Goal: Information Seeking & Learning: Learn about a topic

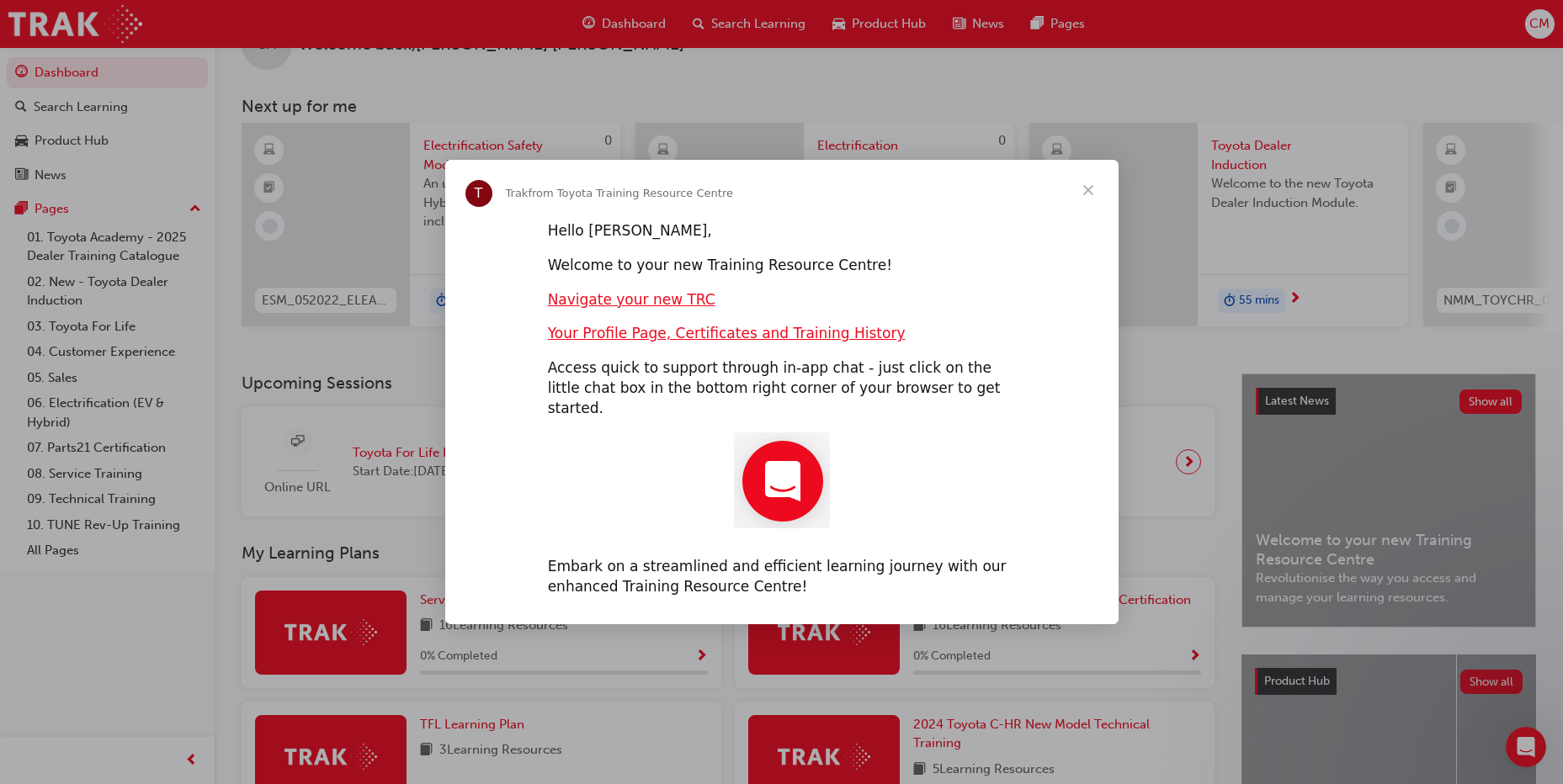
scroll to position [84, 0]
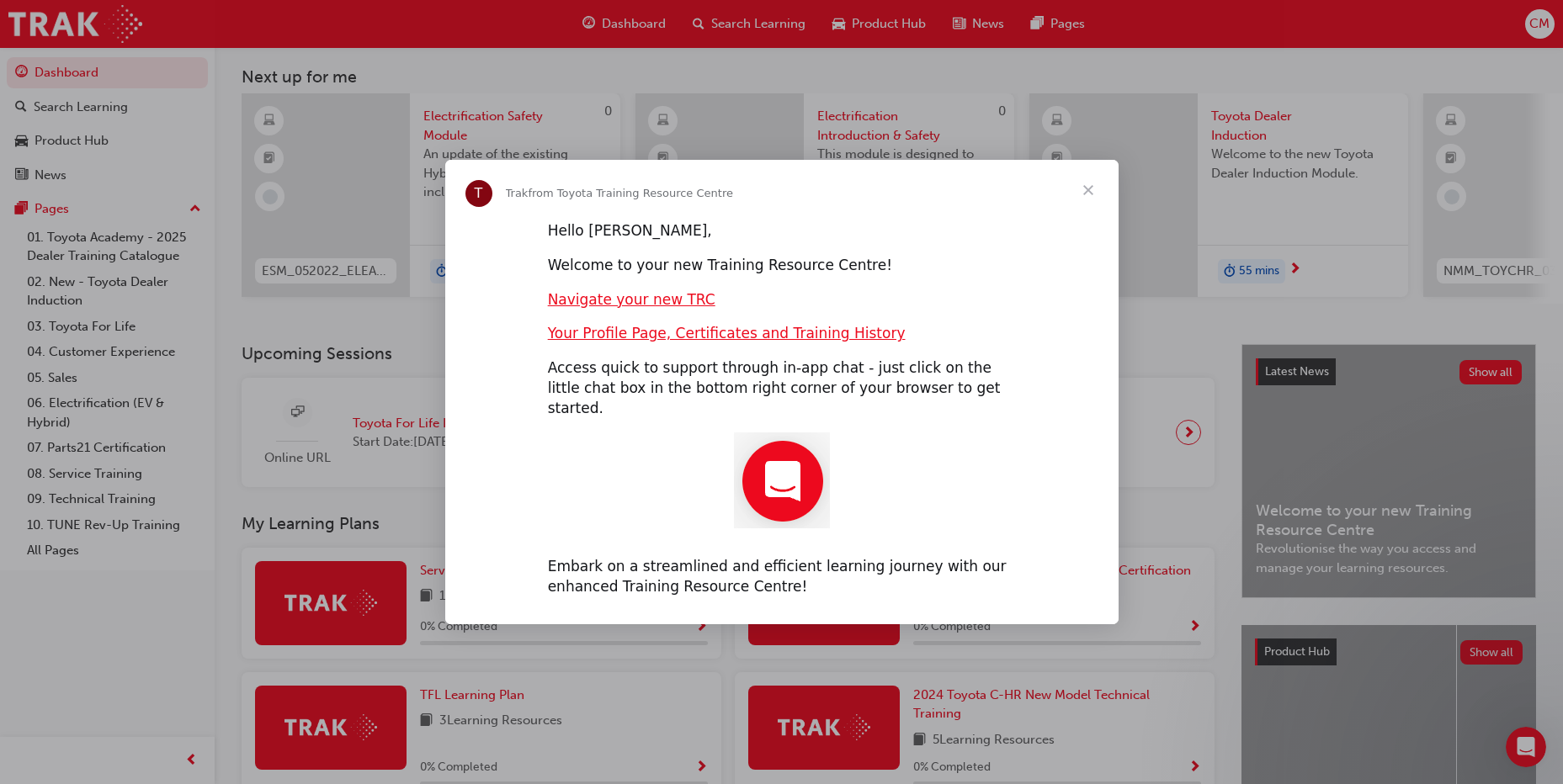
click at [1092, 201] on span "Close" at bounding box center [1088, 190] width 61 height 61
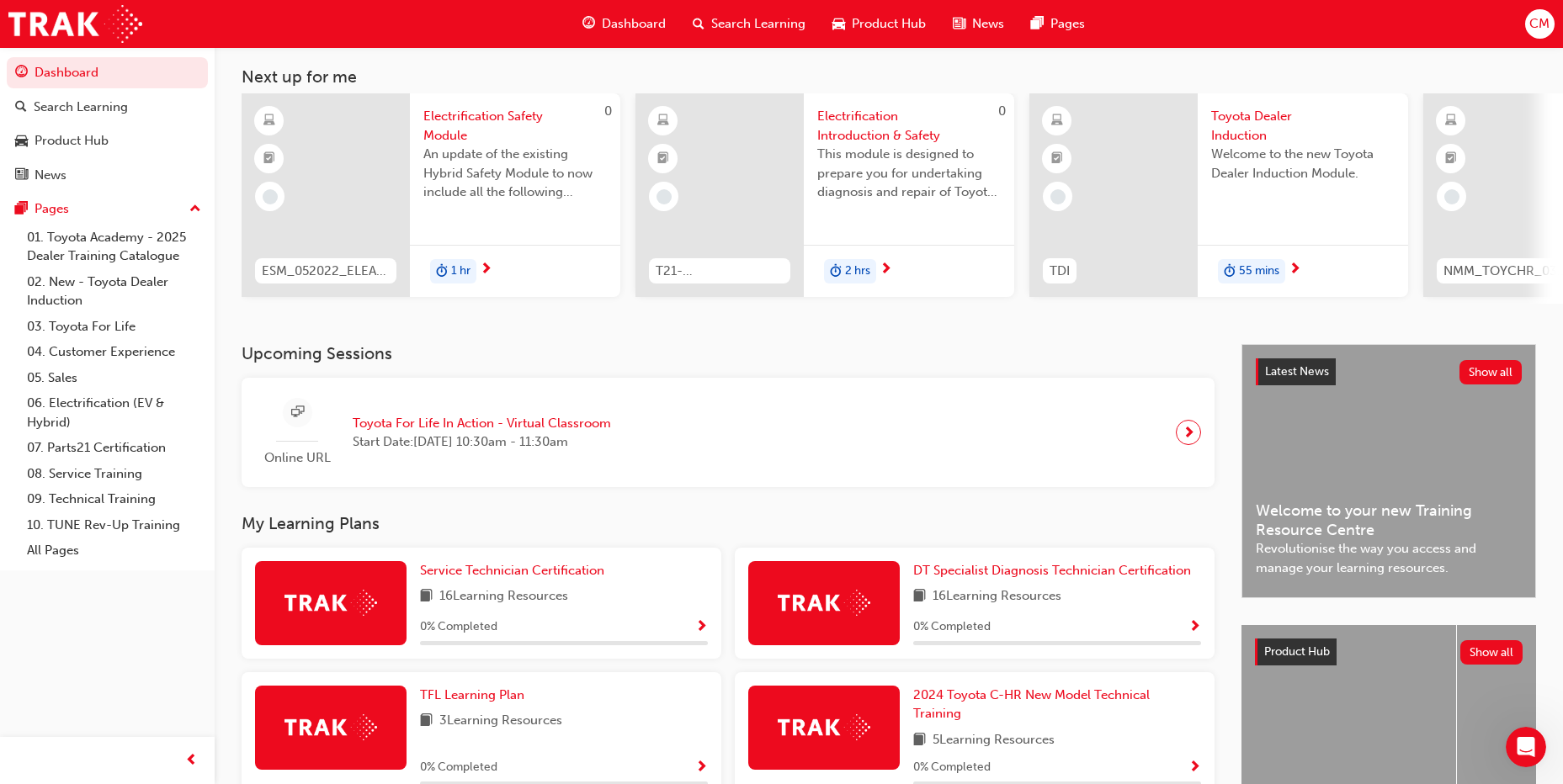
click at [1228, 247] on div "55 mins" at bounding box center [1303, 271] width 211 height 53
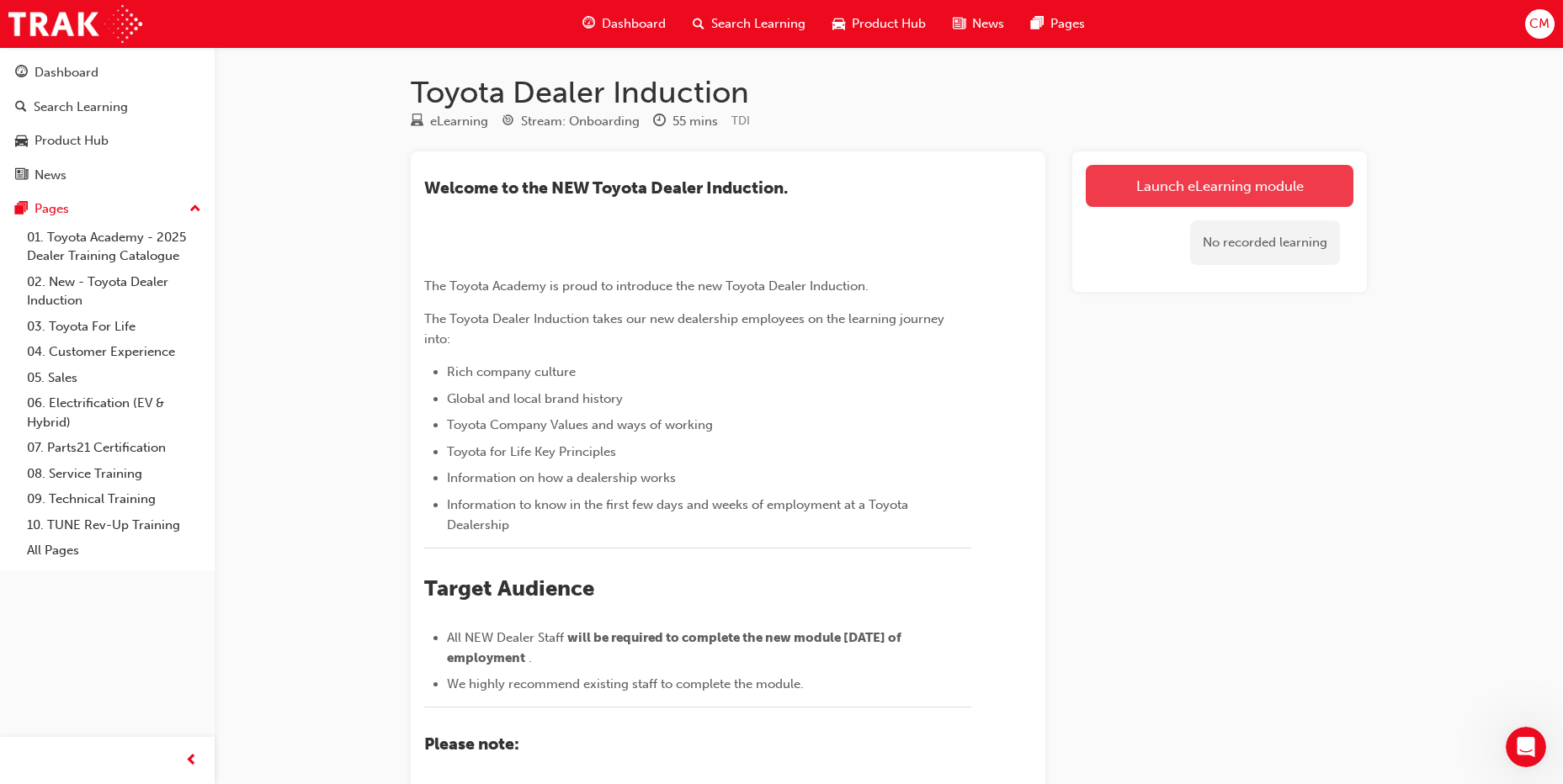
click at [1126, 187] on link "Launch eLearning module" at bounding box center [1220, 186] width 268 height 42
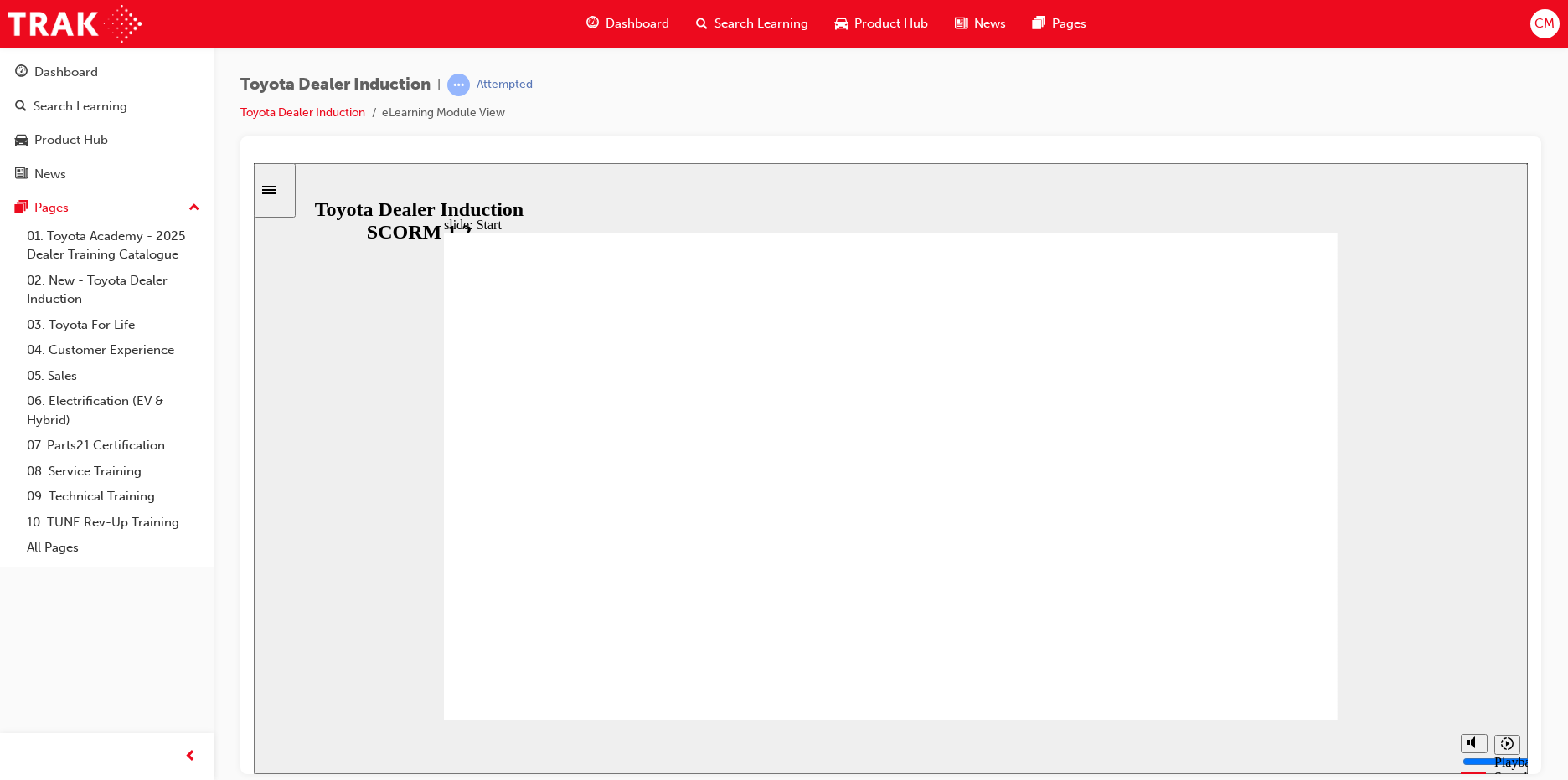
drag, startPoint x: 1254, startPoint y: 658, endPoint x: 1250, endPoint y: 669, distance: 11.7
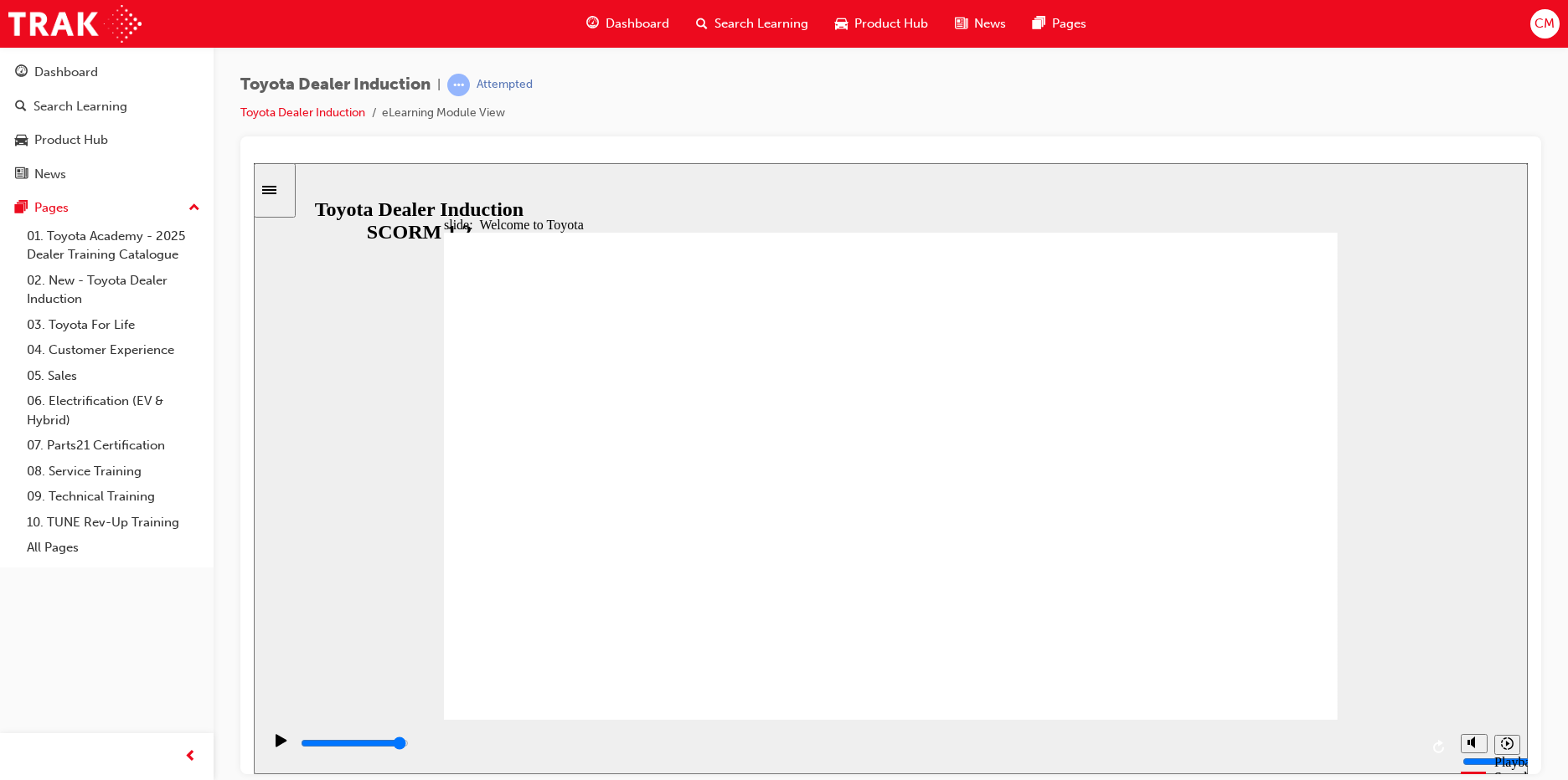
type input "7500"
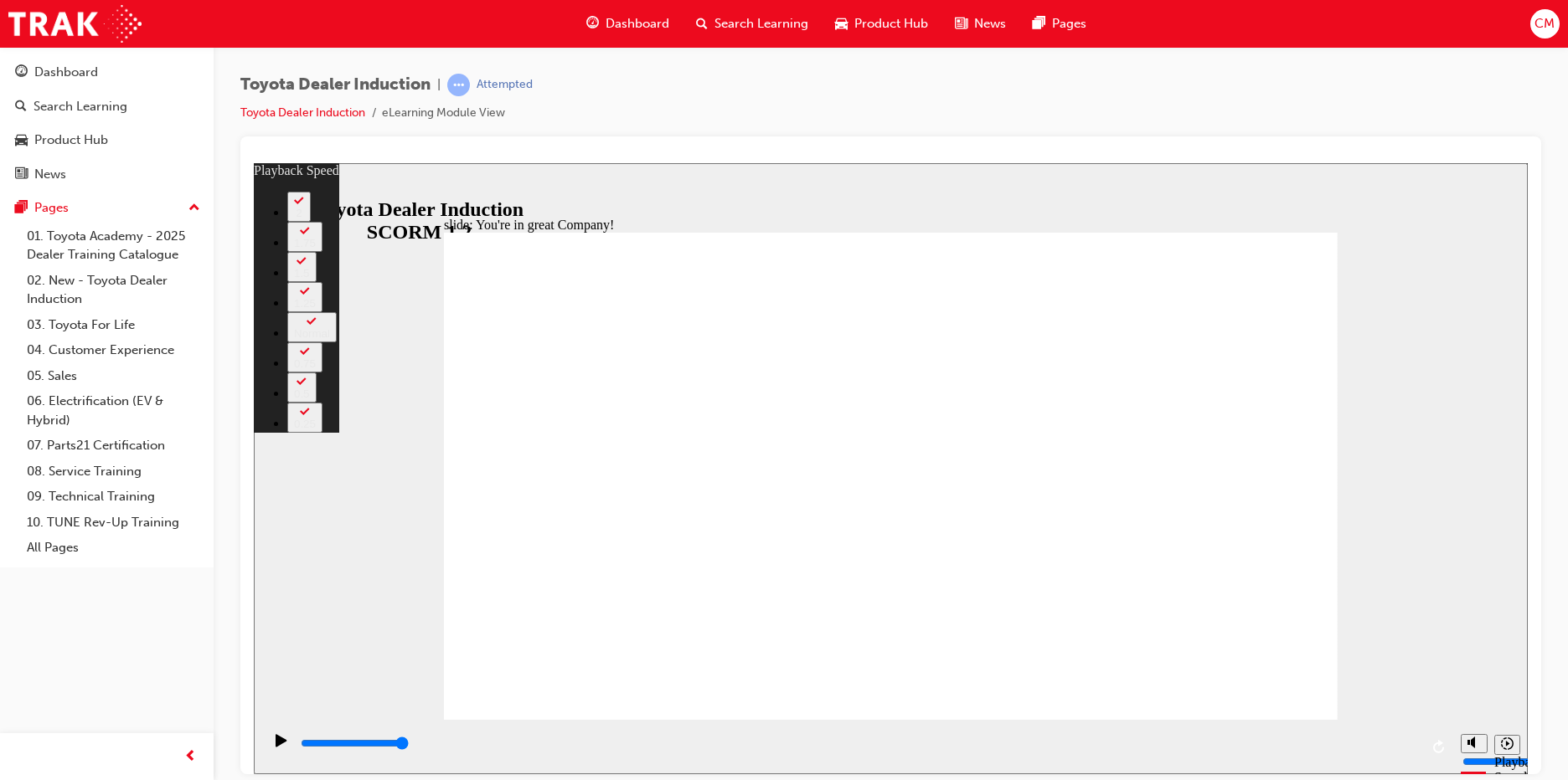
type input "156"
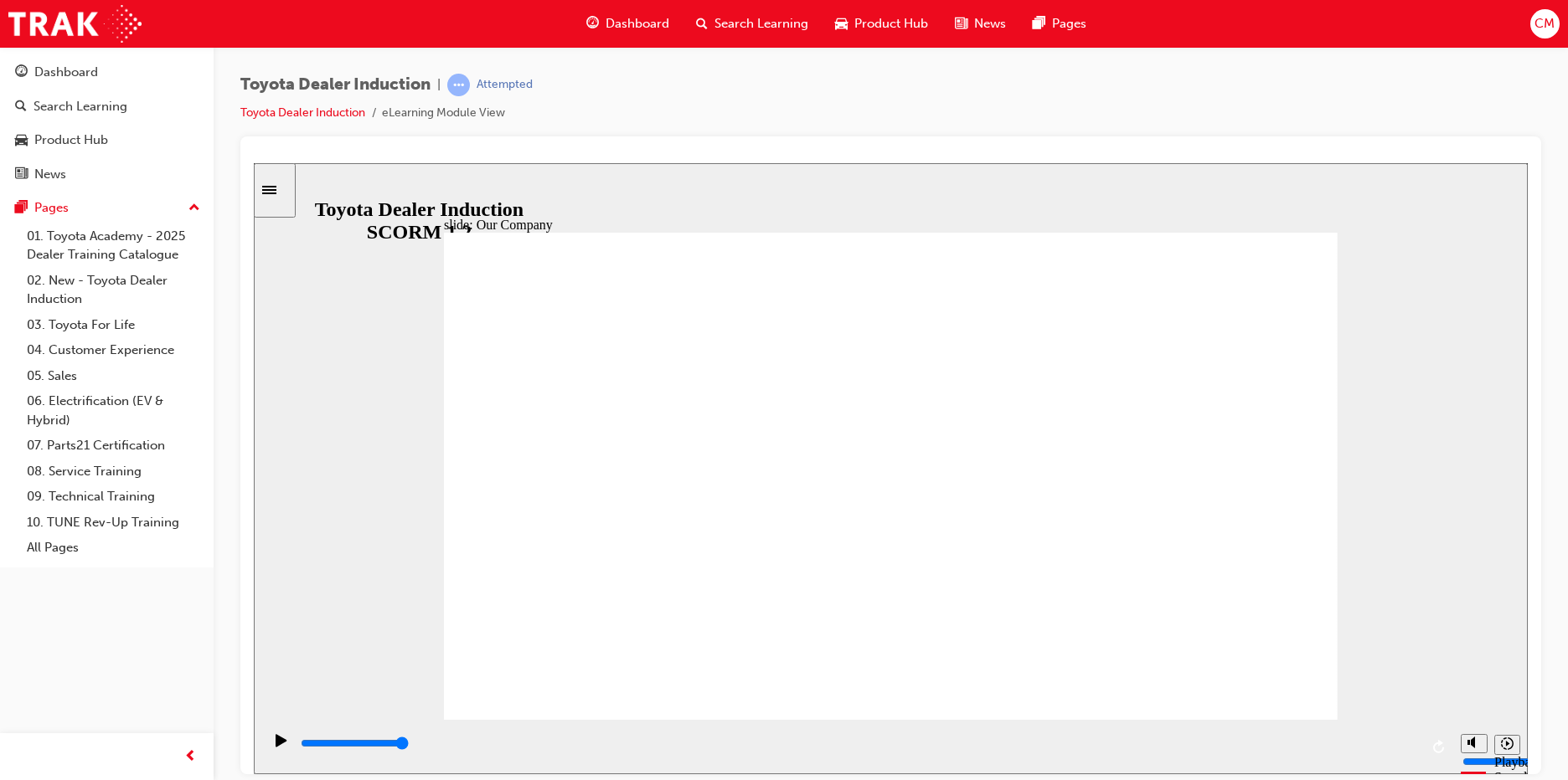
drag, startPoint x: 639, startPoint y: 625, endPoint x: 808, endPoint y: 622, distance: 169.0
drag, startPoint x: 870, startPoint y: 633, endPoint x: 1101, endPoint y: 619, distance: 231.4
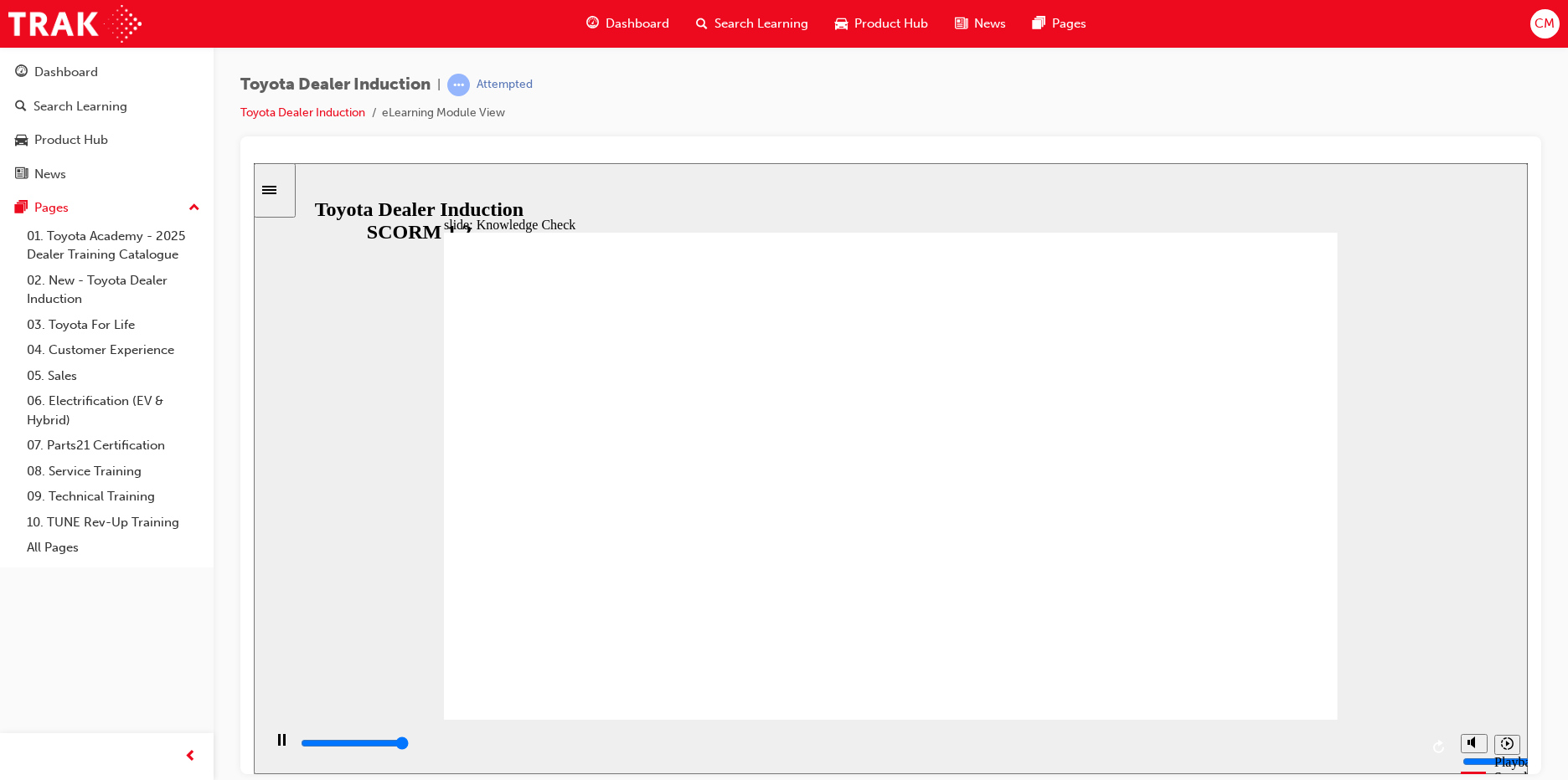
type input "5000"
radio input "true"
type input "4200"
radio input "true"
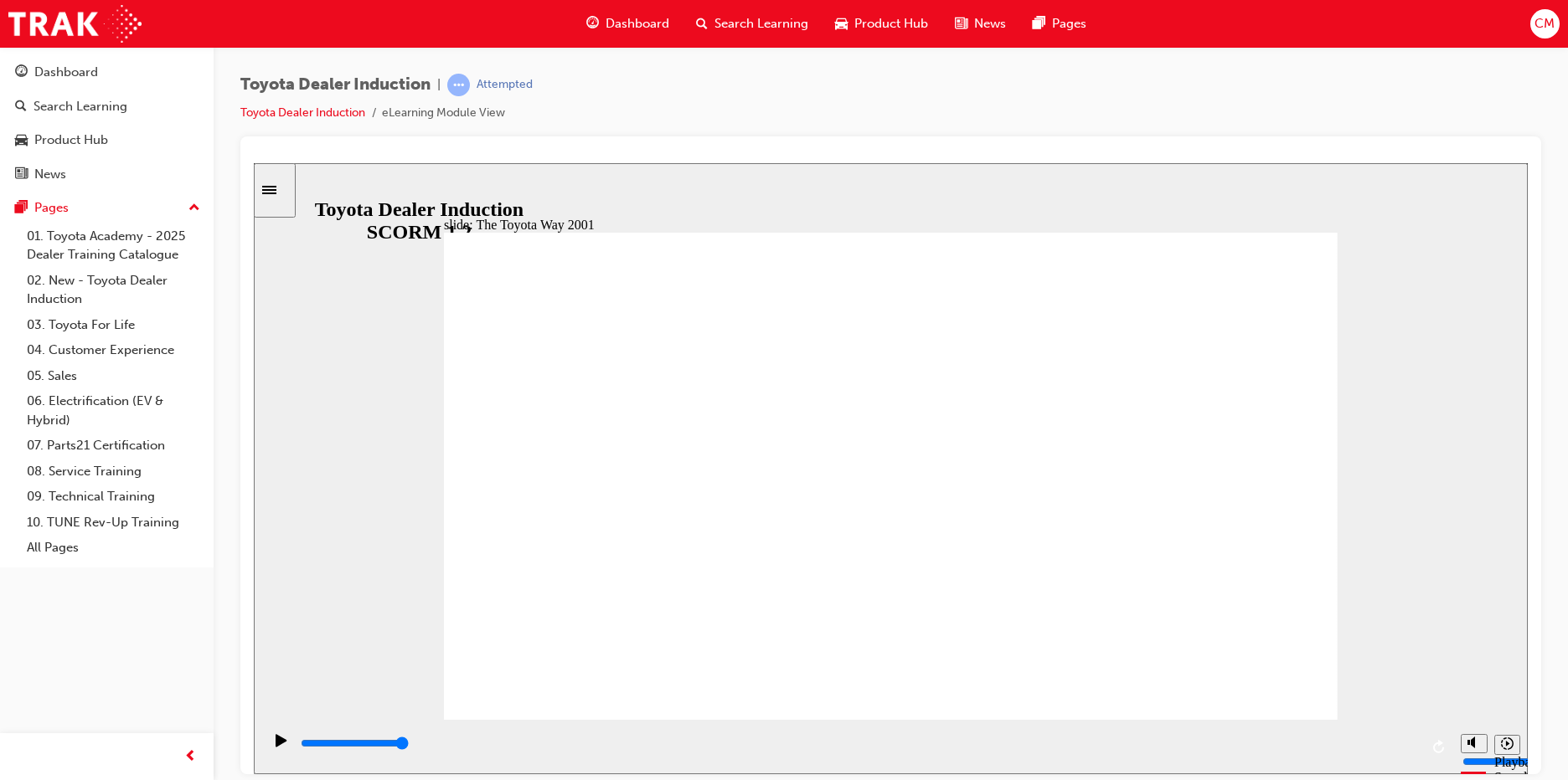
drag, startPoint x: 1315, startPoint y: 678, endPoint x: 1283, endPoint y: 673, distance: 32.4
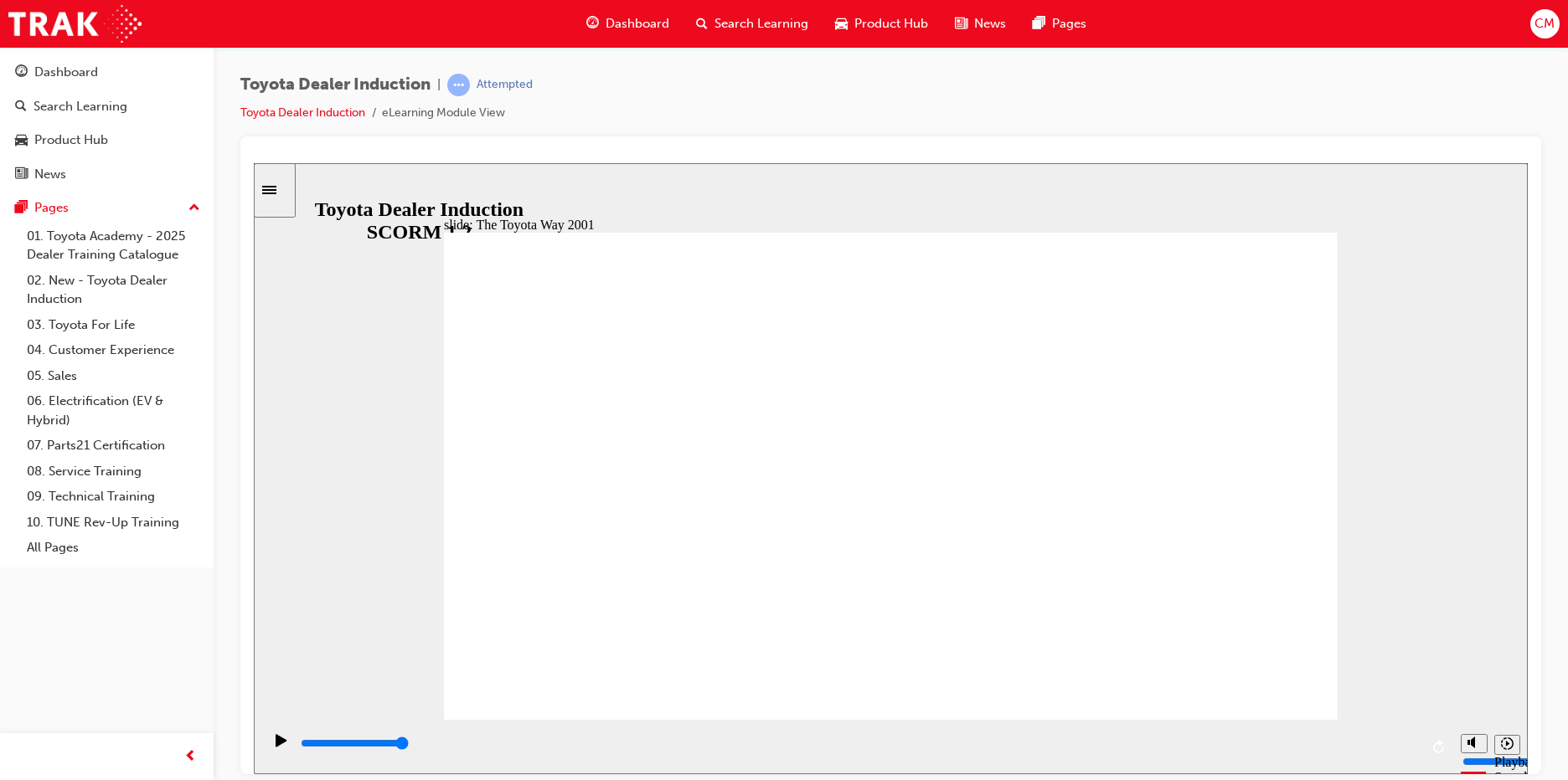
type input "19900"
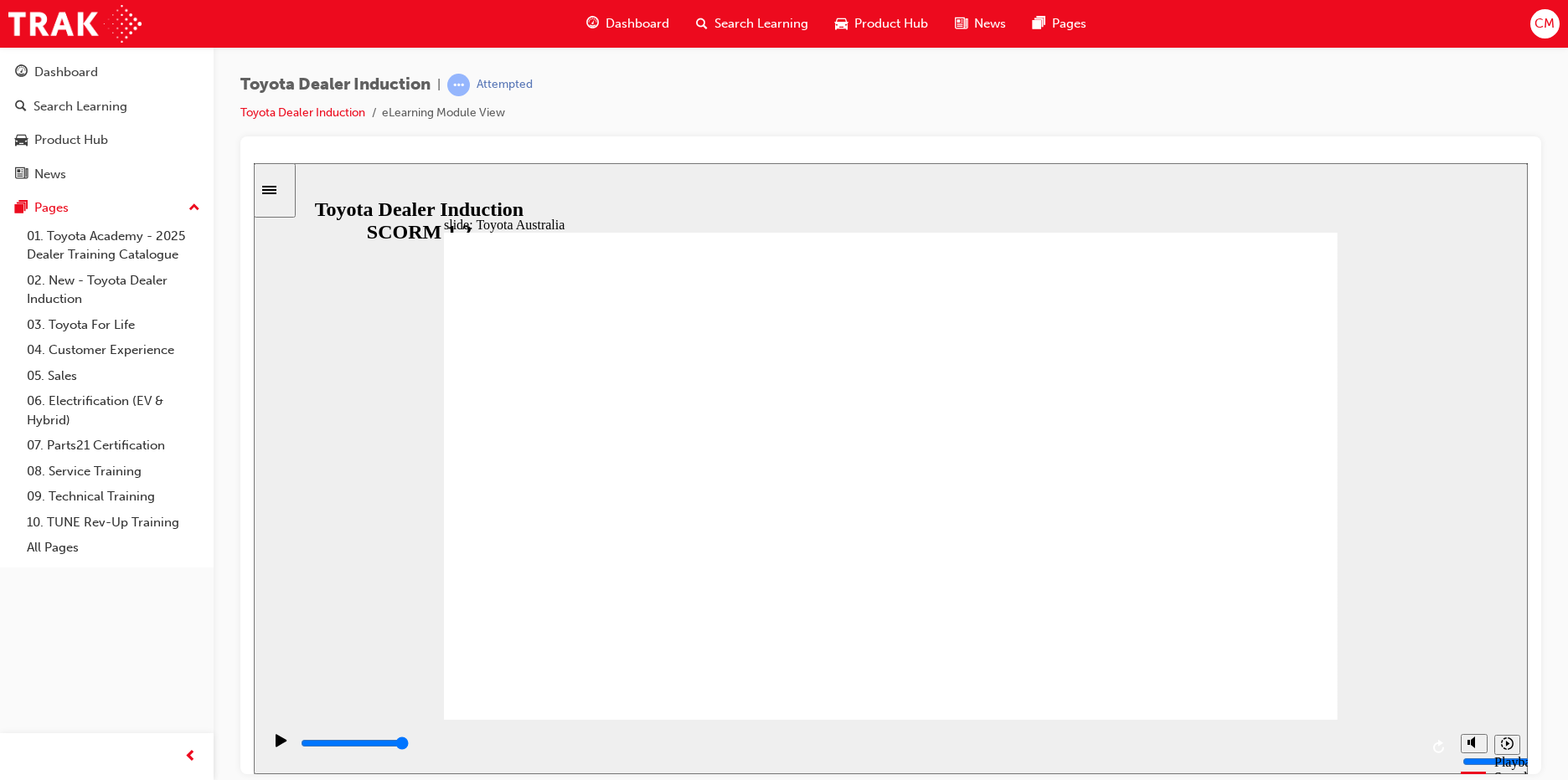
type input "15300"
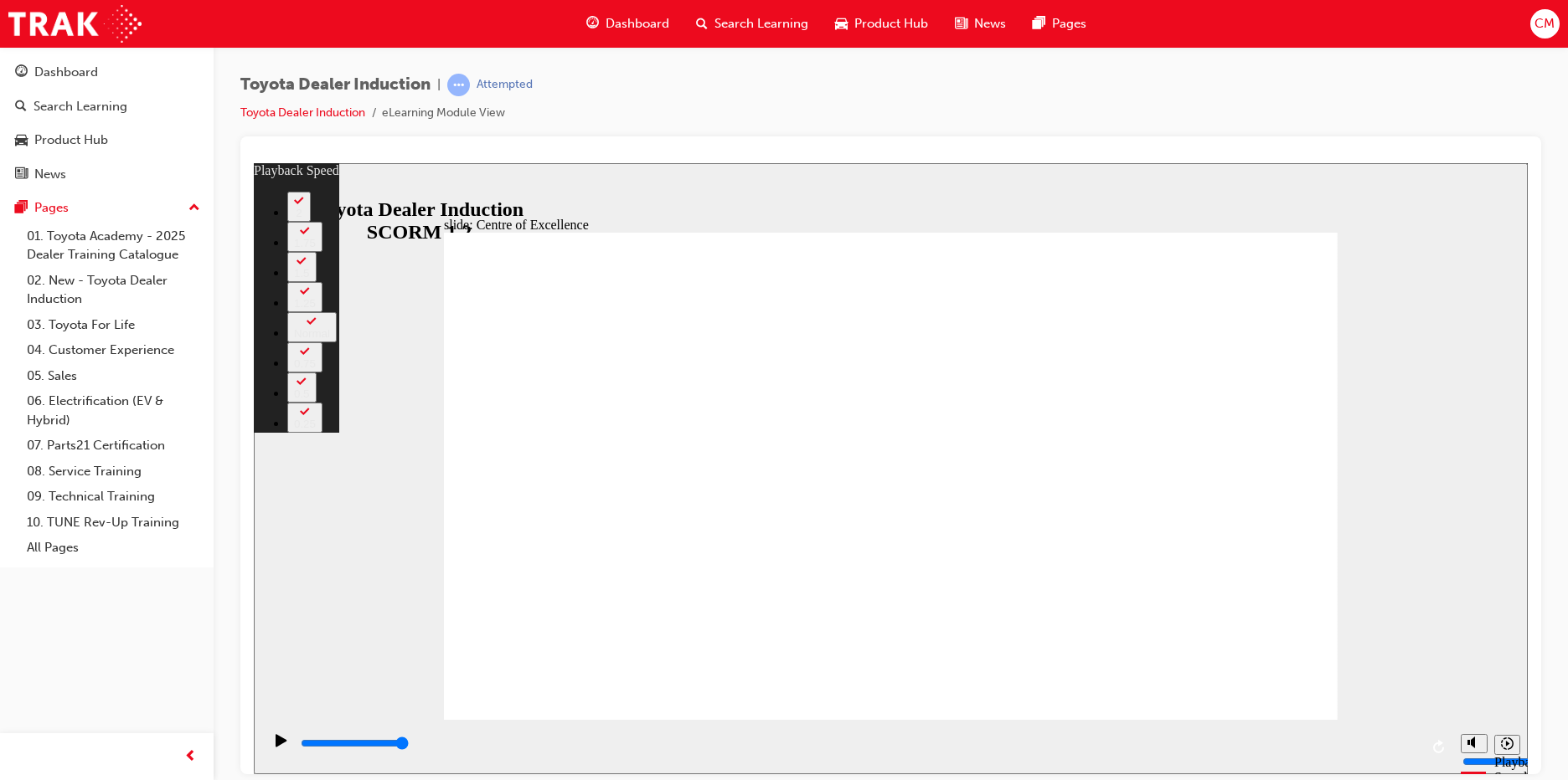
type input "248"
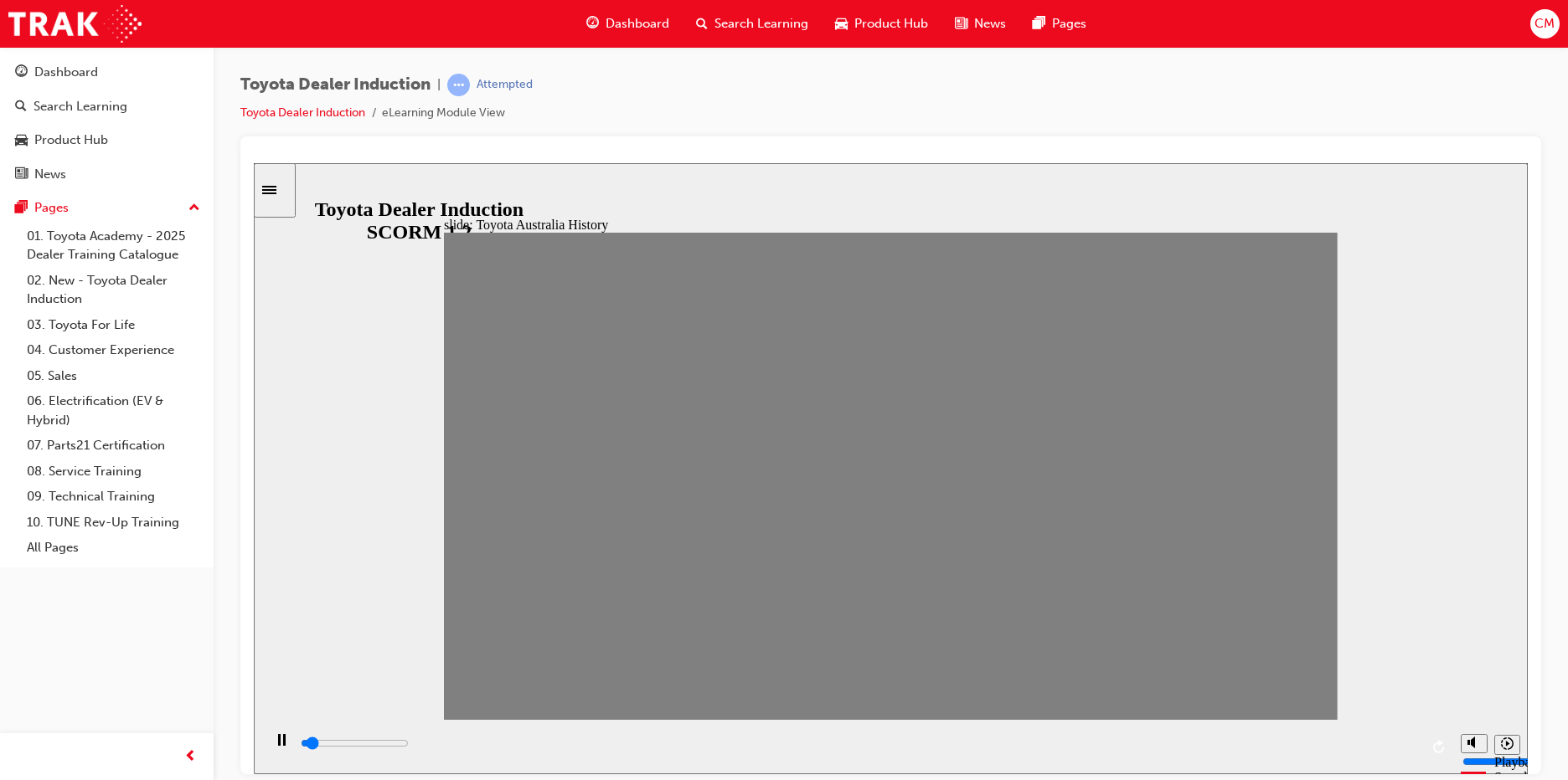
drag, startPoint x: 471, startPoint y: 485, endPoint x: 519, endPoint y: 485, distance: 48.0
drag, startPoint x: 515, startPoint y: 486, endPoint x: 558, endPoint y: 487, distance: 43.0
drag, startPoint x: 558, startPoint y: 492, endPoint x: 599, endPoint y: 492, distance: 41.0
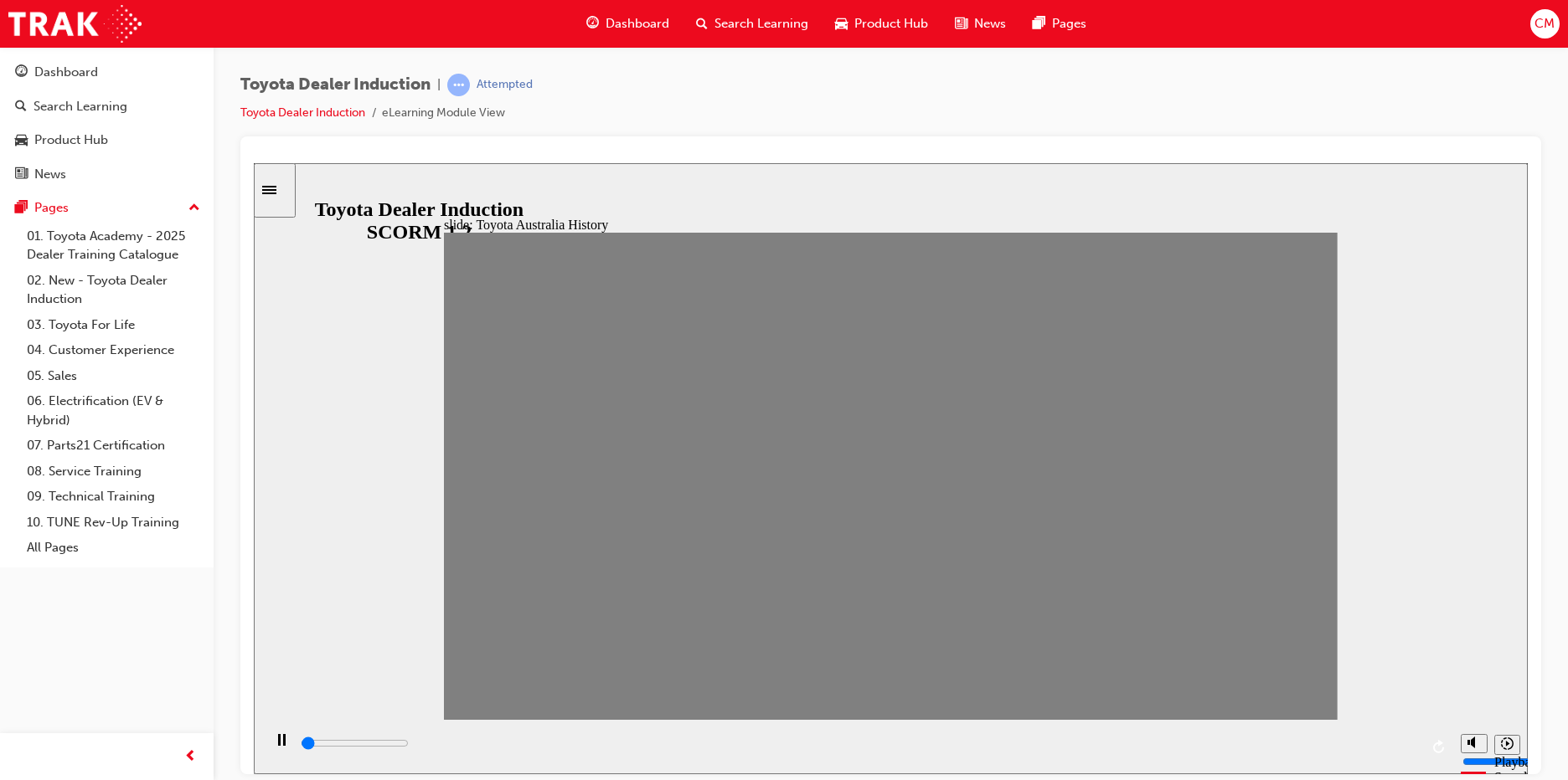
drag, startPoint x: 609, startPoint y: 502, endPoint x: 631, endPoint y: 491, distance: 24.6
drag, startPoint x: 632, startPoint y: 490, endPoint x: 680, endPoint y: 490, distance: 48.0
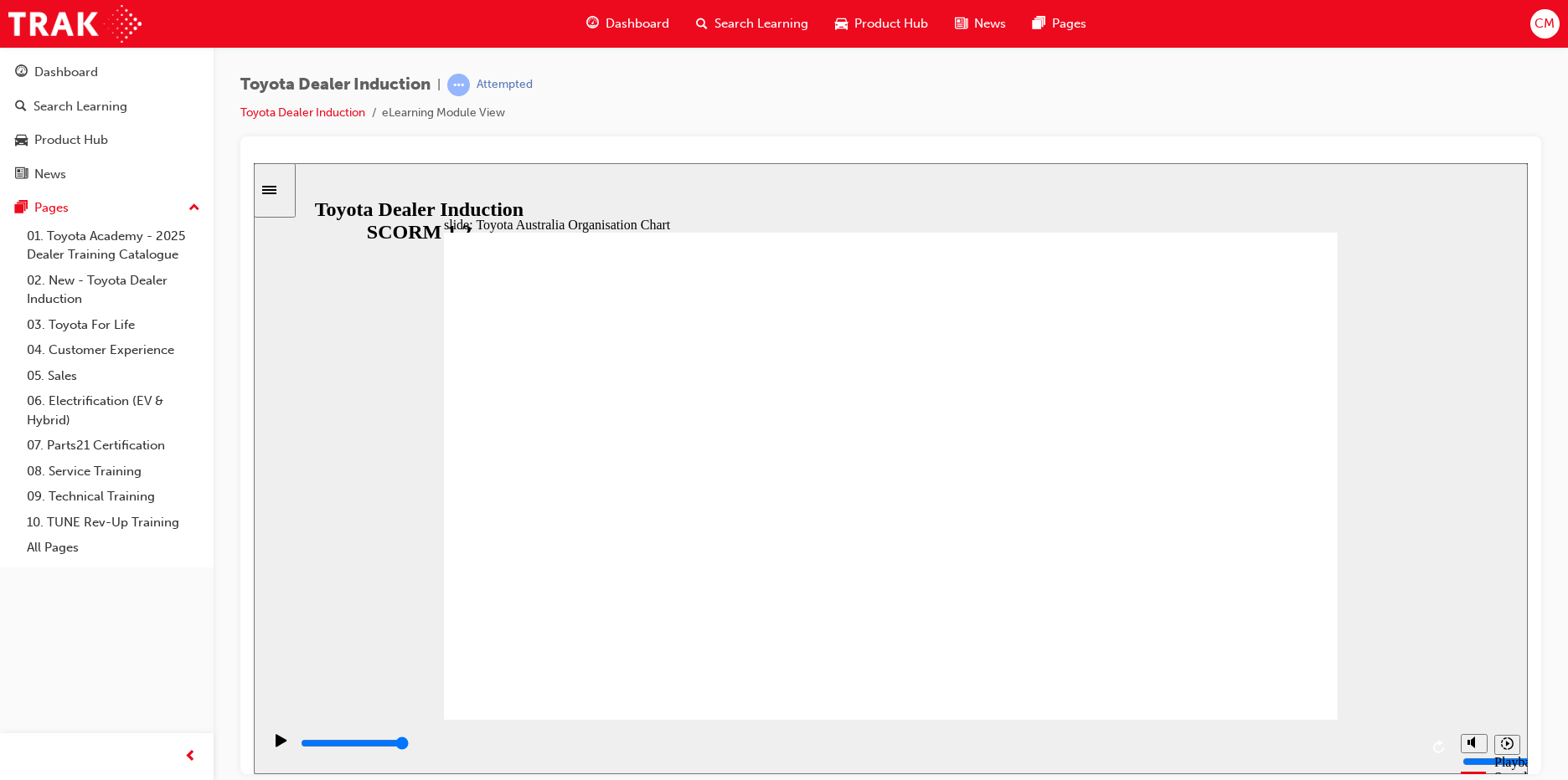
type input "5000"
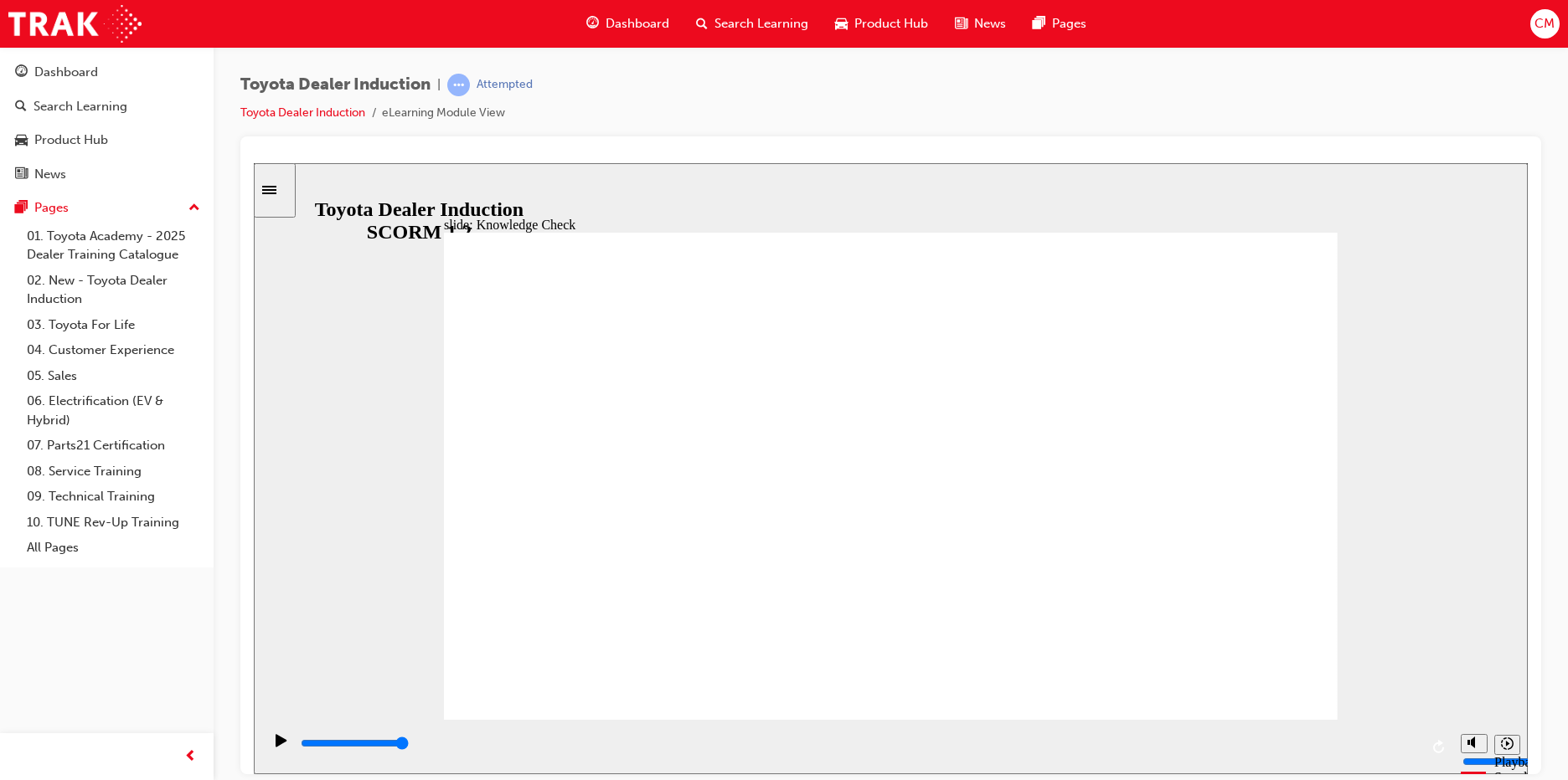
radio input "true"
drag, startPoint x: 883, startPoint y: 379, endPoint x: 1174, endPoint y: 375, distance: 291.0
type input "5000"
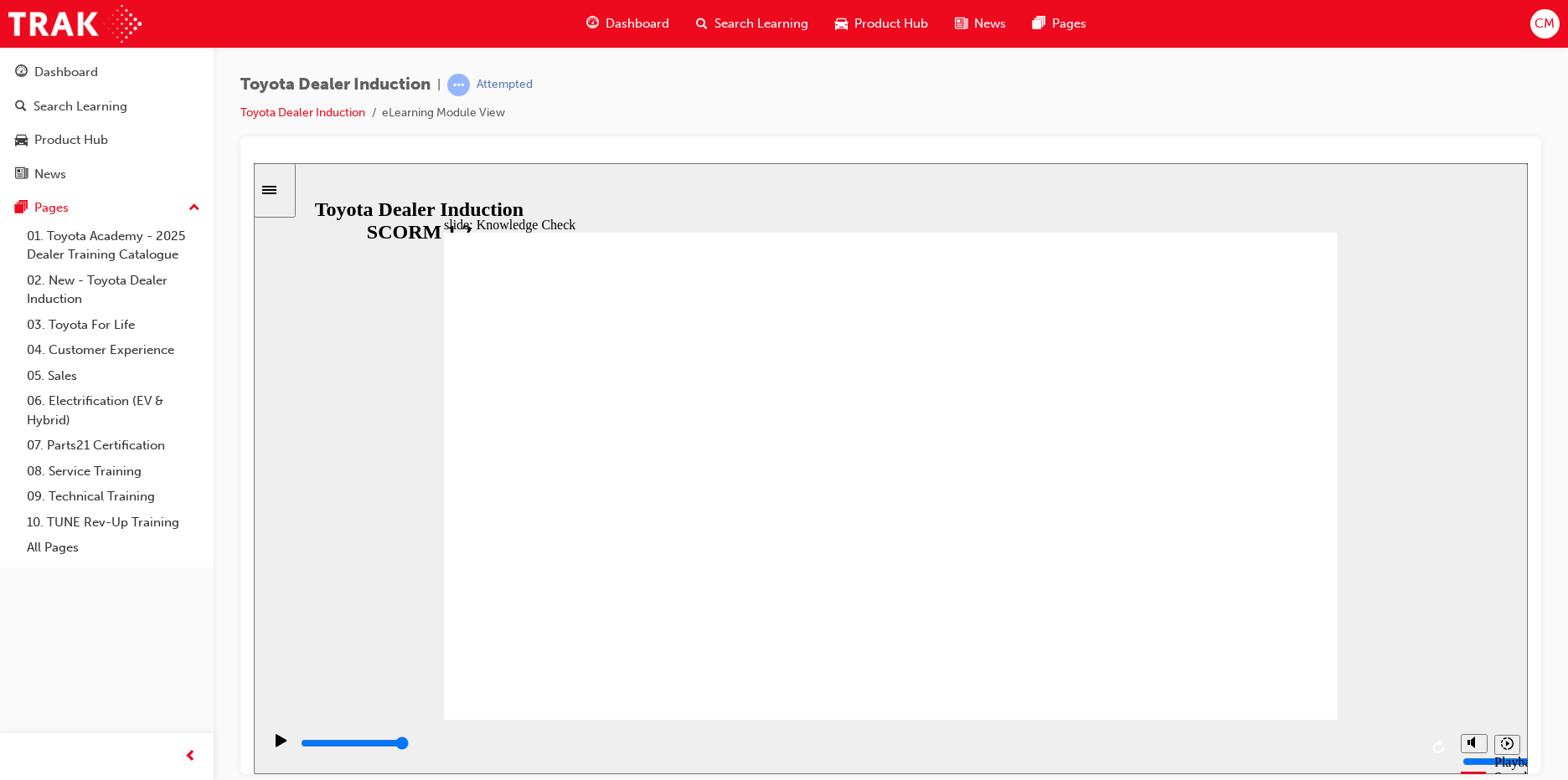
radio input "true"
type input "4700"
radio input "true"
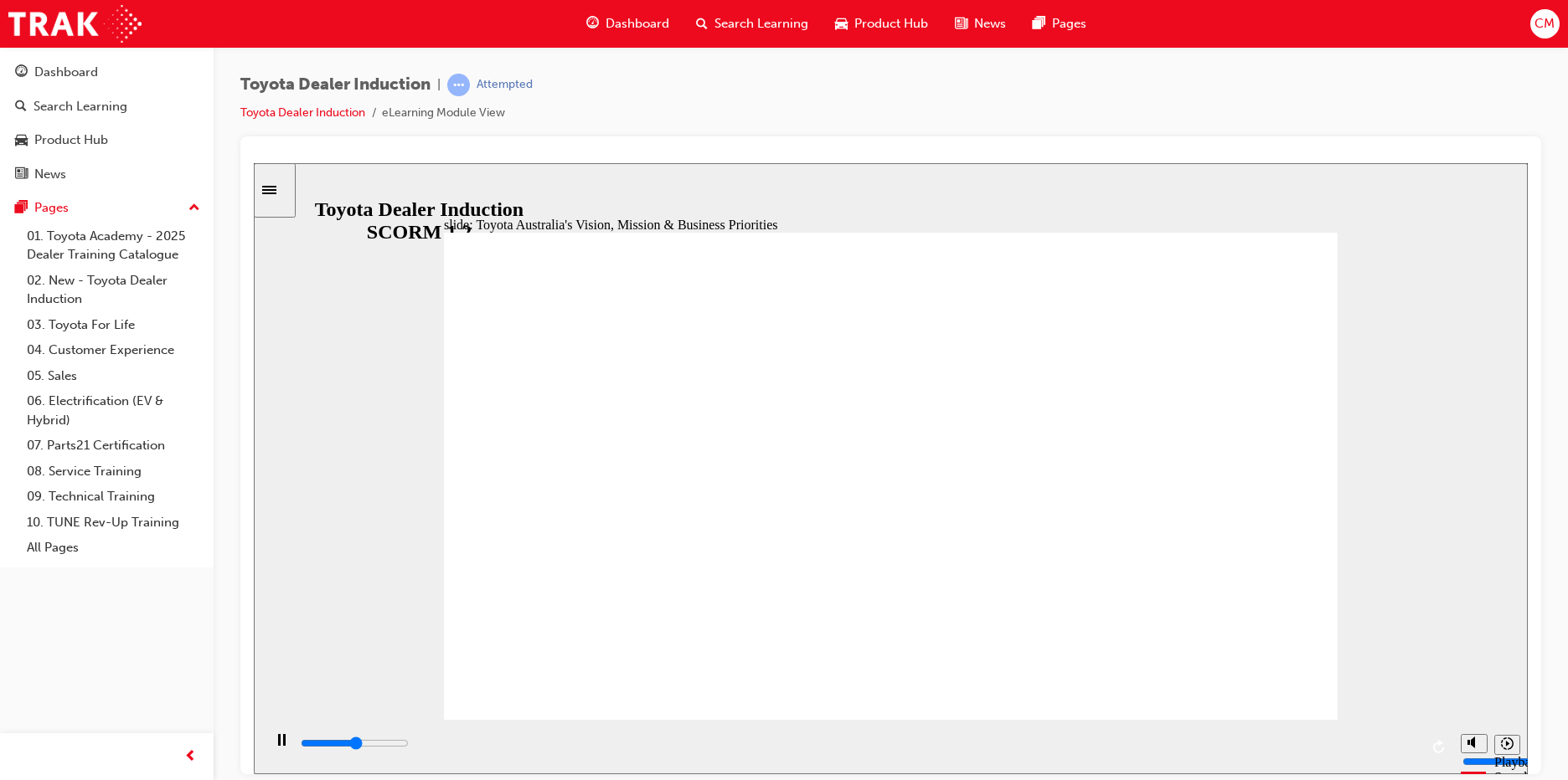
type input "9200"
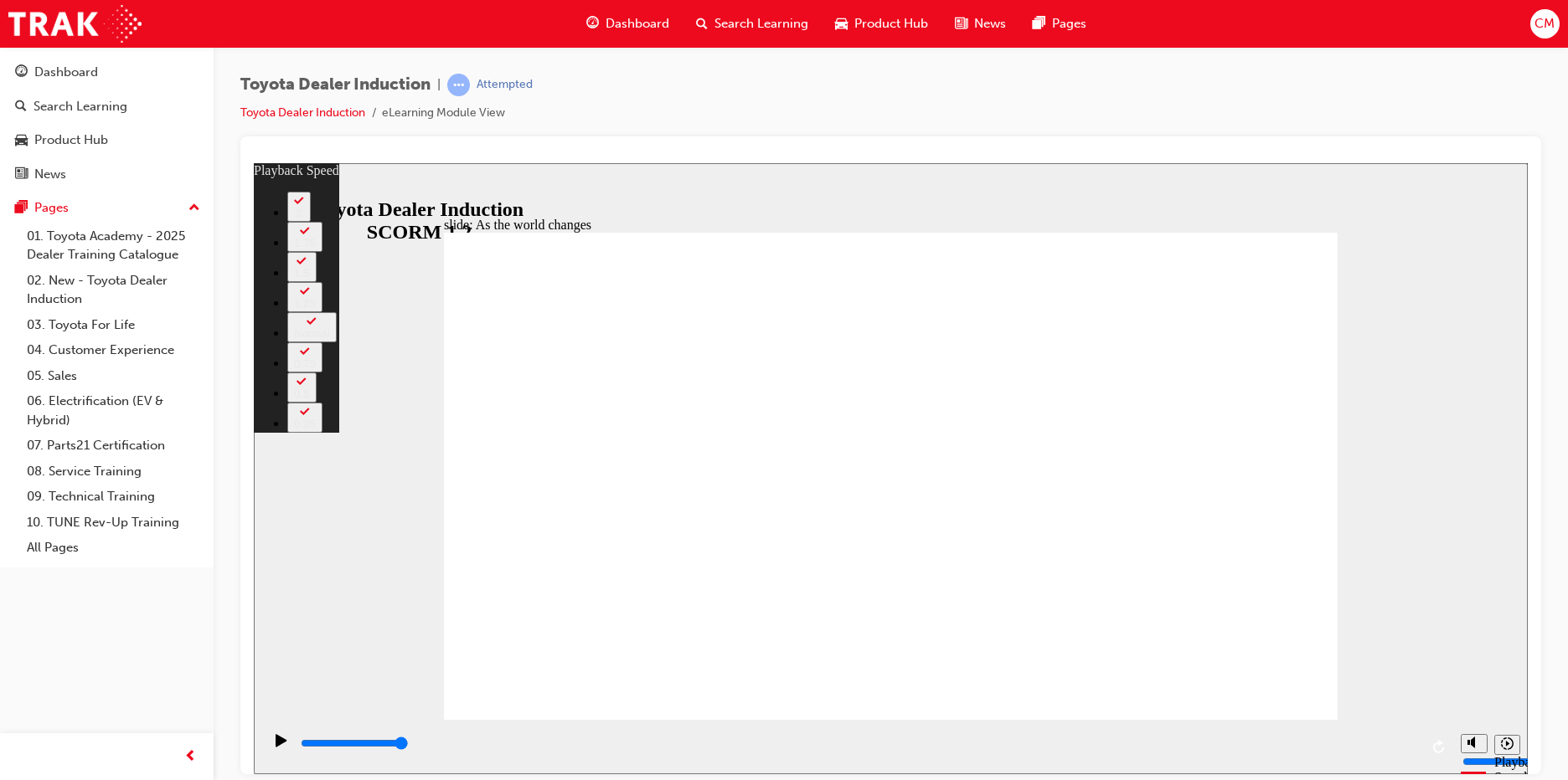
type input "128"
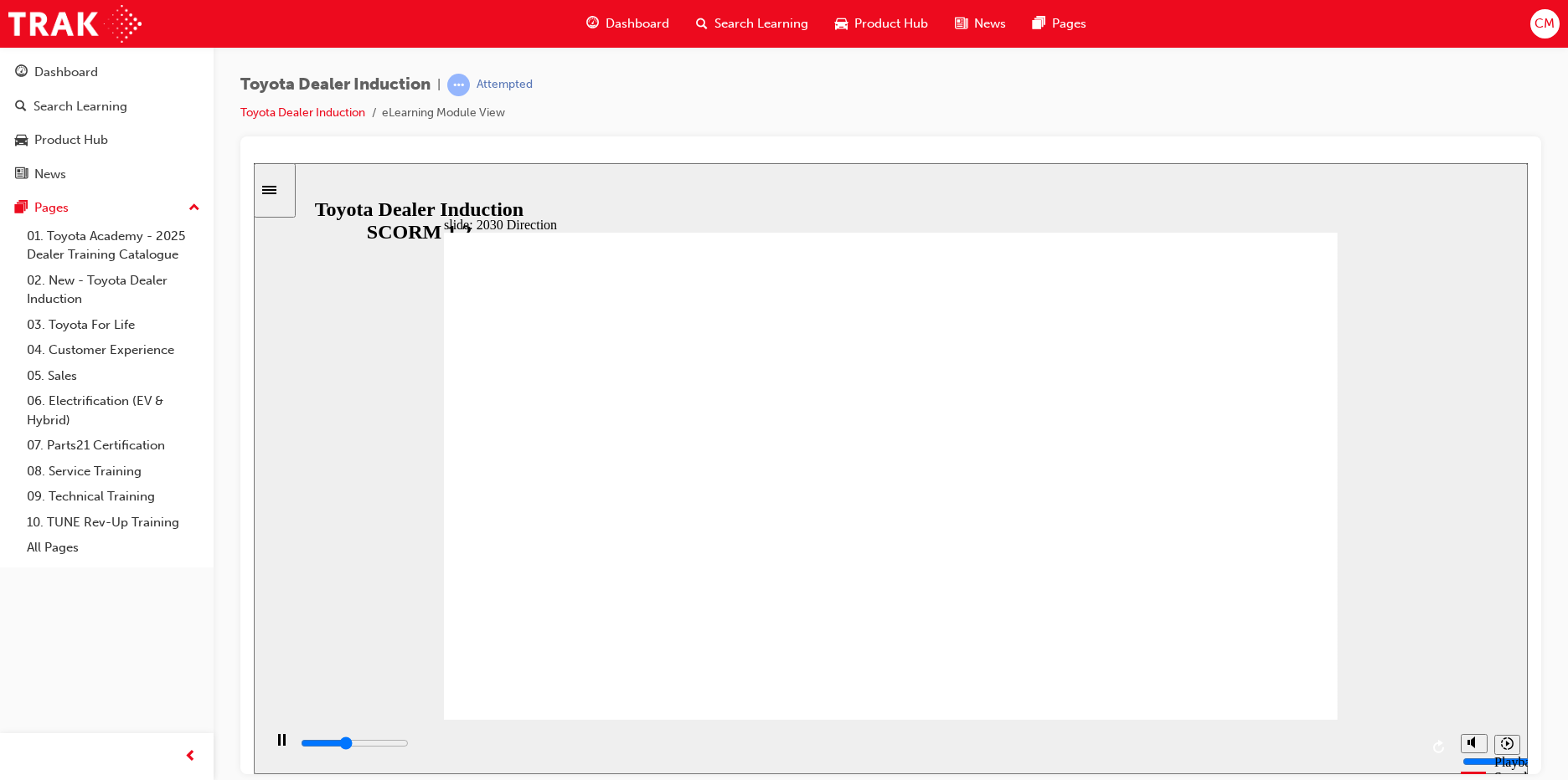
type input "24100"
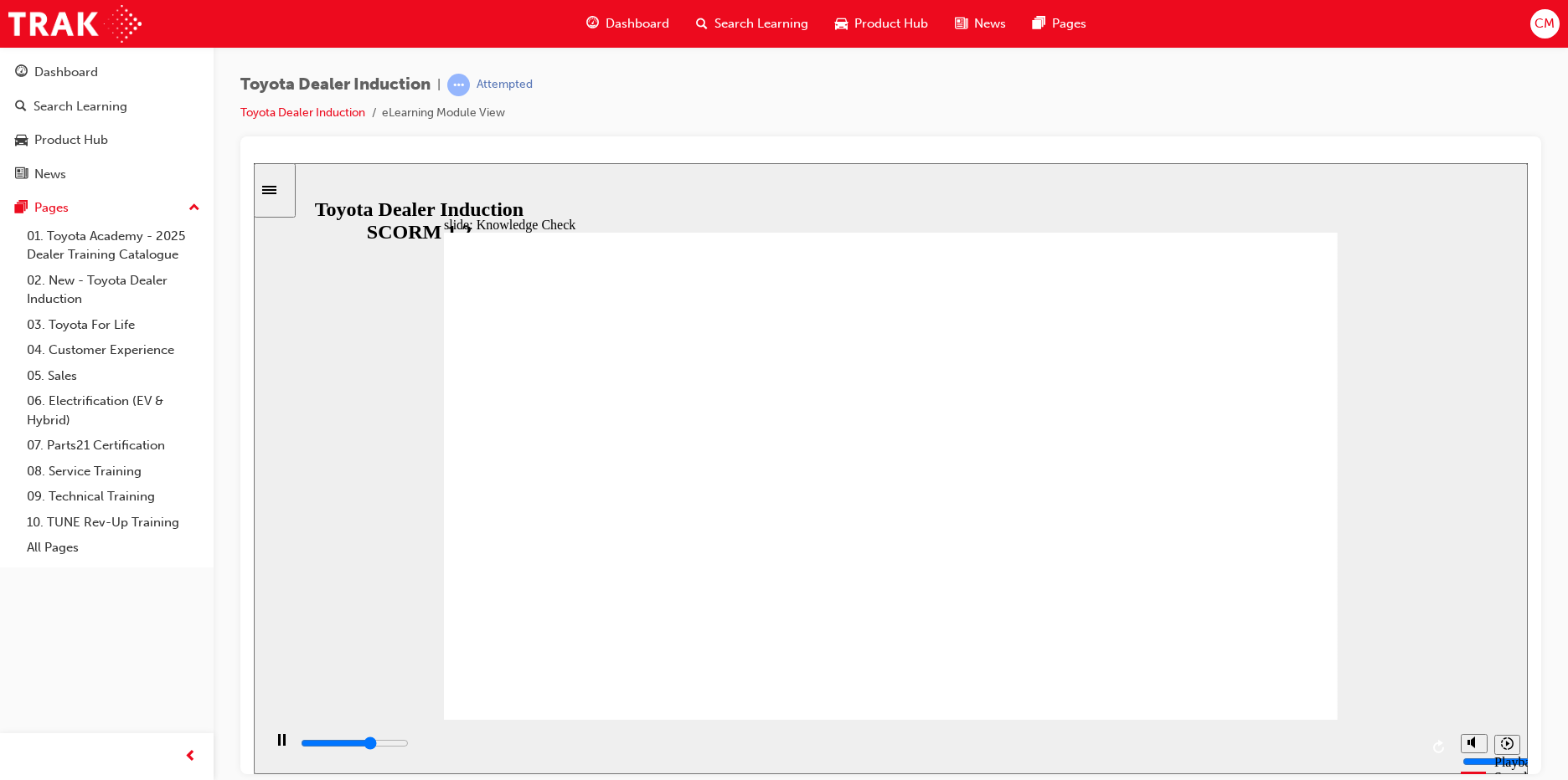
type input "5000"
type input "s"
type input "sa"
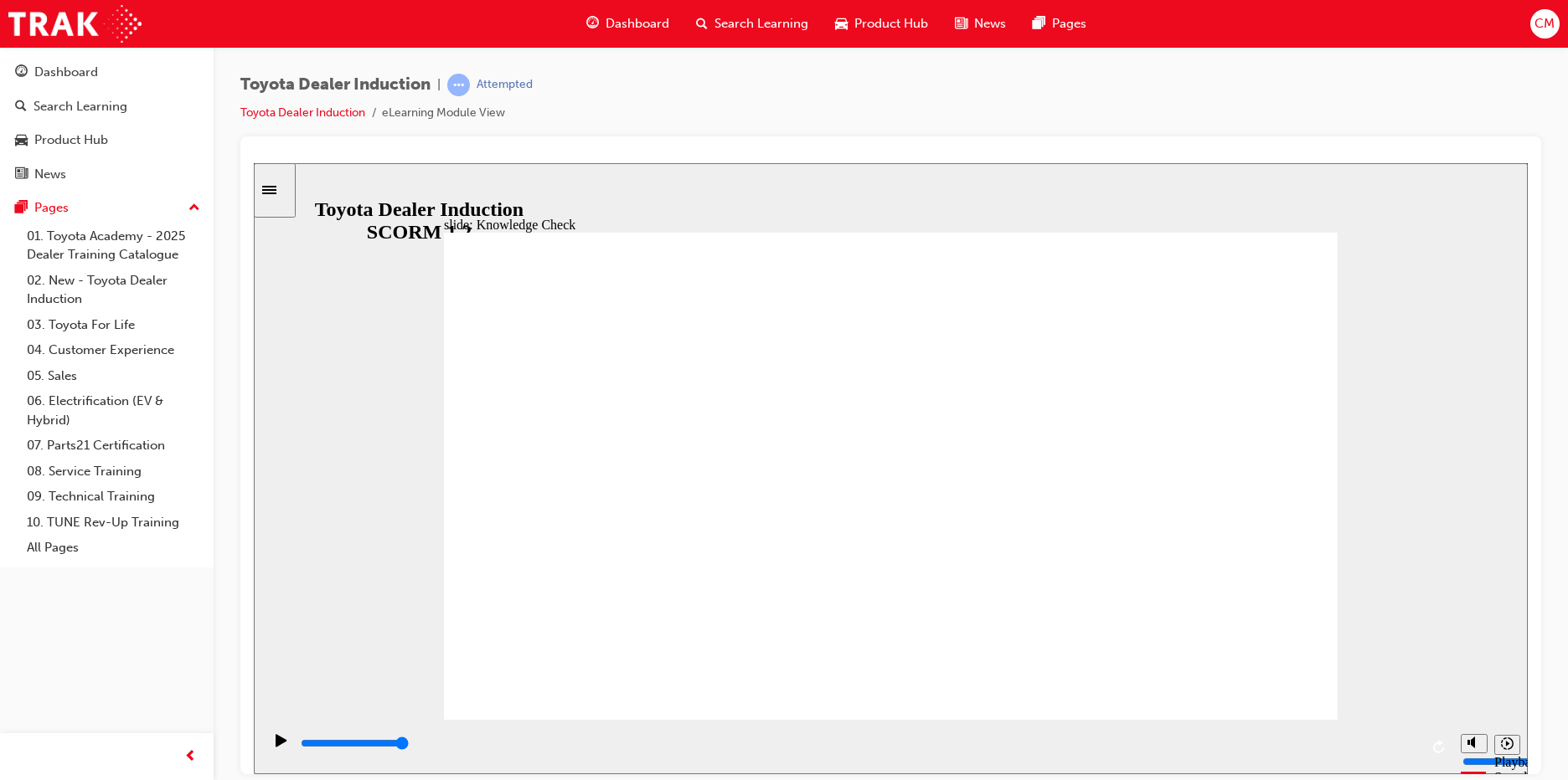
type input "sa"
type input "sat"
type input "sati"
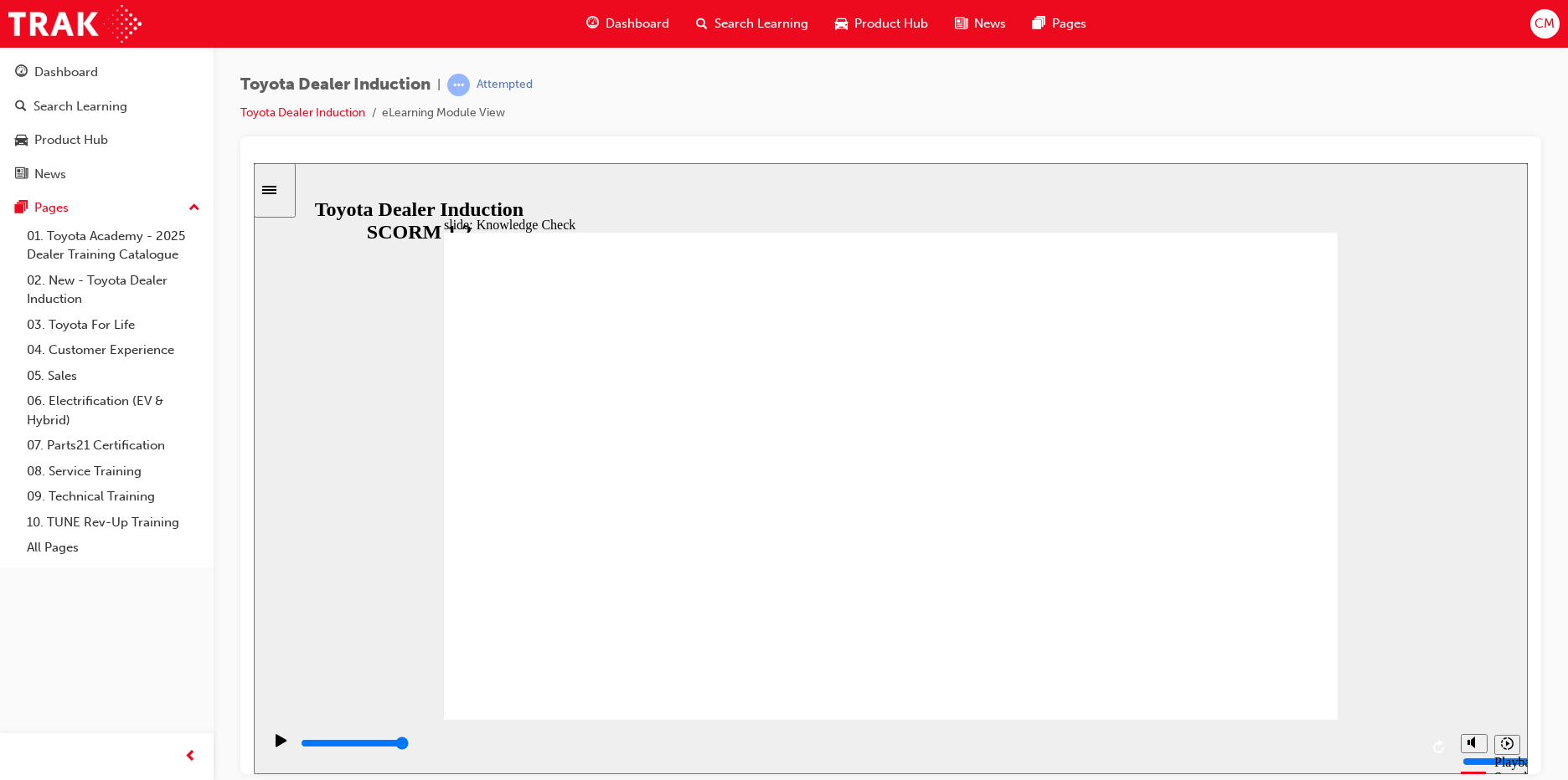
type input "satis"
type input "satisd"
type input "satis"
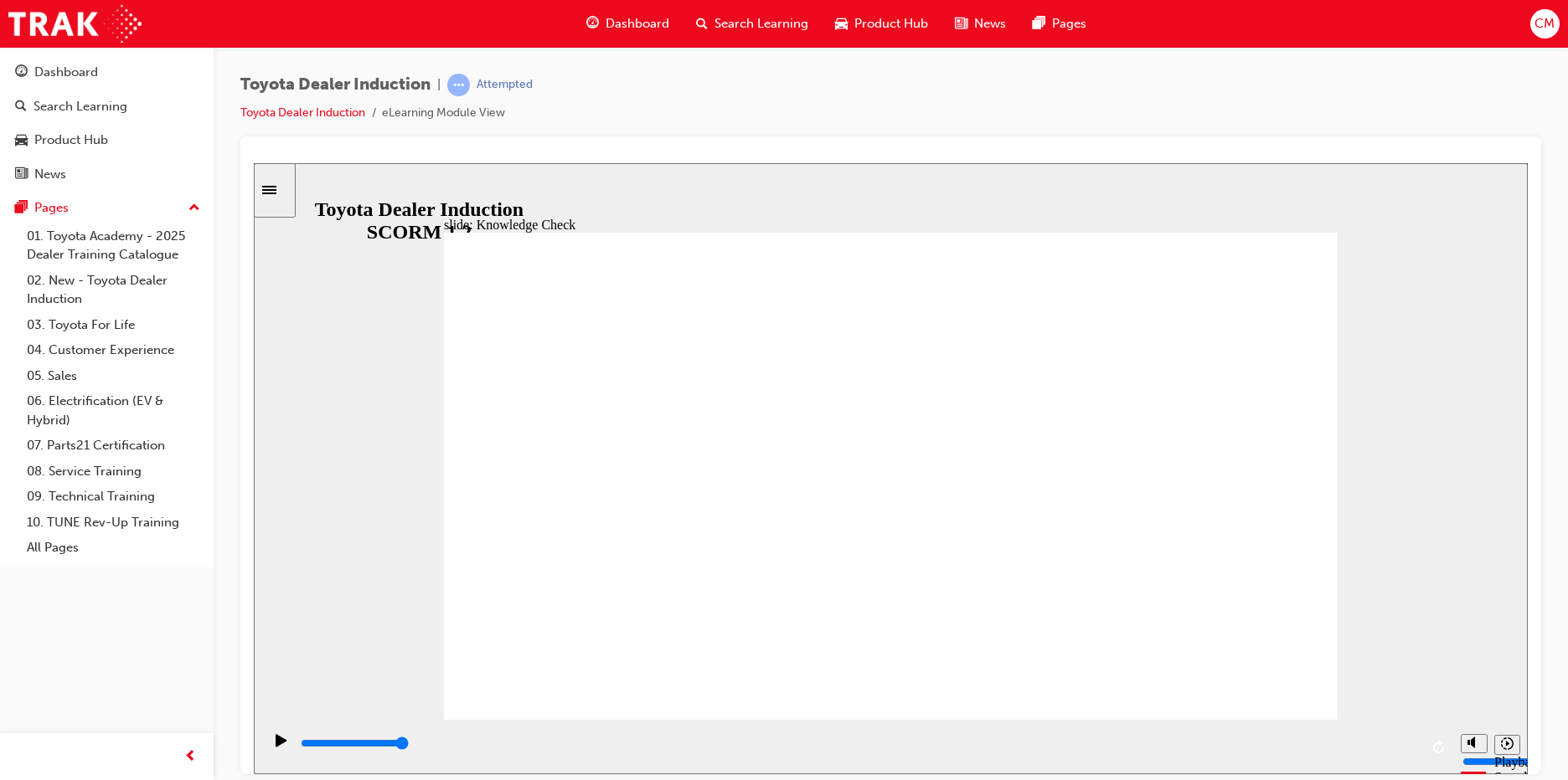
type input "satis"
type input "satisf"
type input "satisfa"
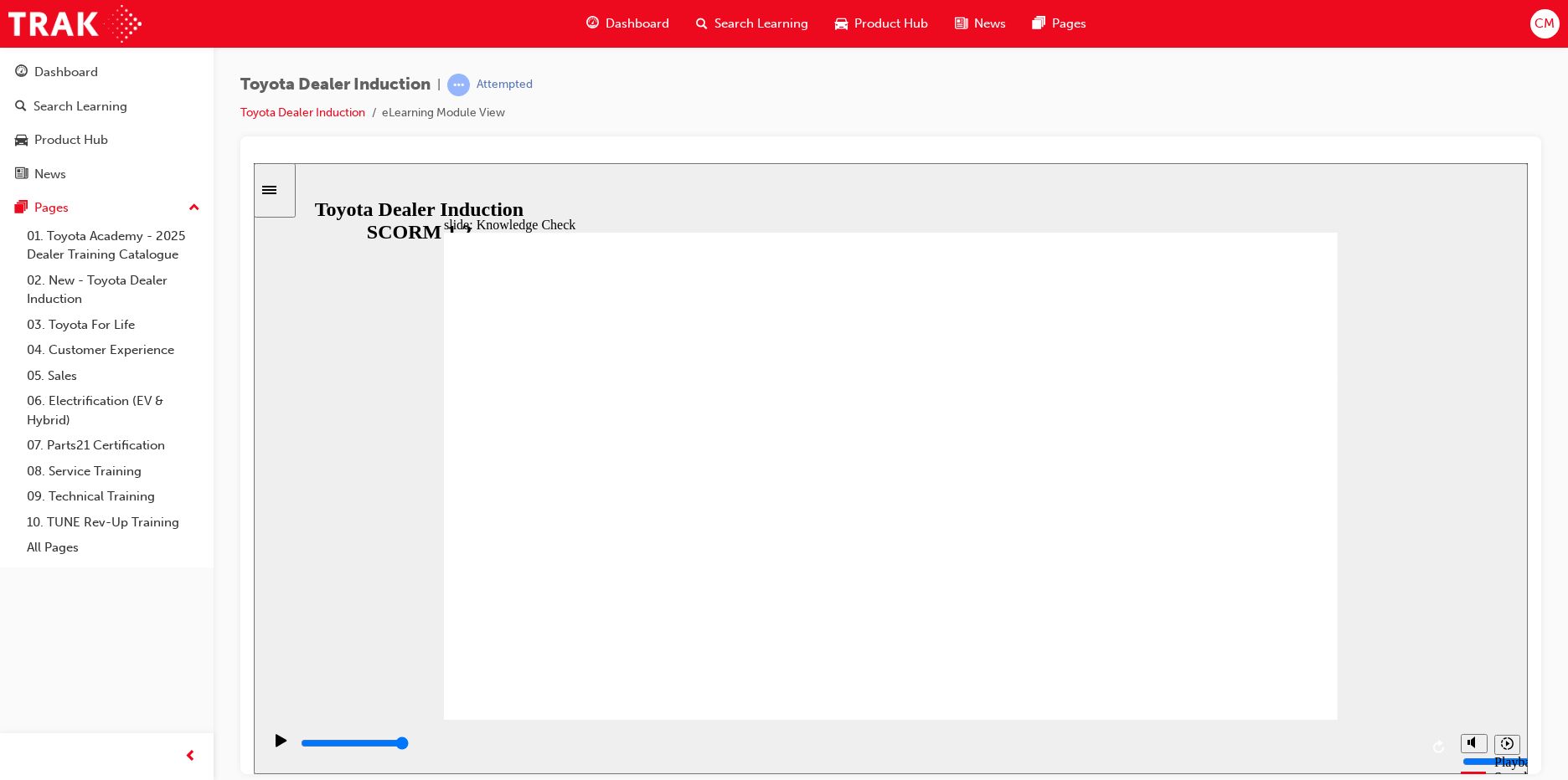
type input "satisfac"
type input "satisfact"
type input "satisfacti"
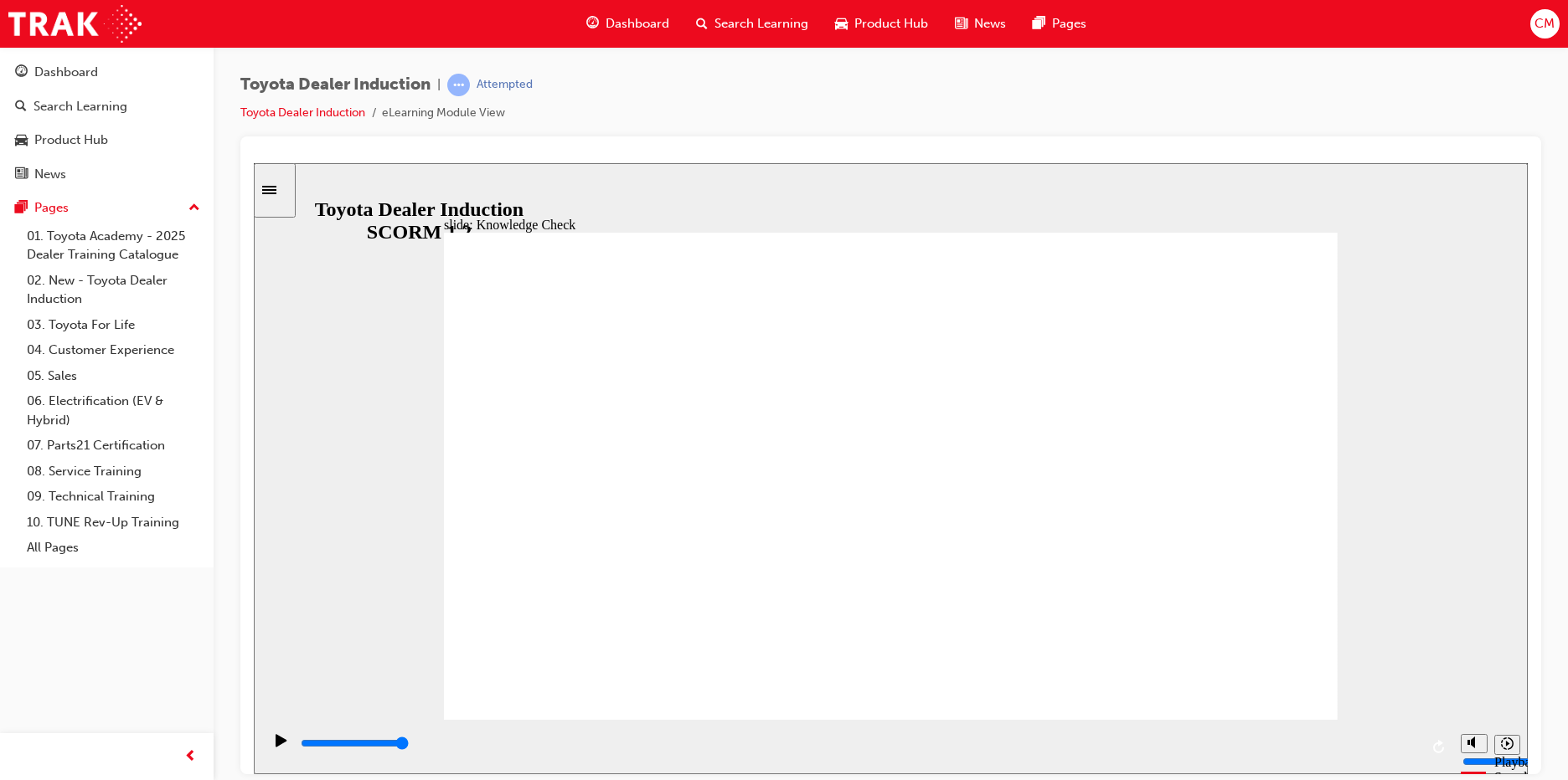
type input "satisfacti"
type input "satisfactio"
type input "satisfaction"
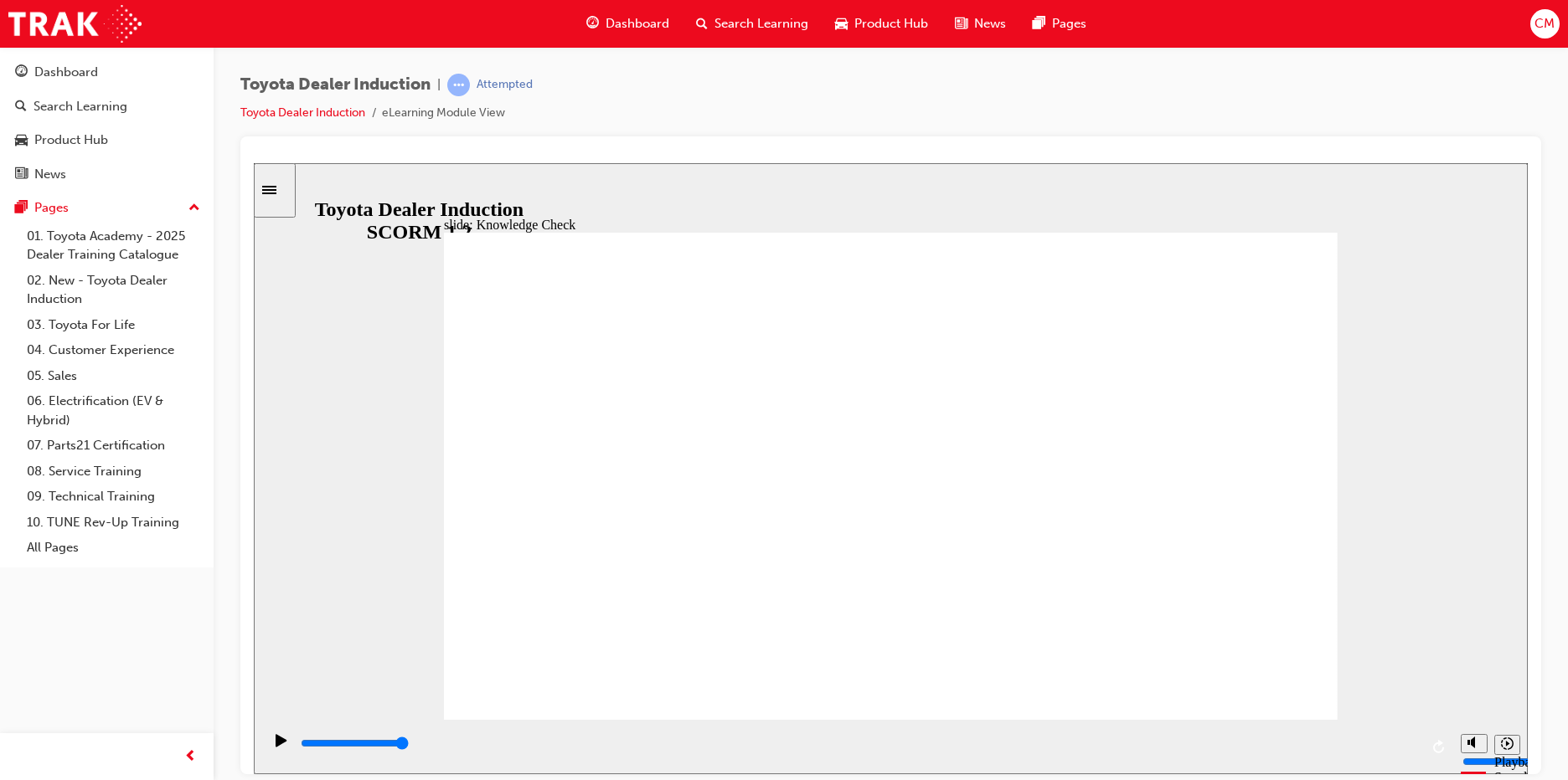
type input "satisfaction"
type input "5000"
type input "f"
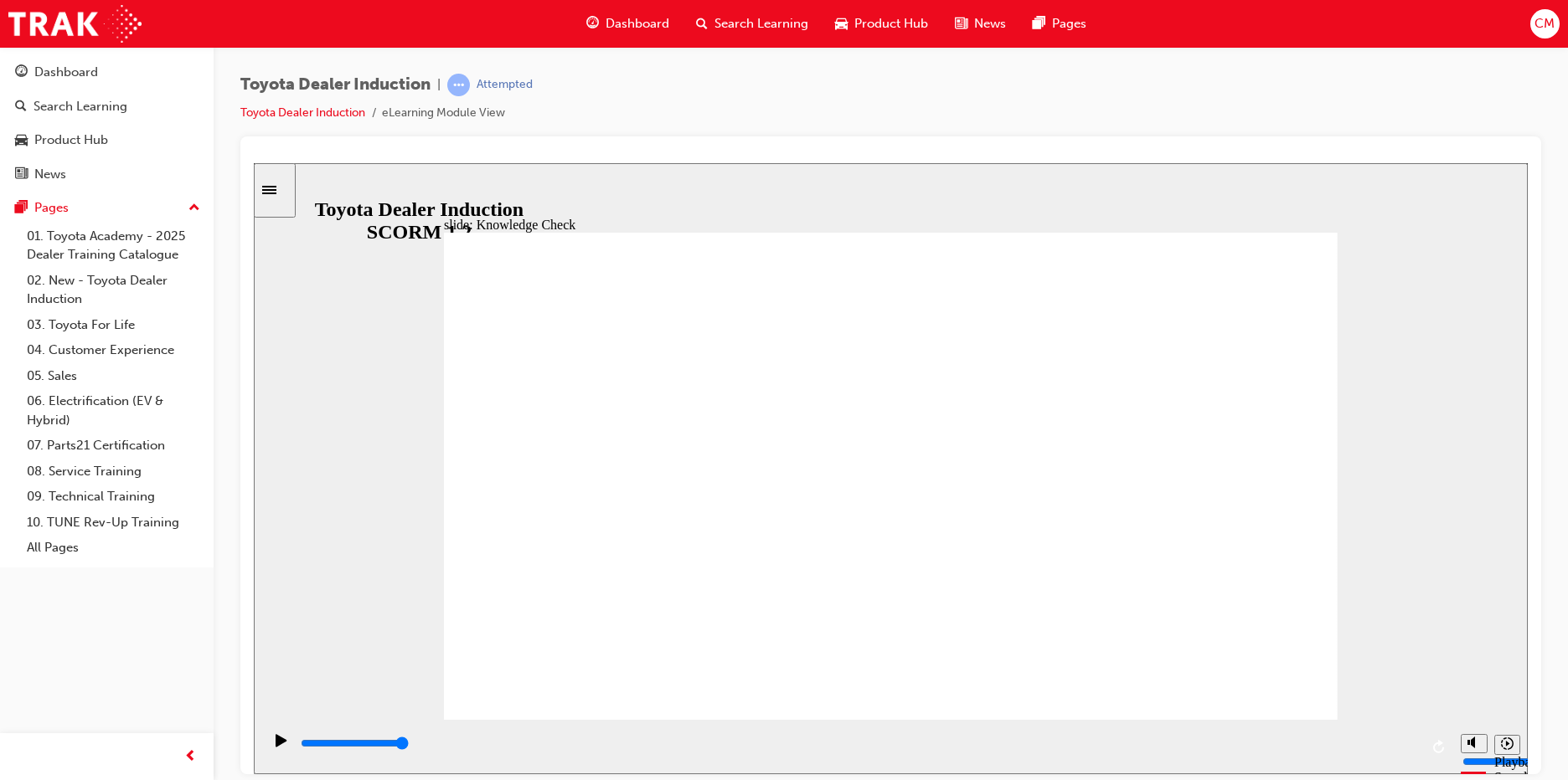
type input "fr"
type input "fre"
type input "free"
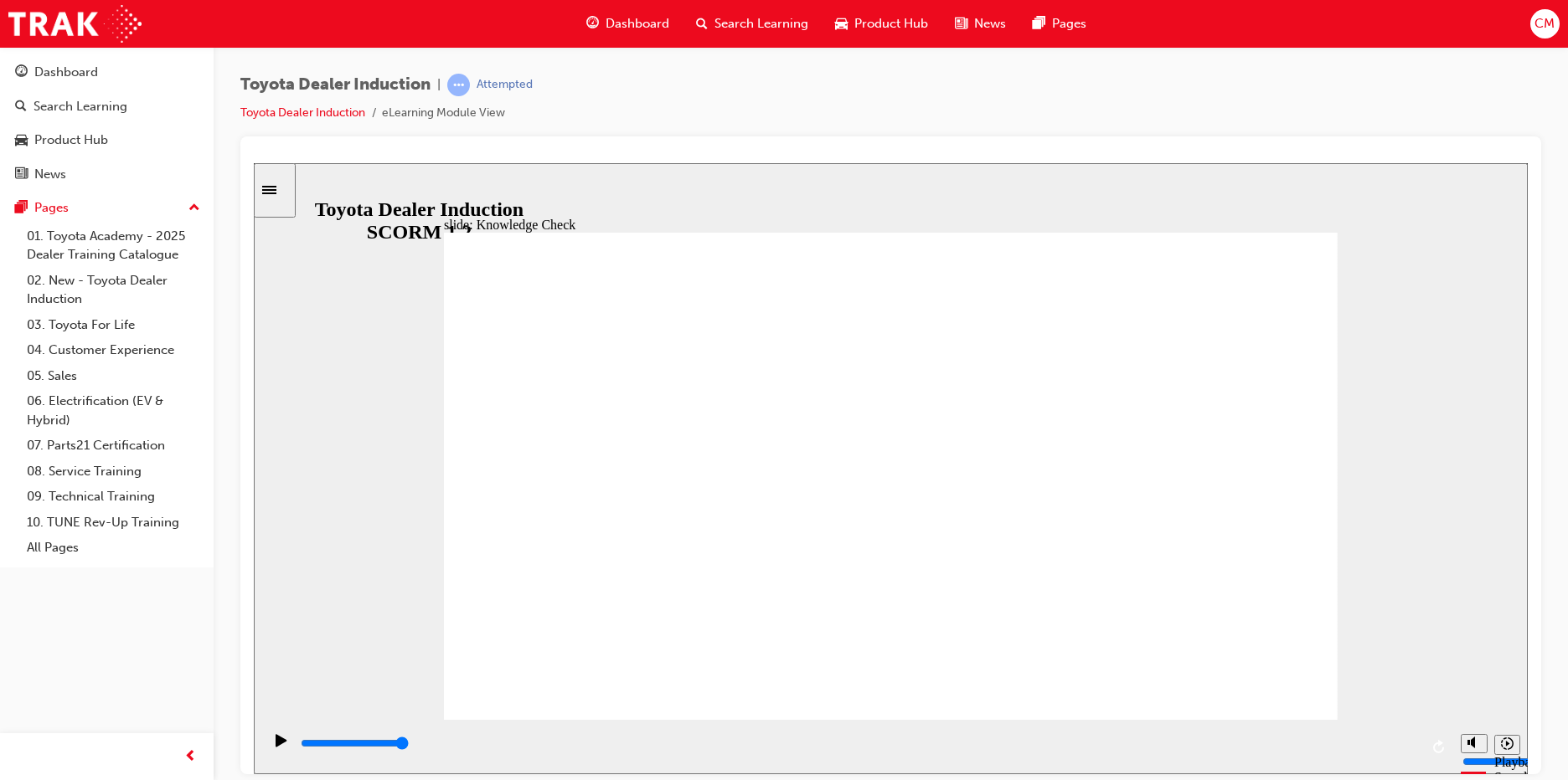
type input "free"
type input "6500"
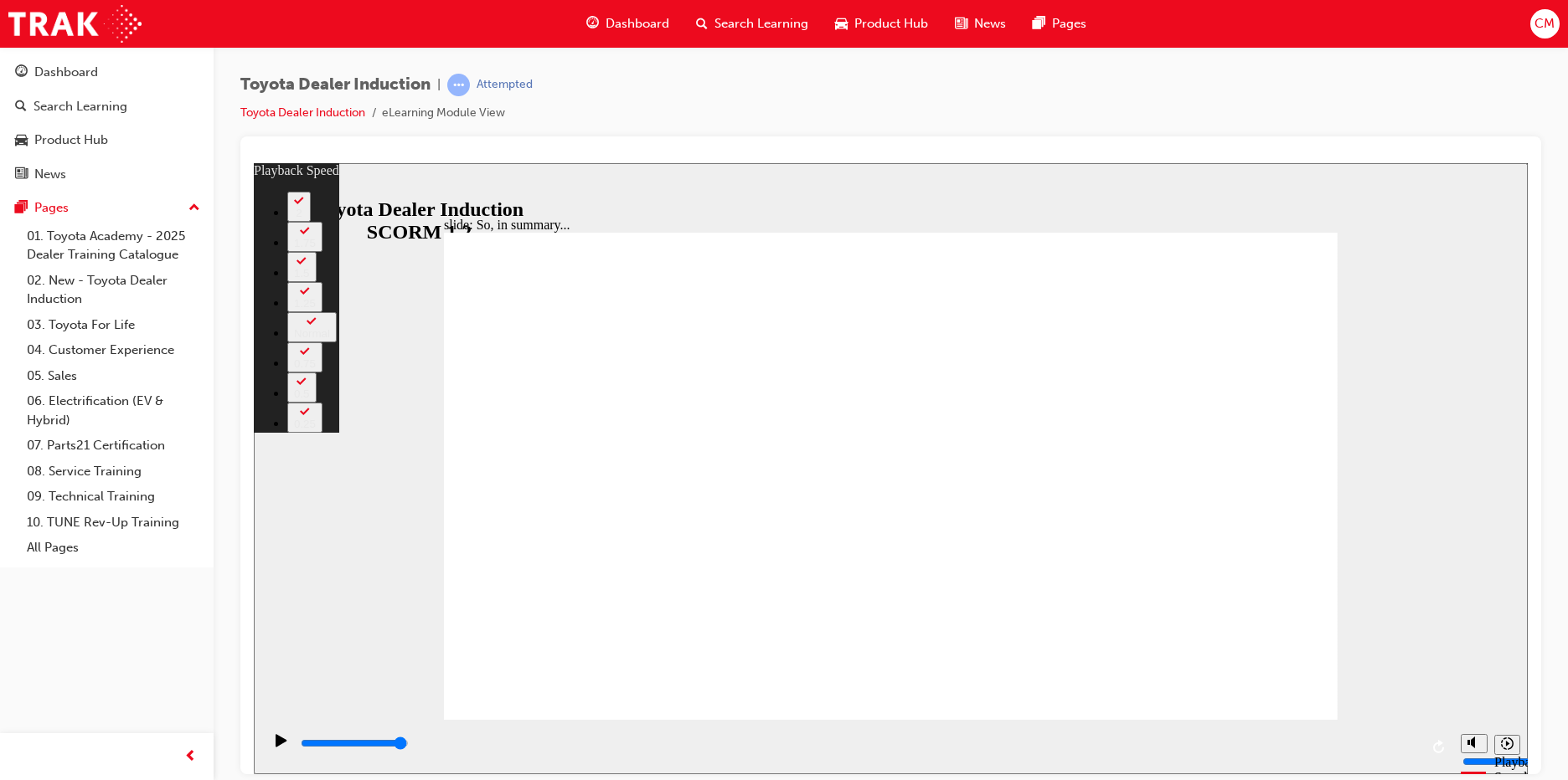
type input "128"
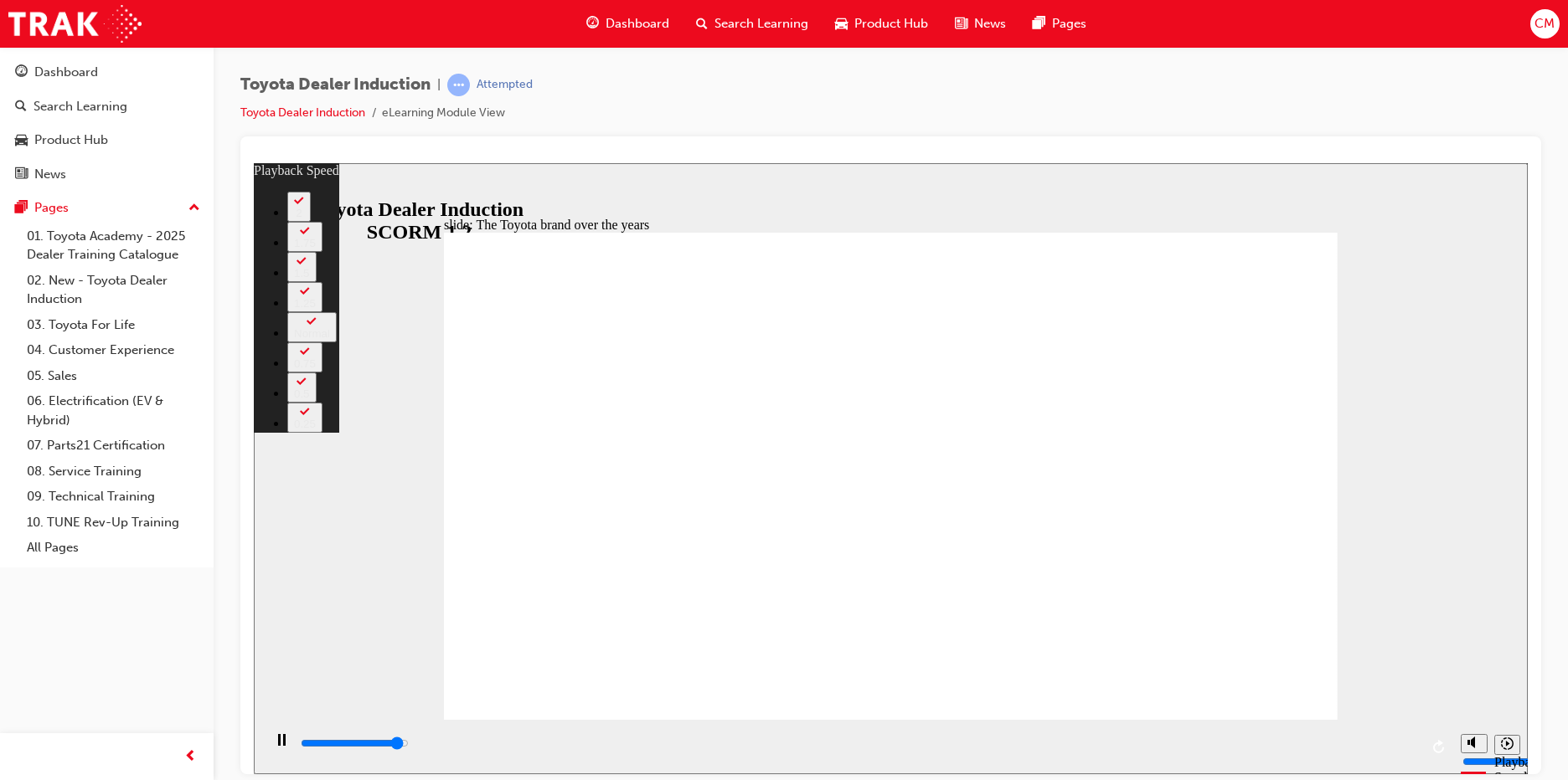
type input "8000"
type input "0"
type input "8300"
type input "0"
type input "8400"
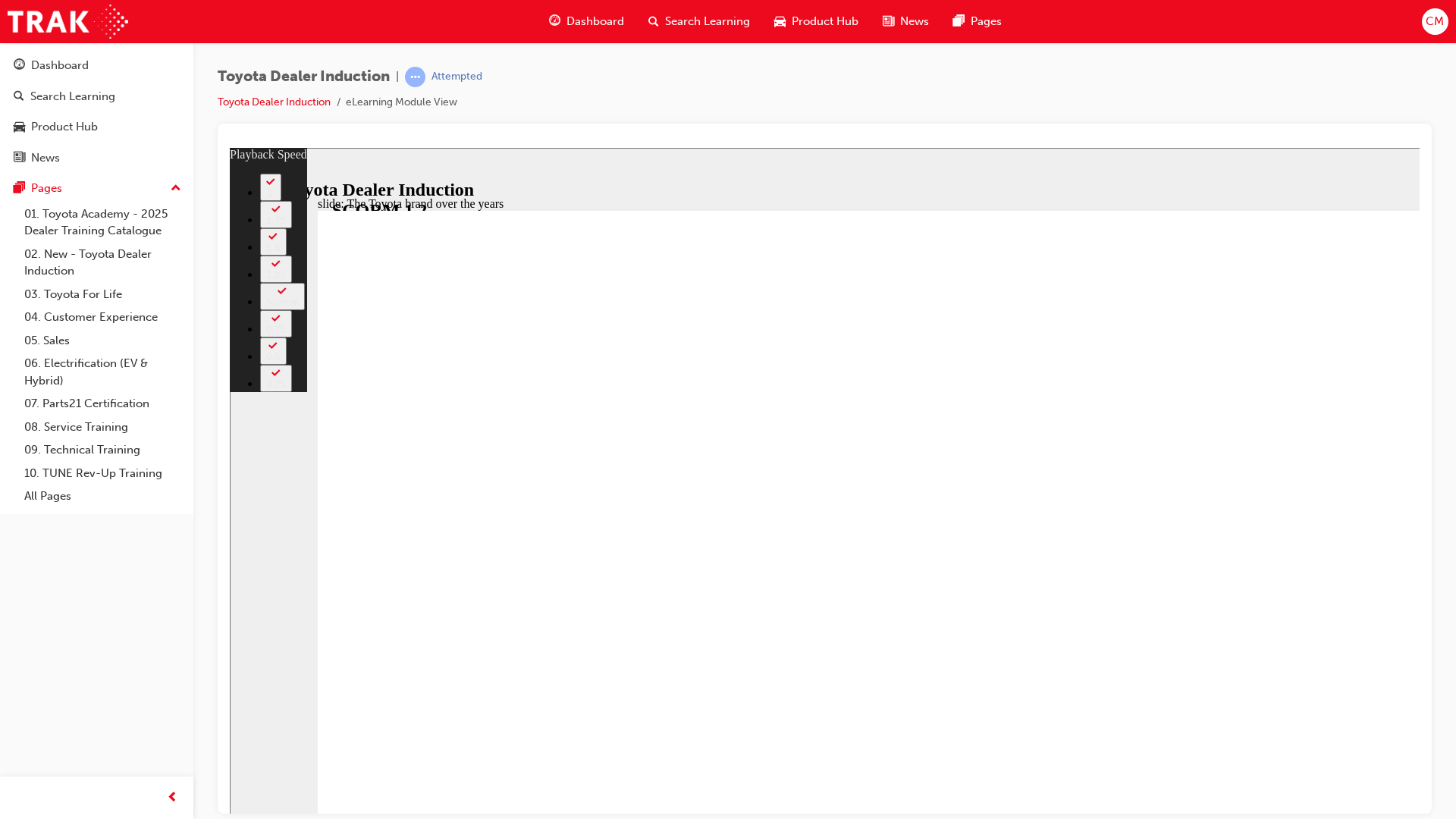
type input "151"
type input "0"
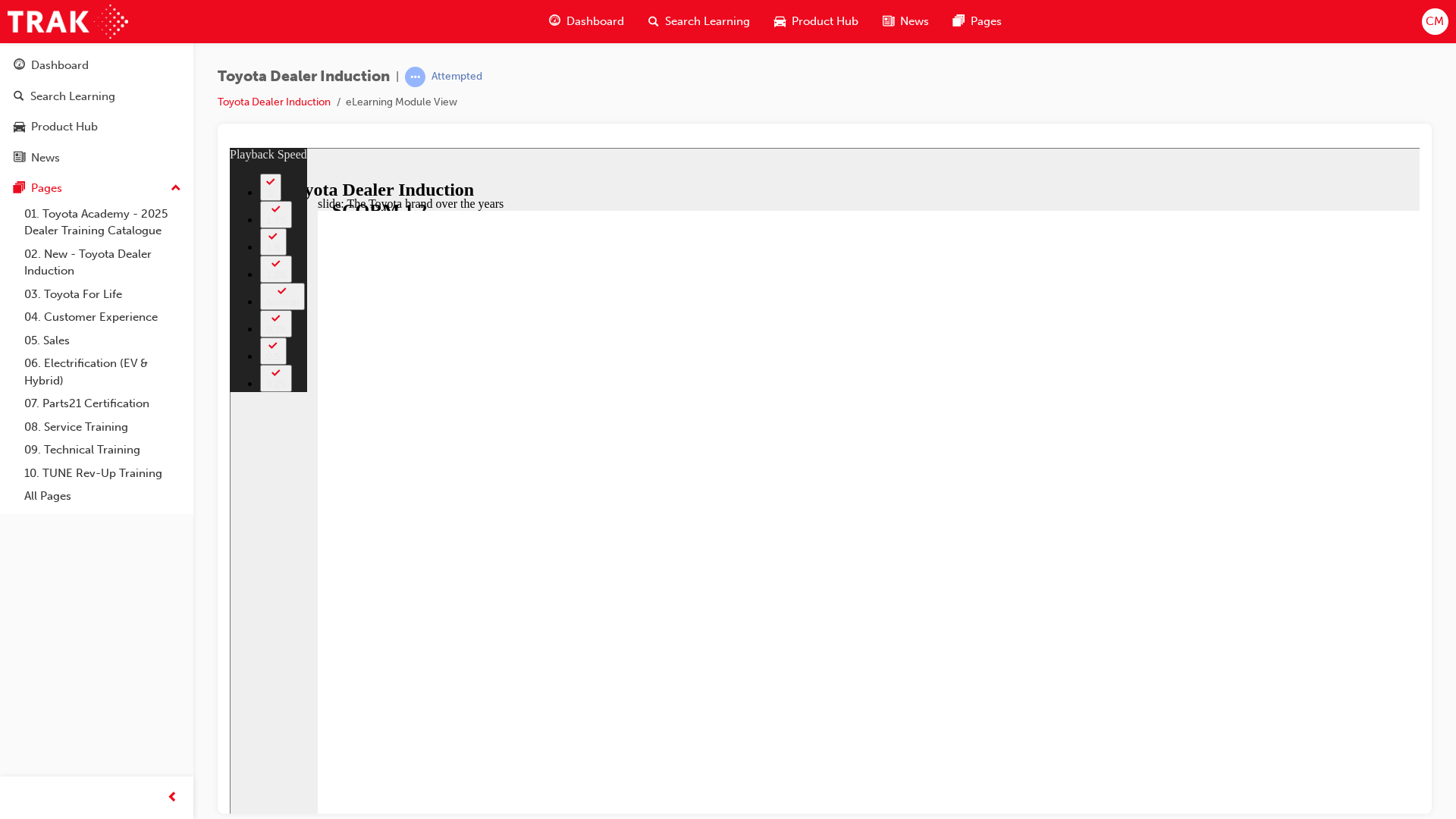
type input "151"
type input "0"
type input "151"
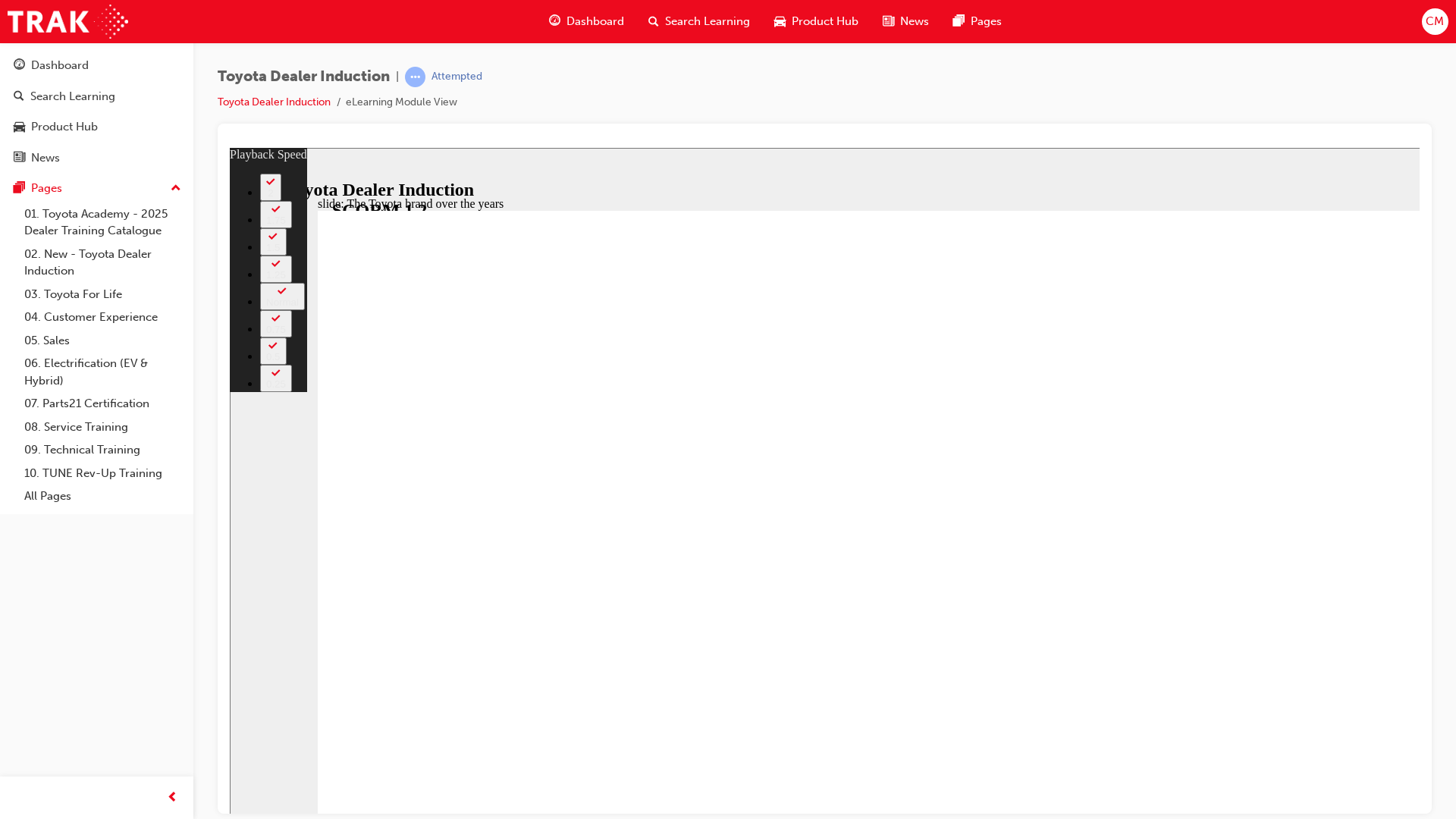
type input "0"
type input "1"
type input "151"
type input "1"
type input "2"
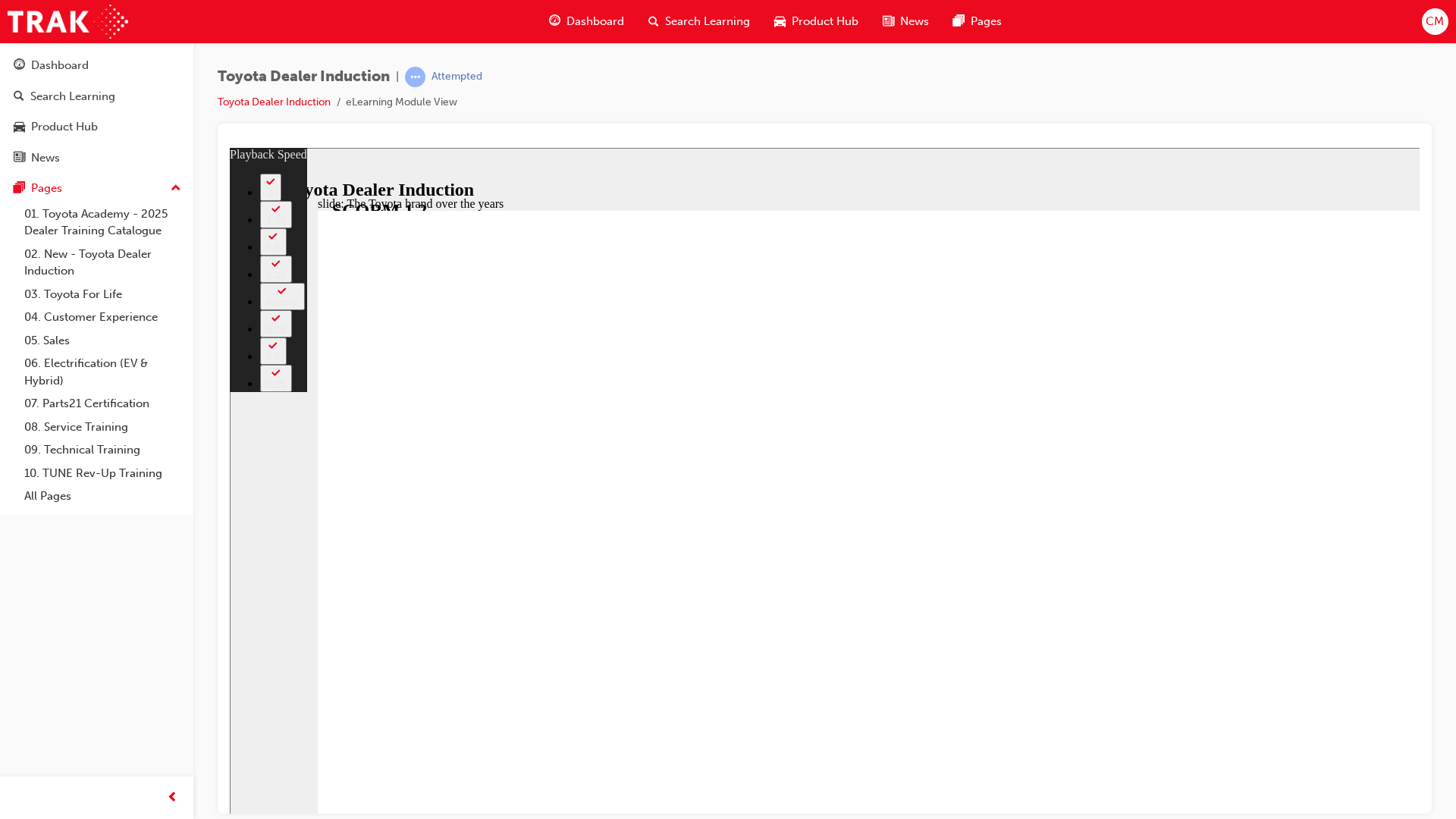
type input "151"
type input "2"
type input "3"
type input "151"
type input "3"
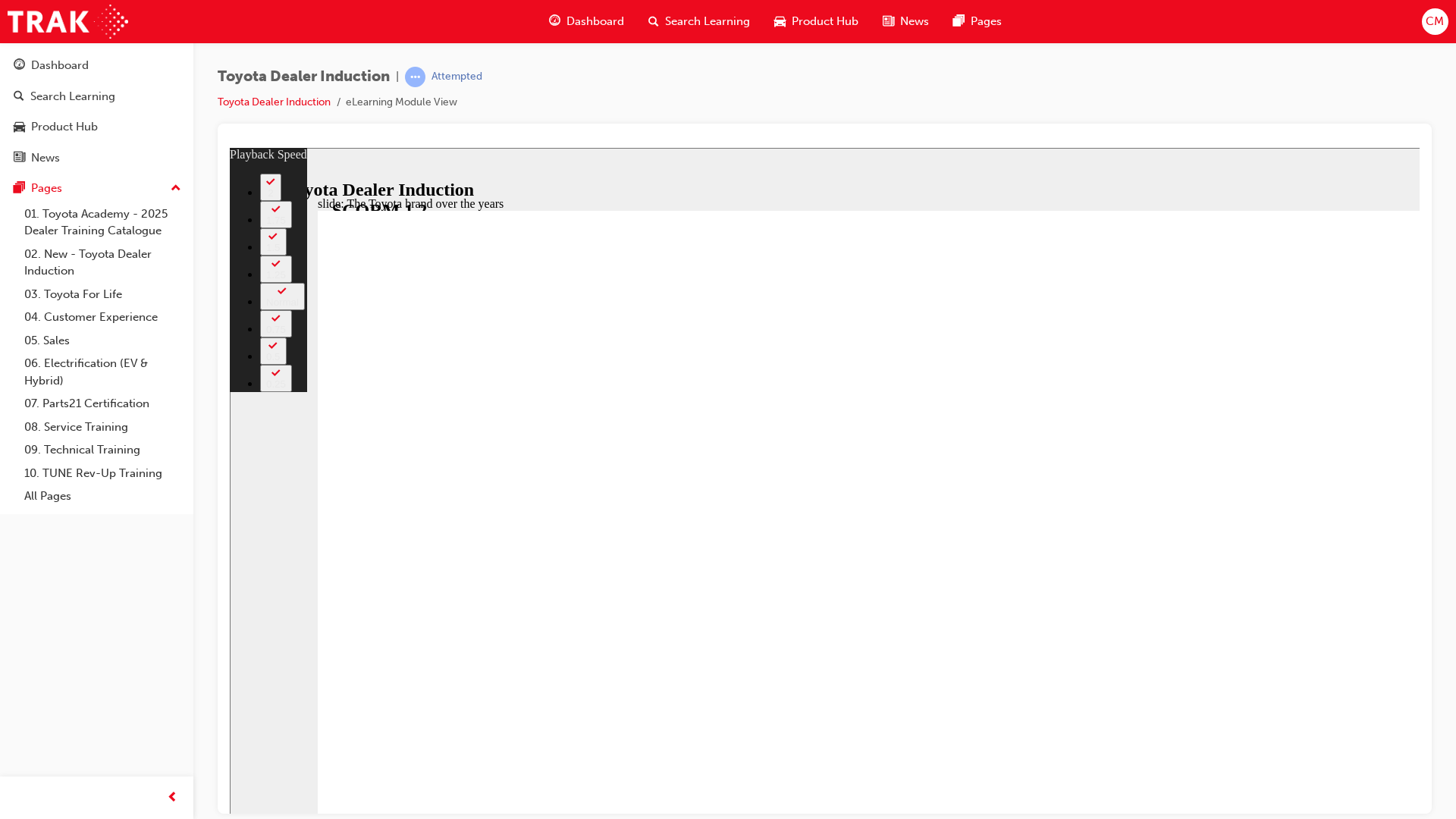
type input "5"
type input "151"
type input "5"
type input "7"
type input "151"
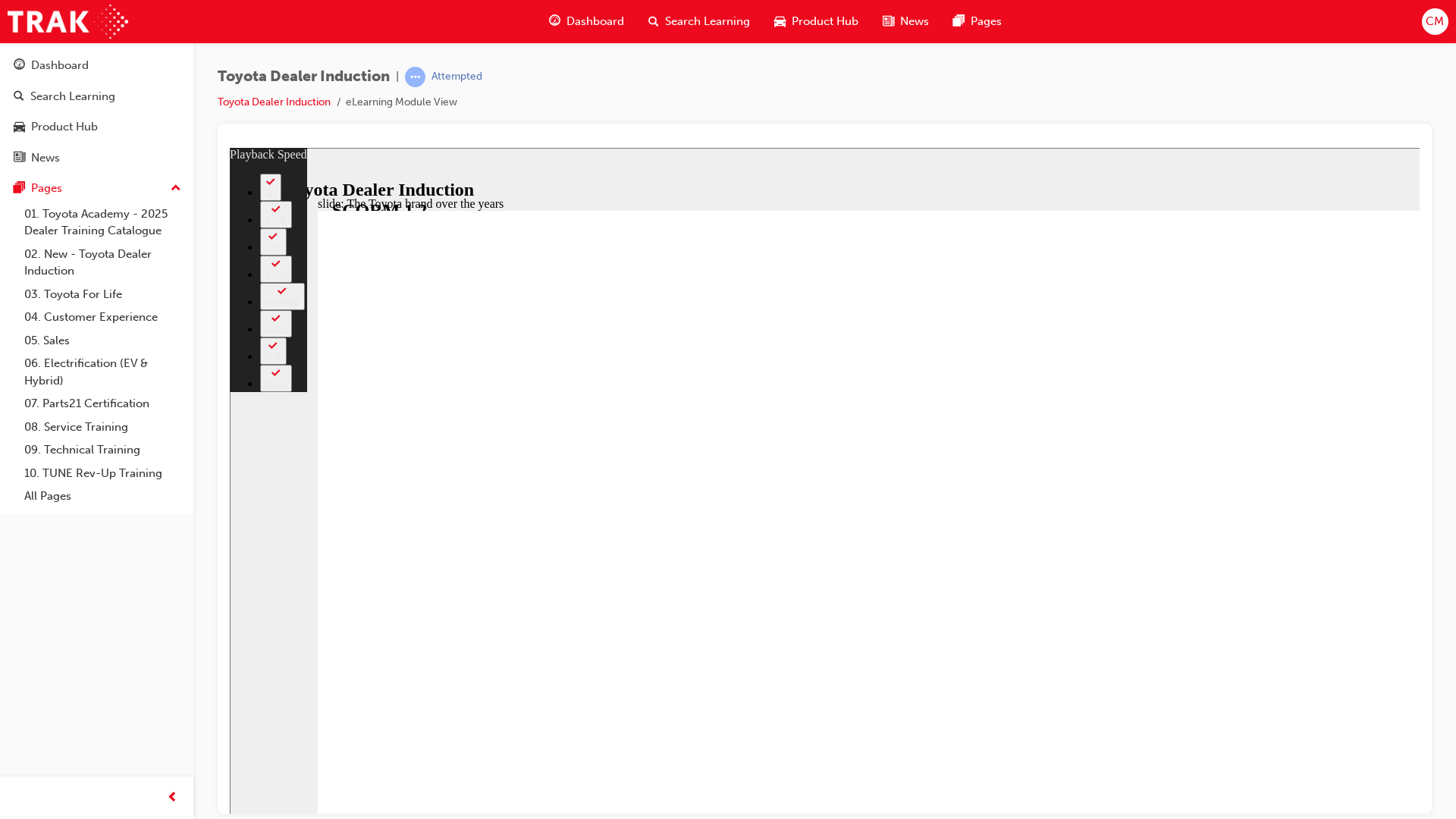
type input "7"
type input "8"
type input "151"
type input "8"
type input "10"
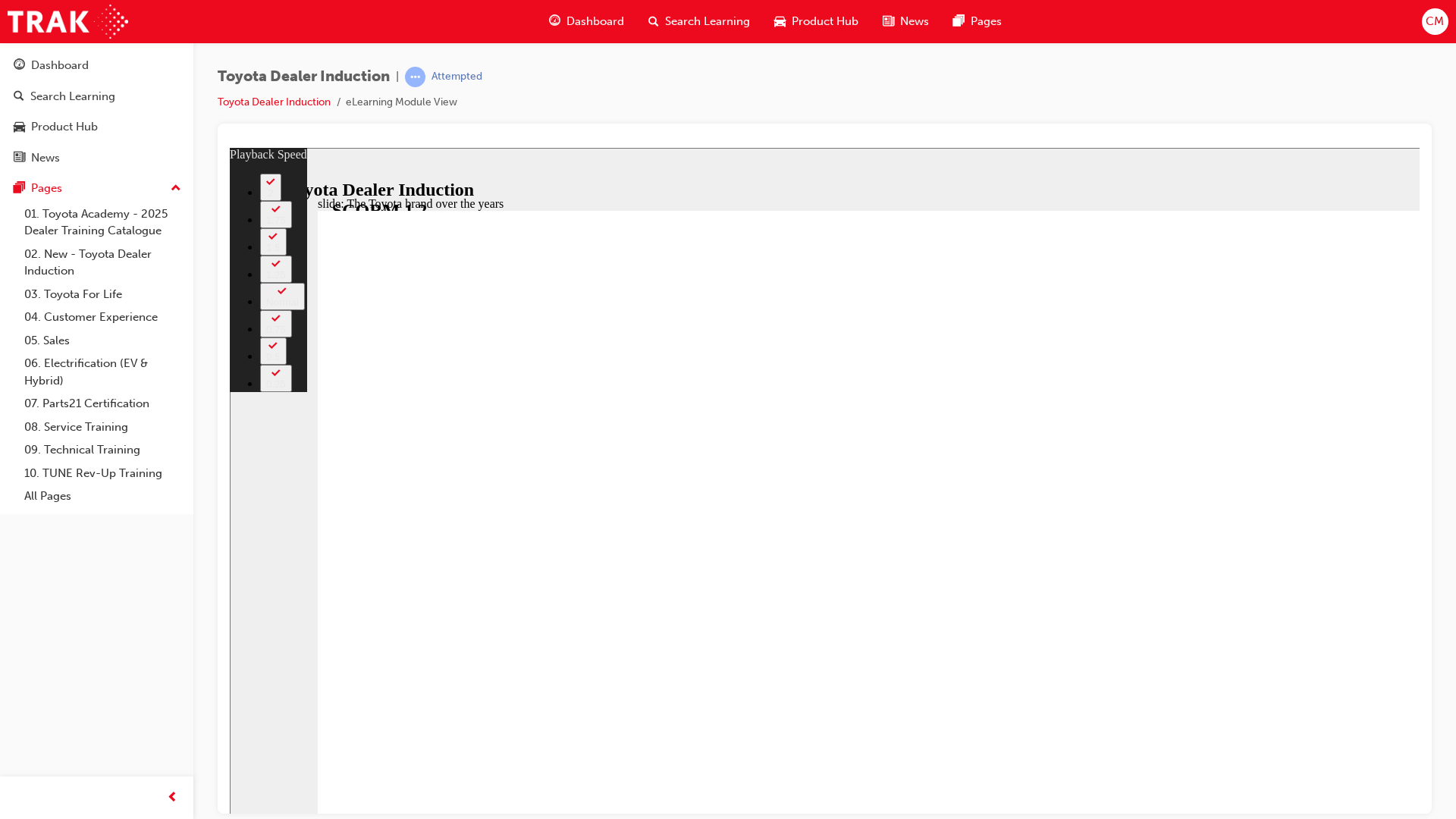
type input "151"
type input "10"
drag, startPoint x: 1553, startPoint y: 920, endPoint x: 1551, endPoint y: 834, distance: 86.0
drag, startPoint x: 1551, startPoint y: 834, endPoint x: 1551, endPoint y: 930, distance: 96.0
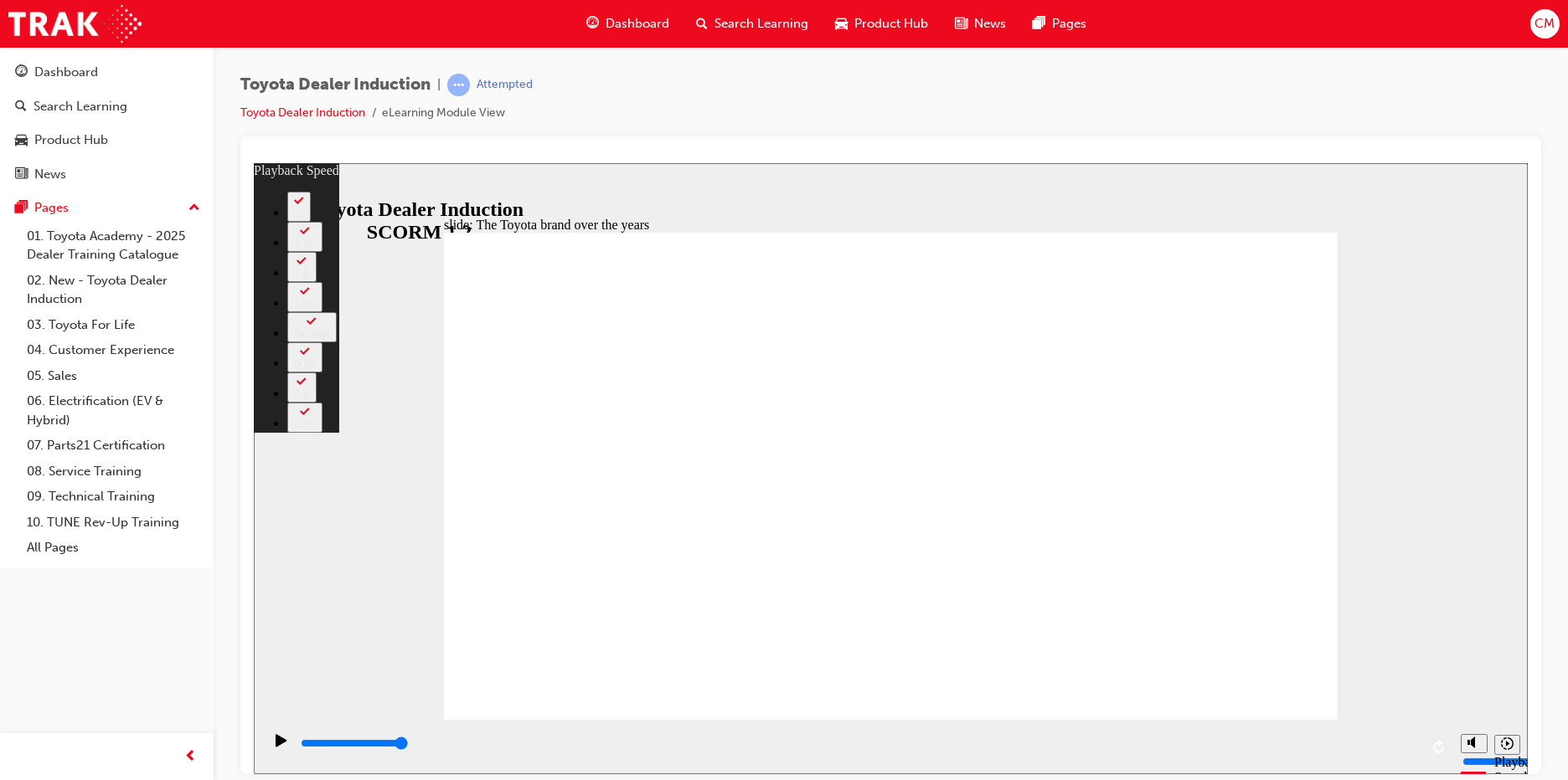
type input "165"
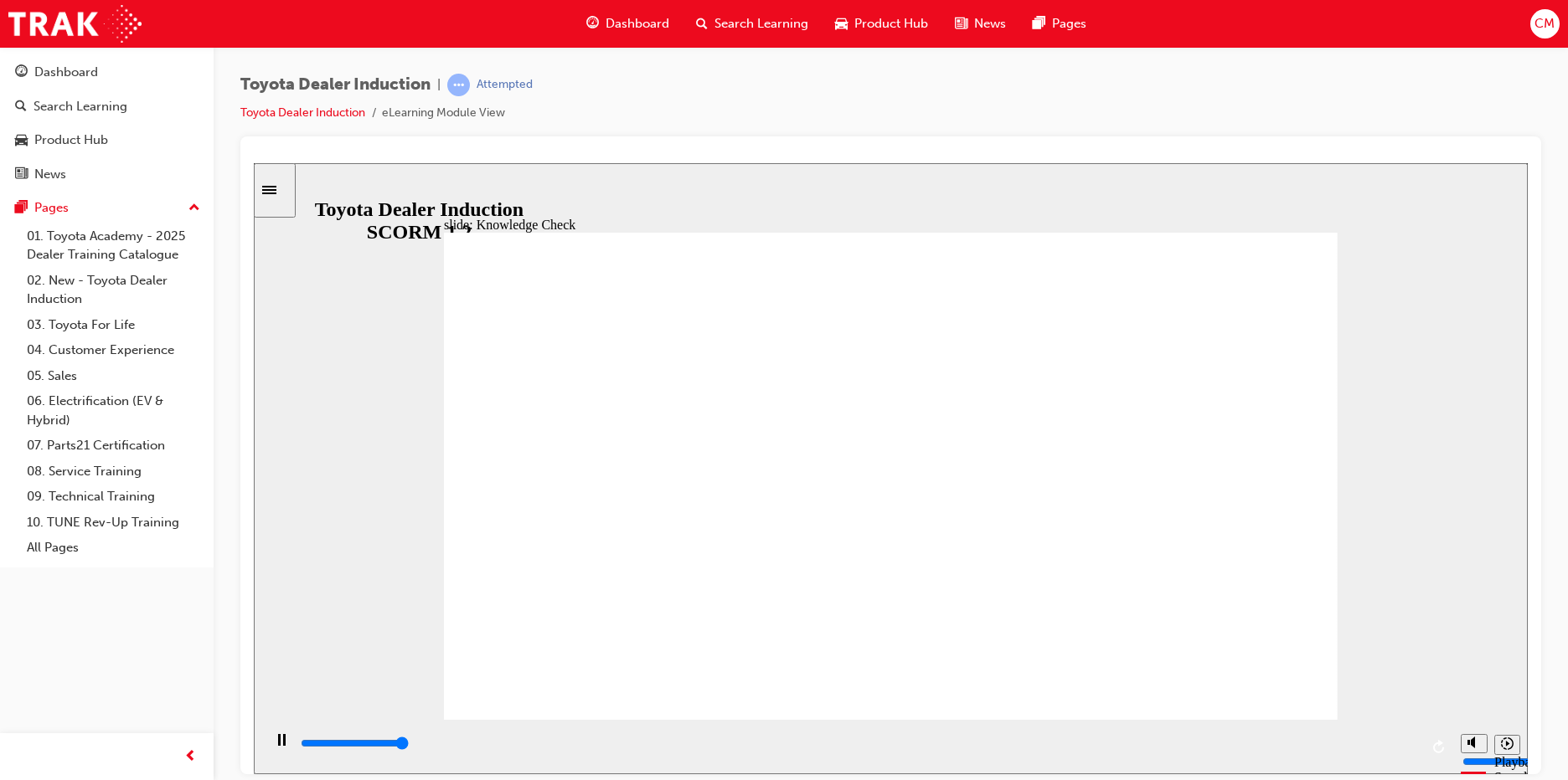
type input "5000"
radio input "true"
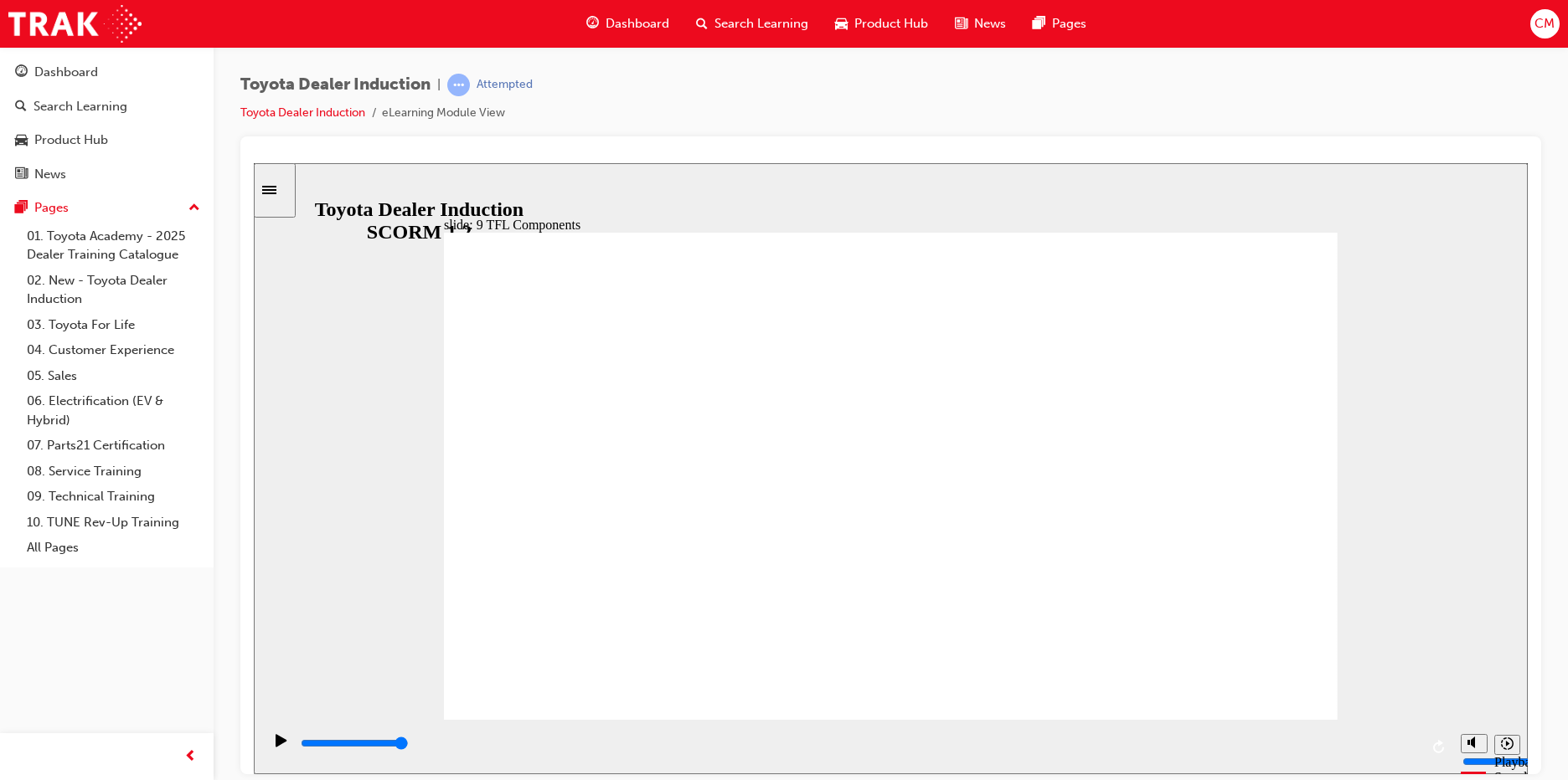
drag, startPoint x: 1301, startPoint y: 431, endPoint x: 1287, endPoint y: 431, distance: 14.0
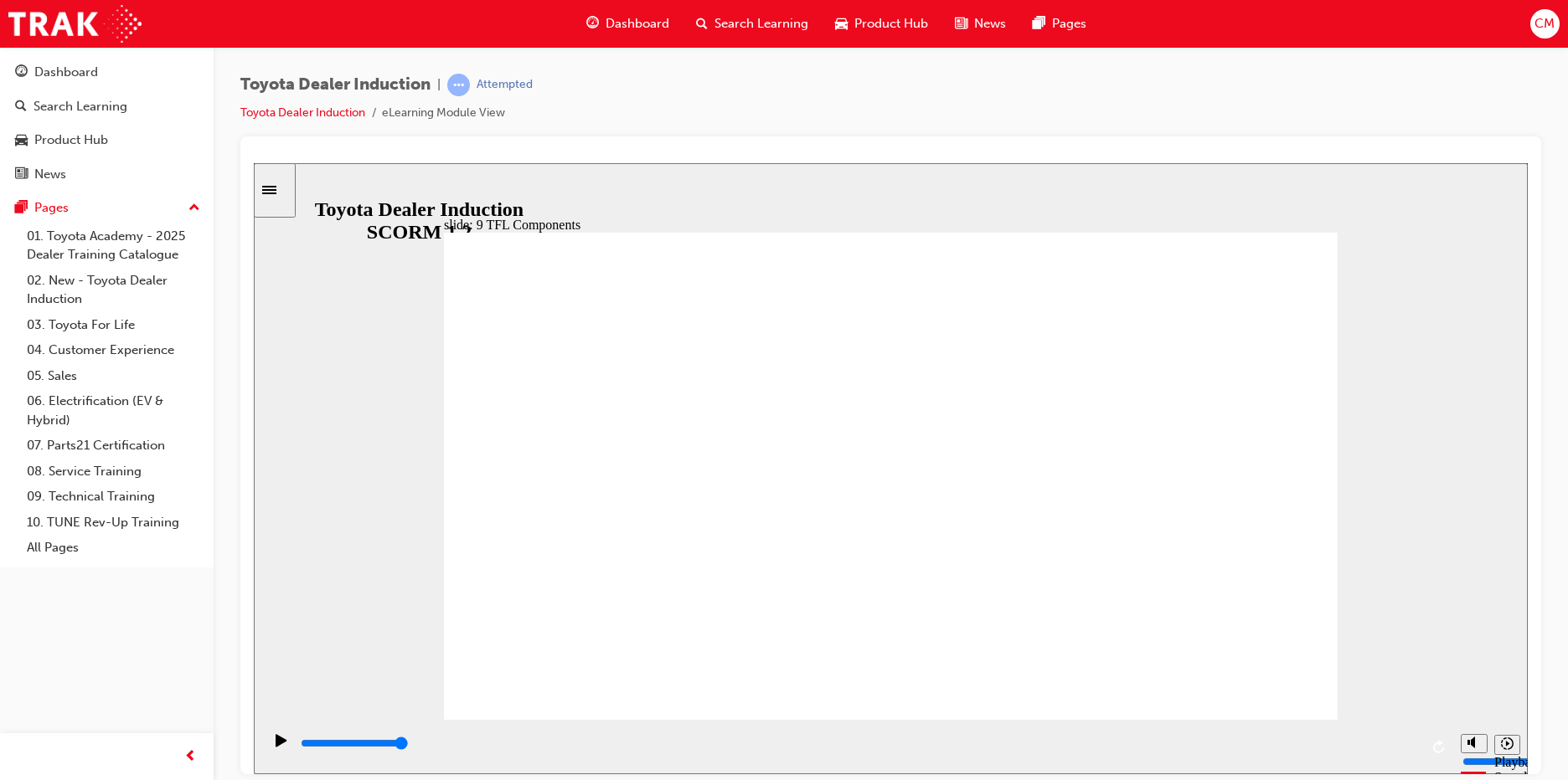
drag, startPoint x: 692, startPoint y: 621, endPoint x: 1269, endPoint y: 691, distance: 581.2
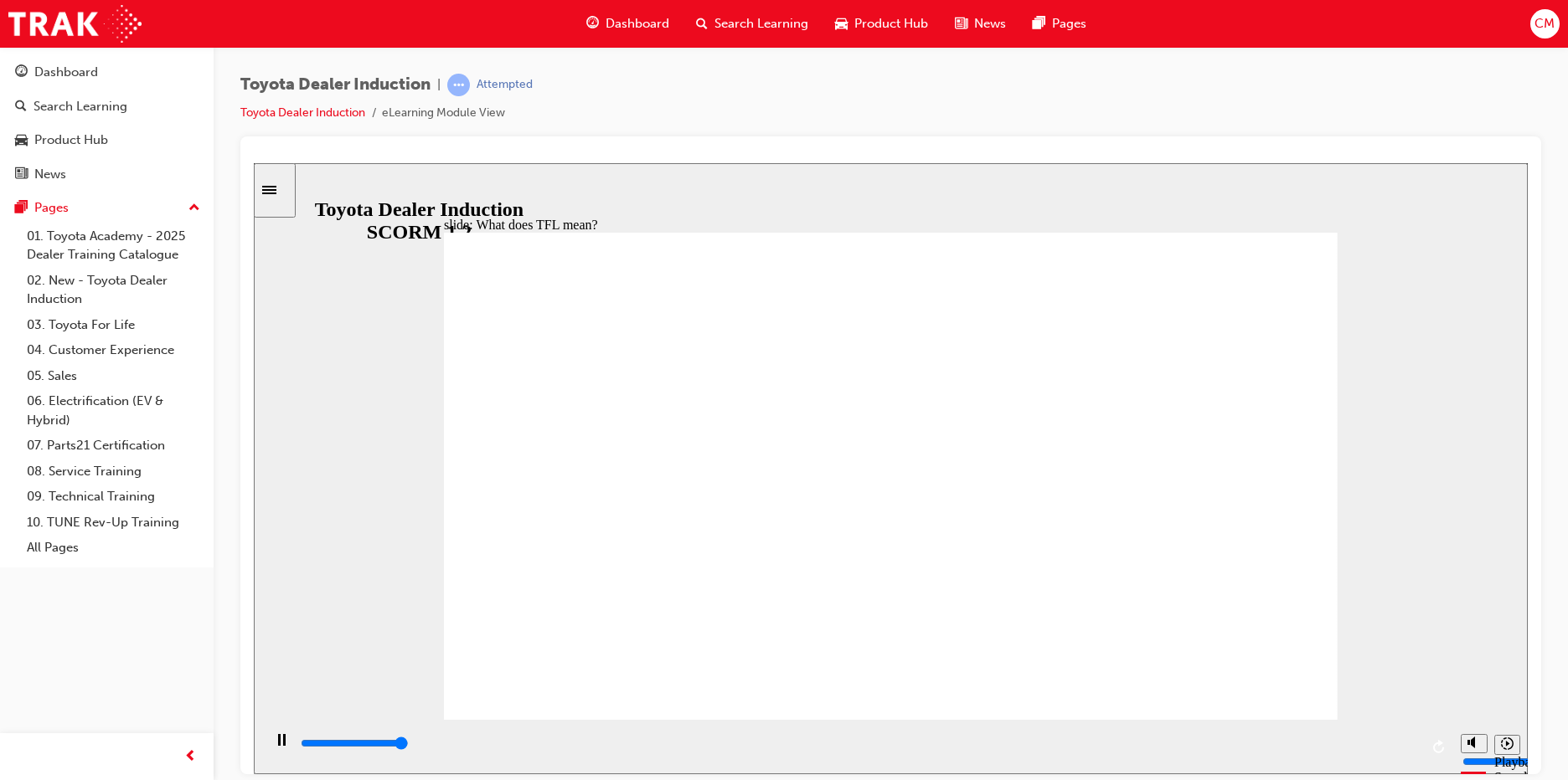
type input "10800"
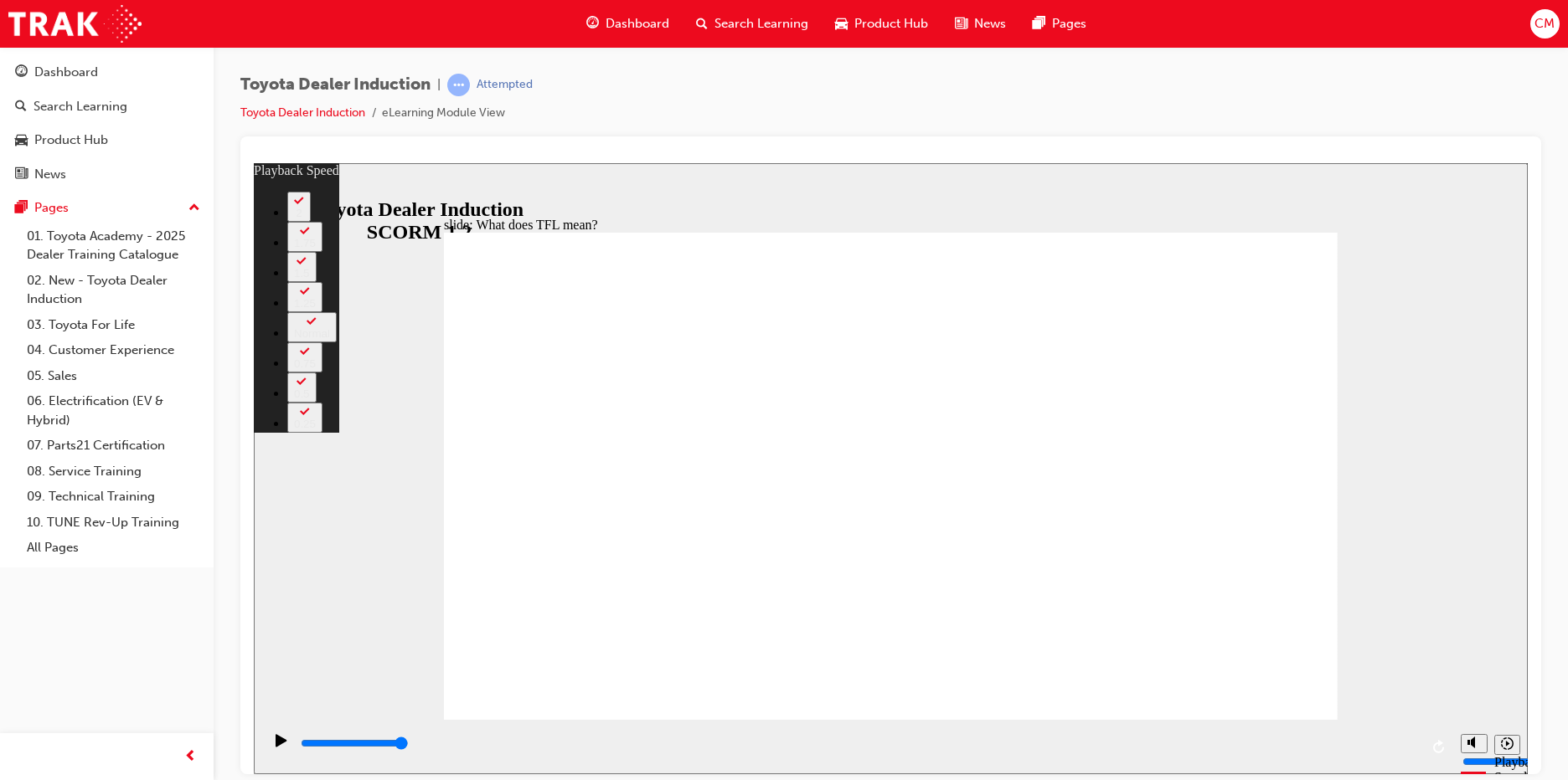
type input "139"
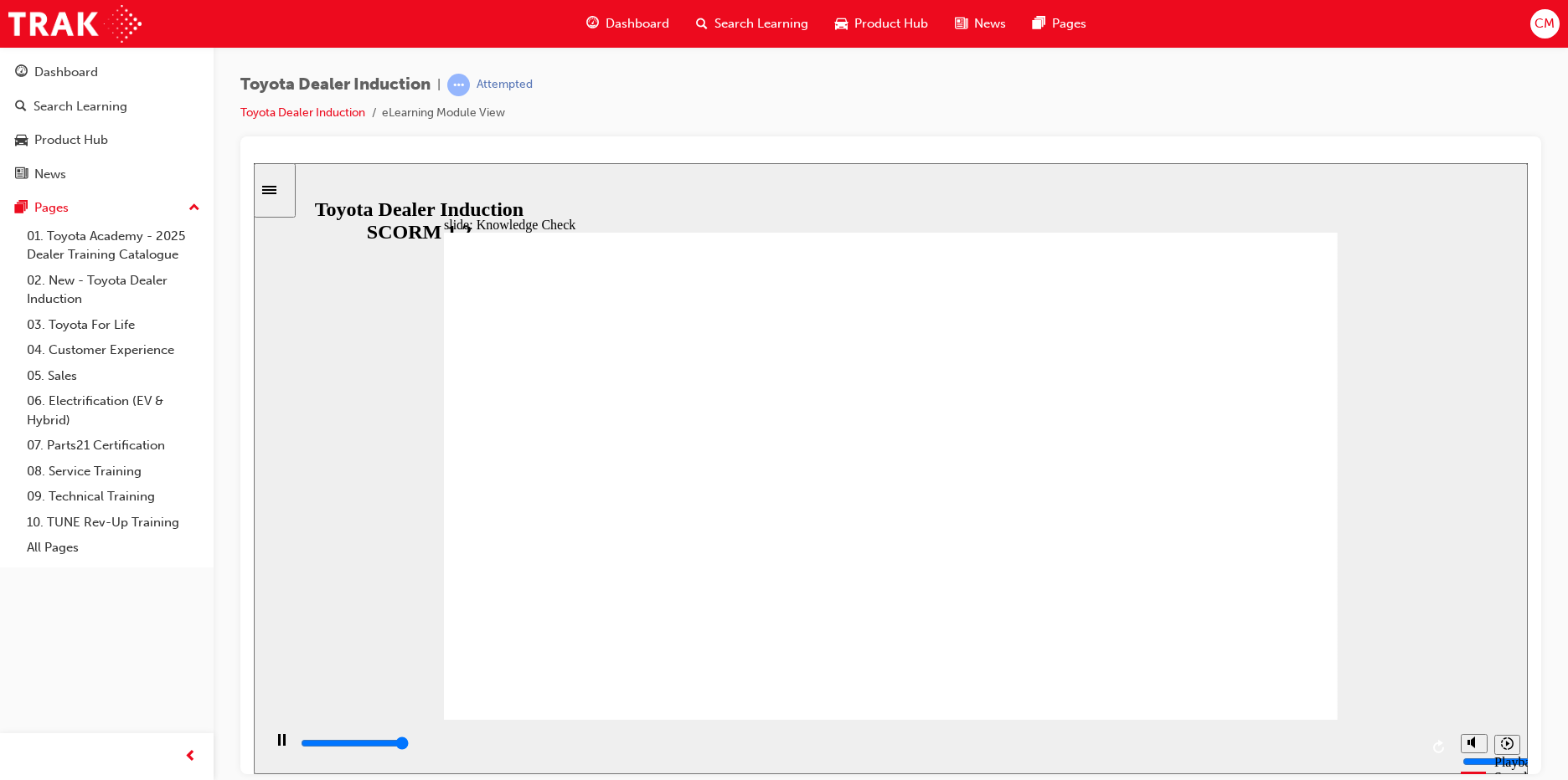
type input "5000"
radio input "true"
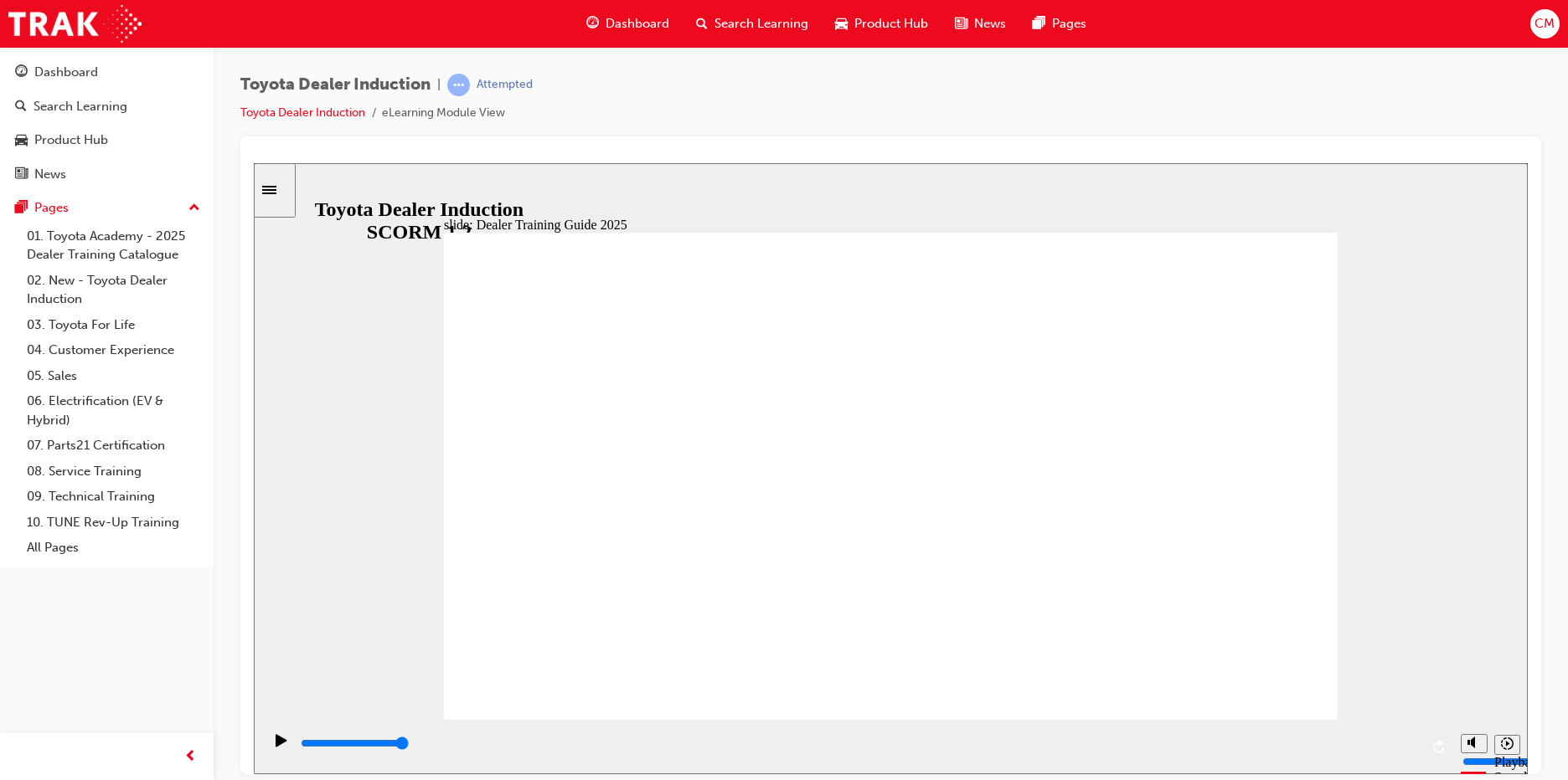
type input "5000"
radio input "true"
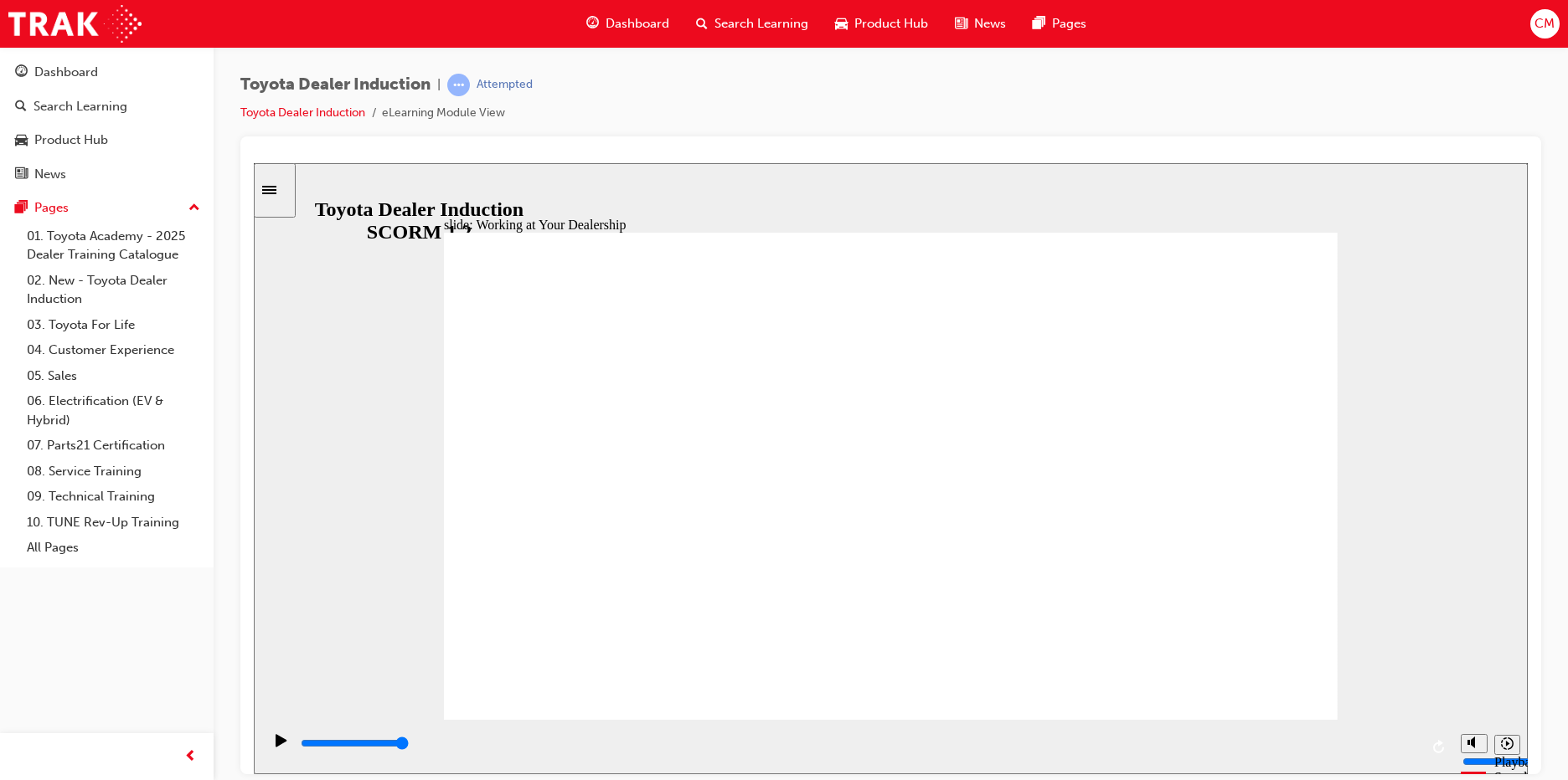
drag, startPoint x: 929, startPoint y: 542, endPoint x: 1310, endPoint y: 688, distance: 408.0
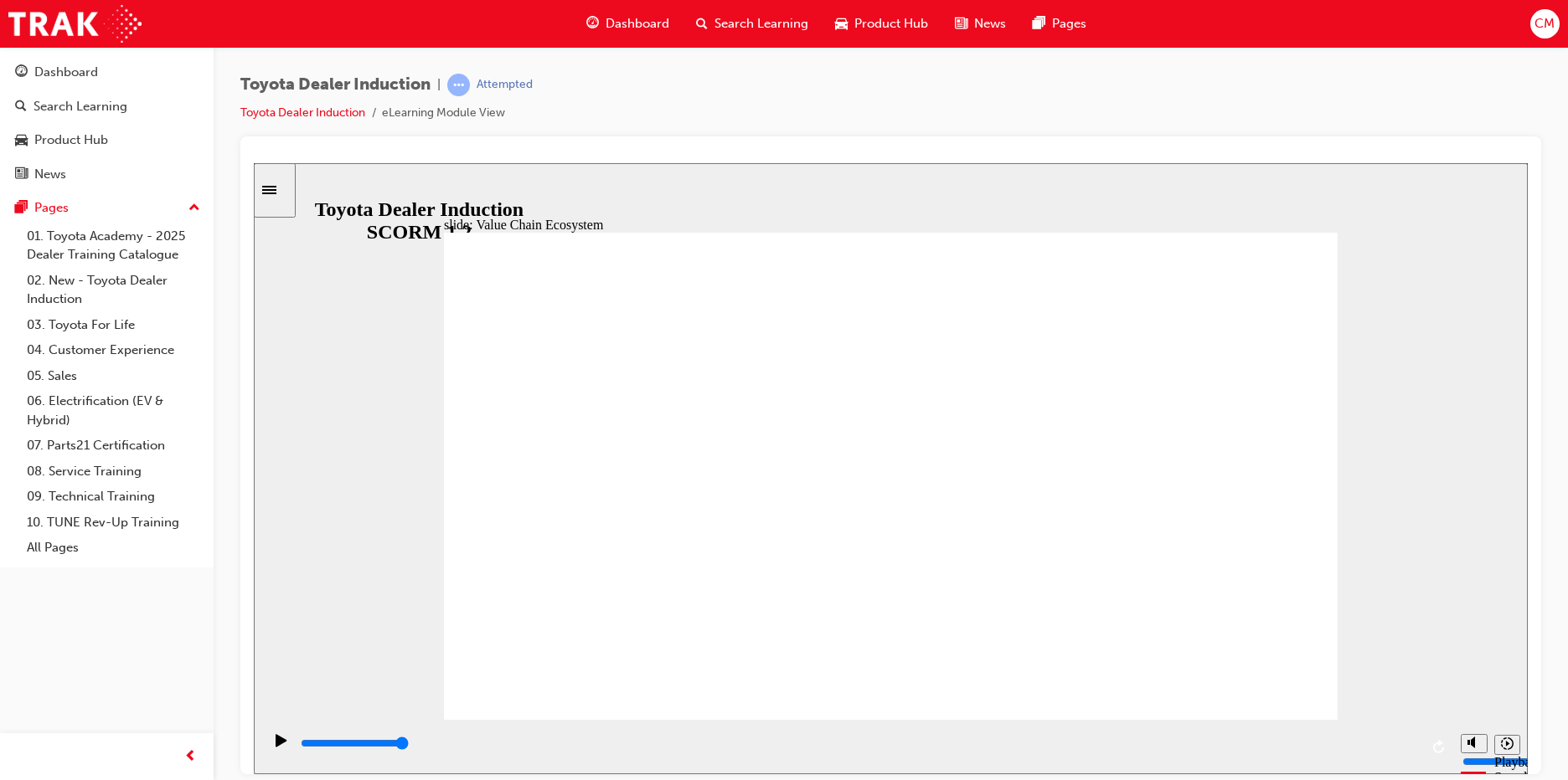
type input "11300"
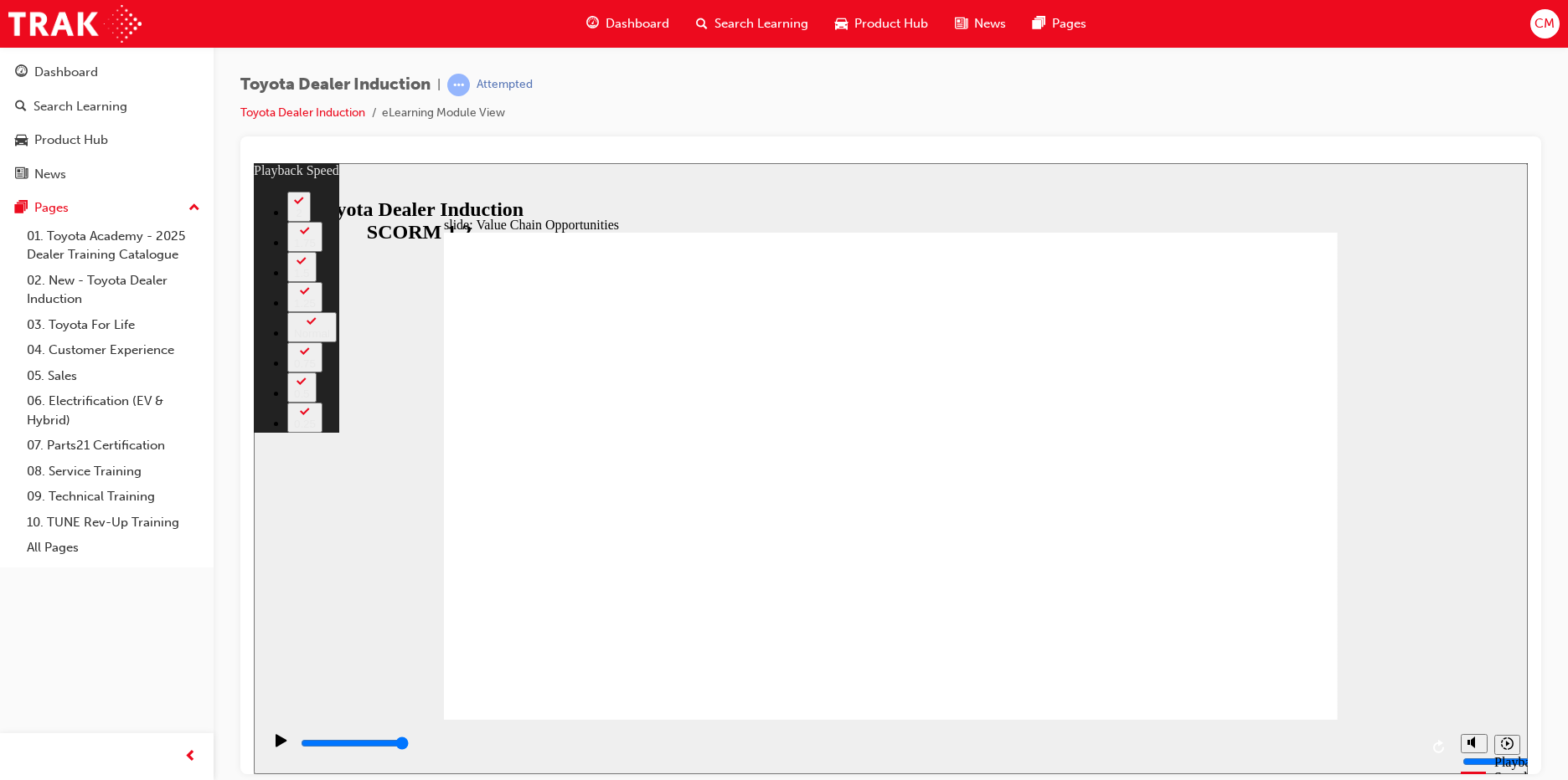
type input "64"
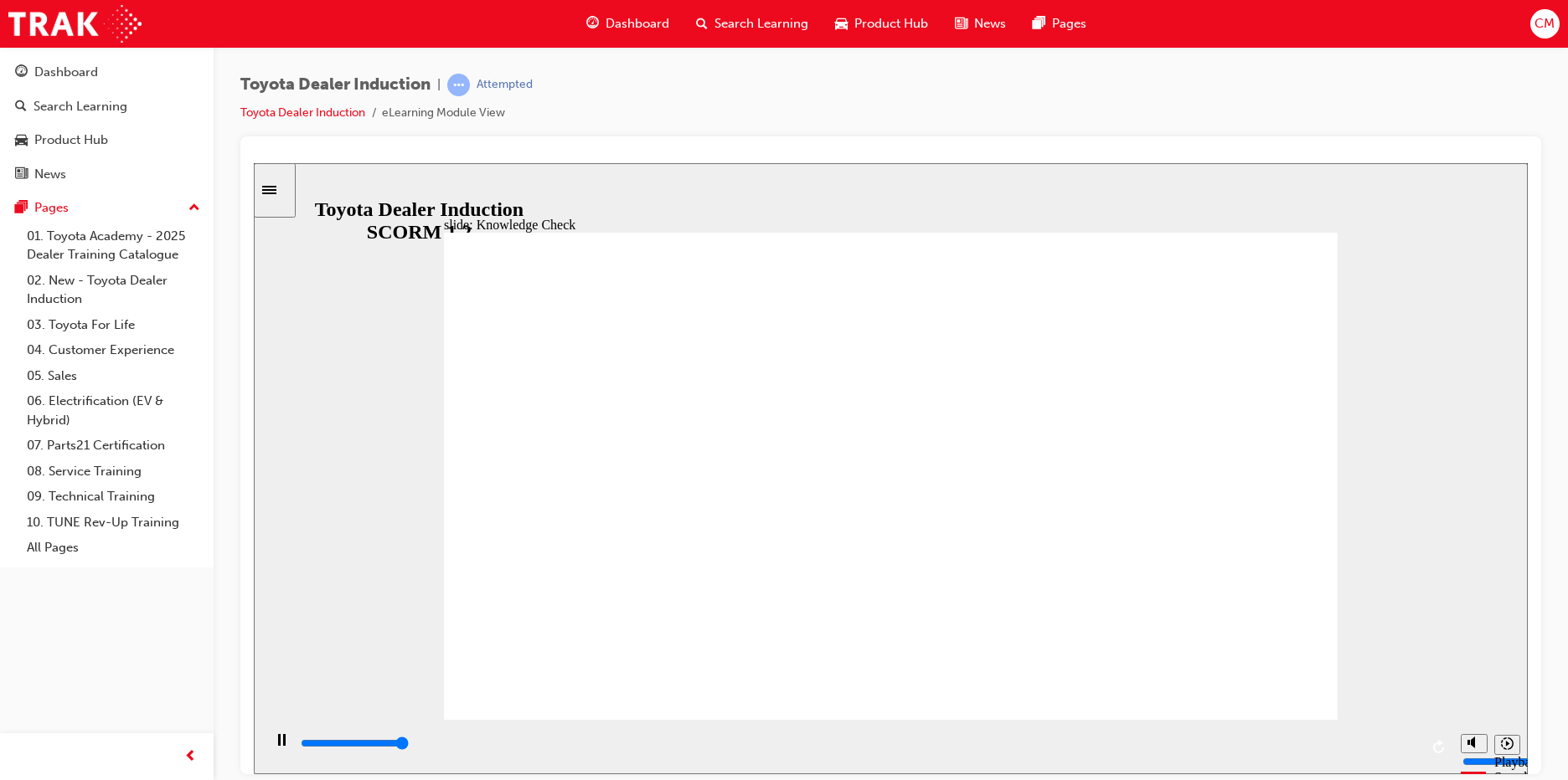
type input "5000"
radio input "true"
type input "4000"
radio input "true"
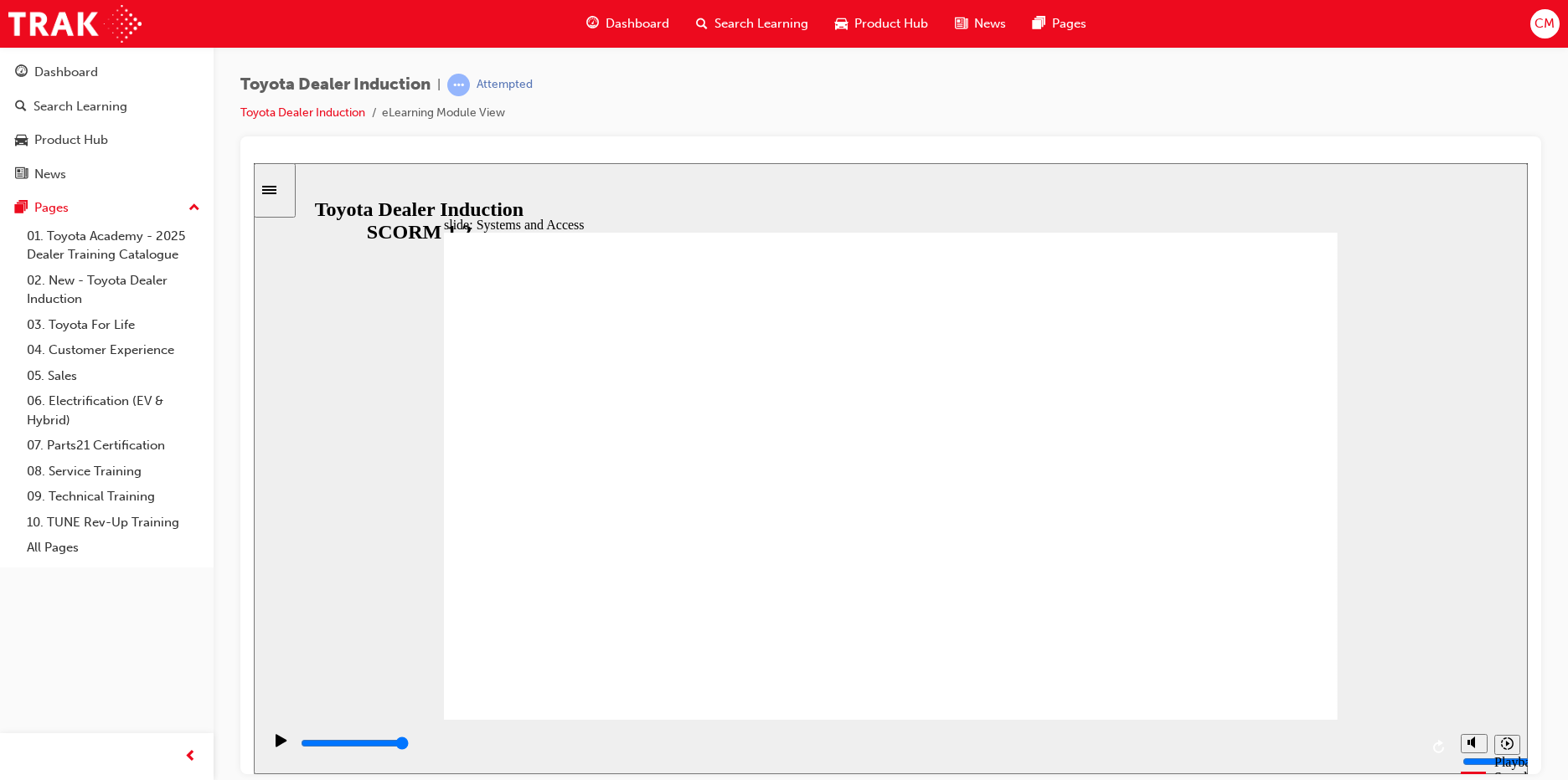
type input "13300"
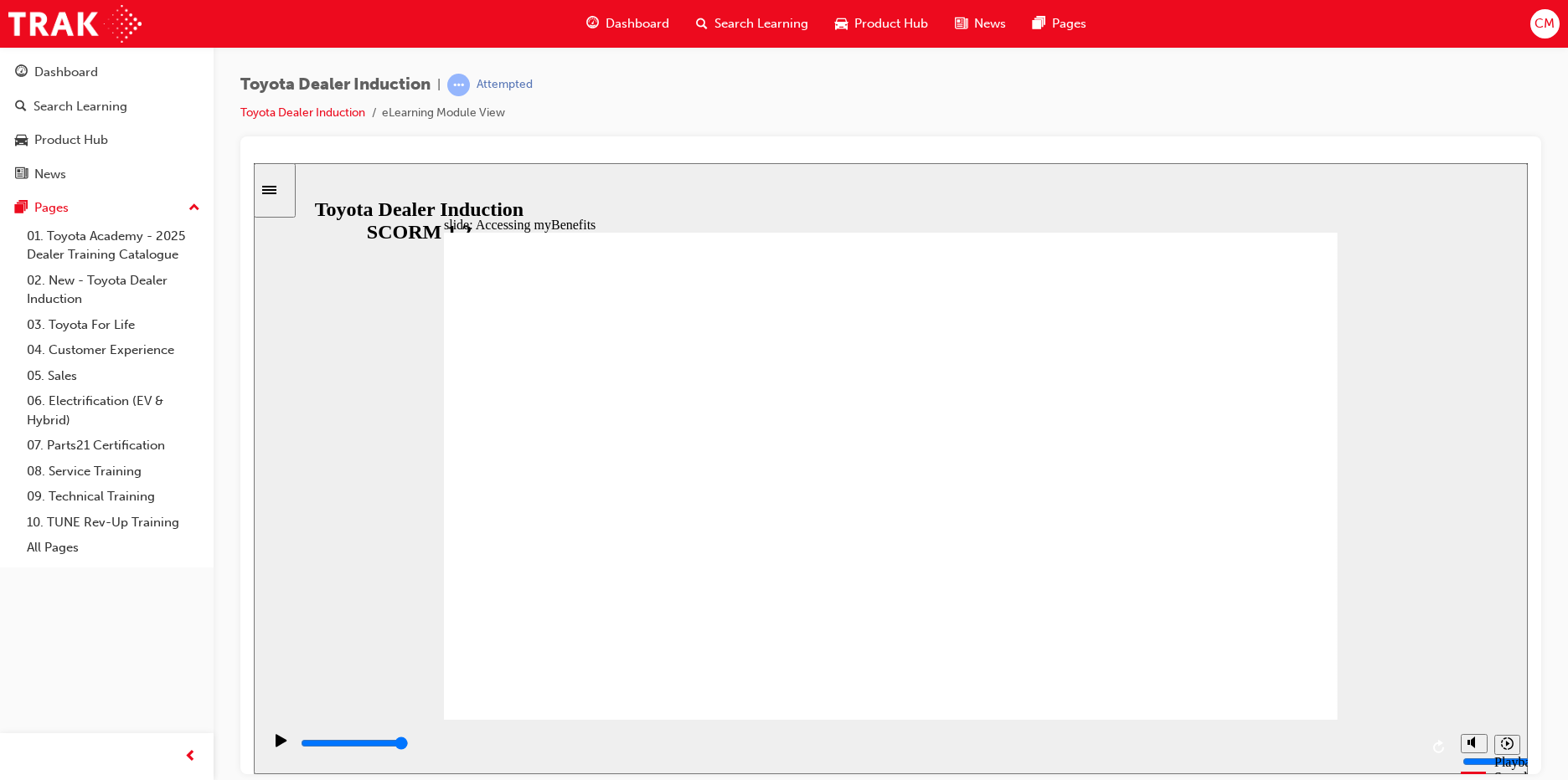
type input "5000"
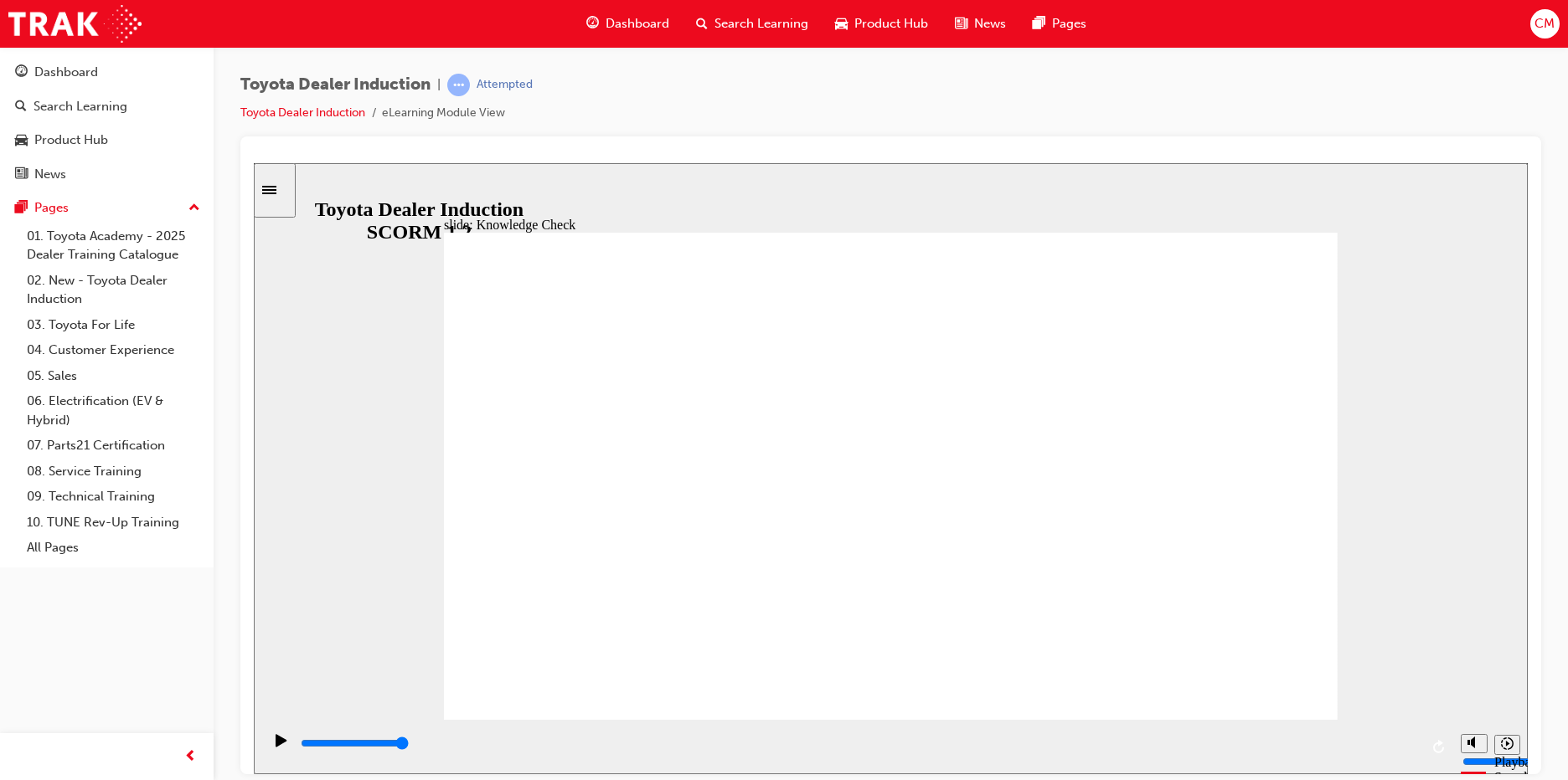
type input "w"
type input "we"
type input "web"
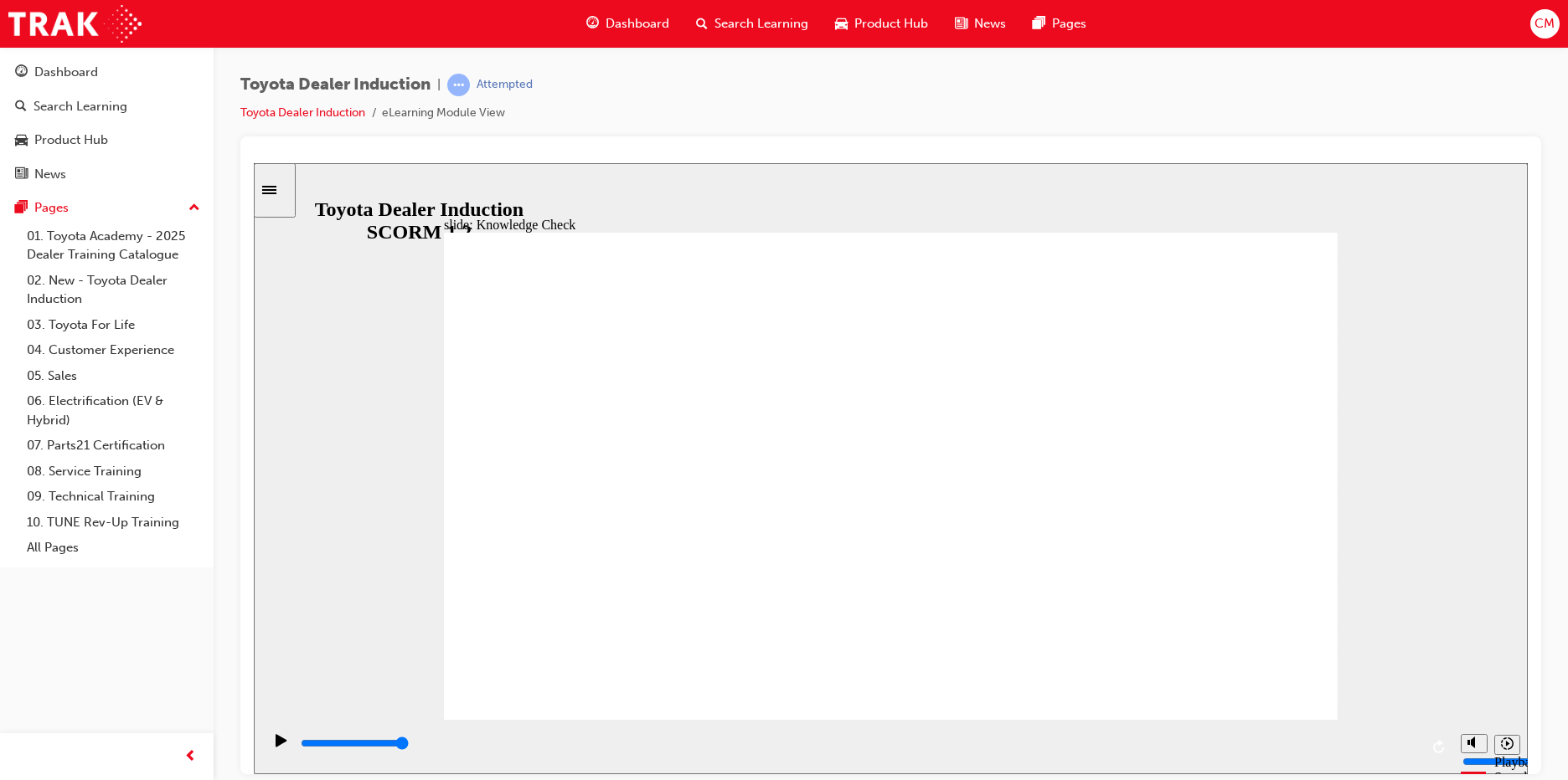
type input "web"
type input "webi"
type input "web"
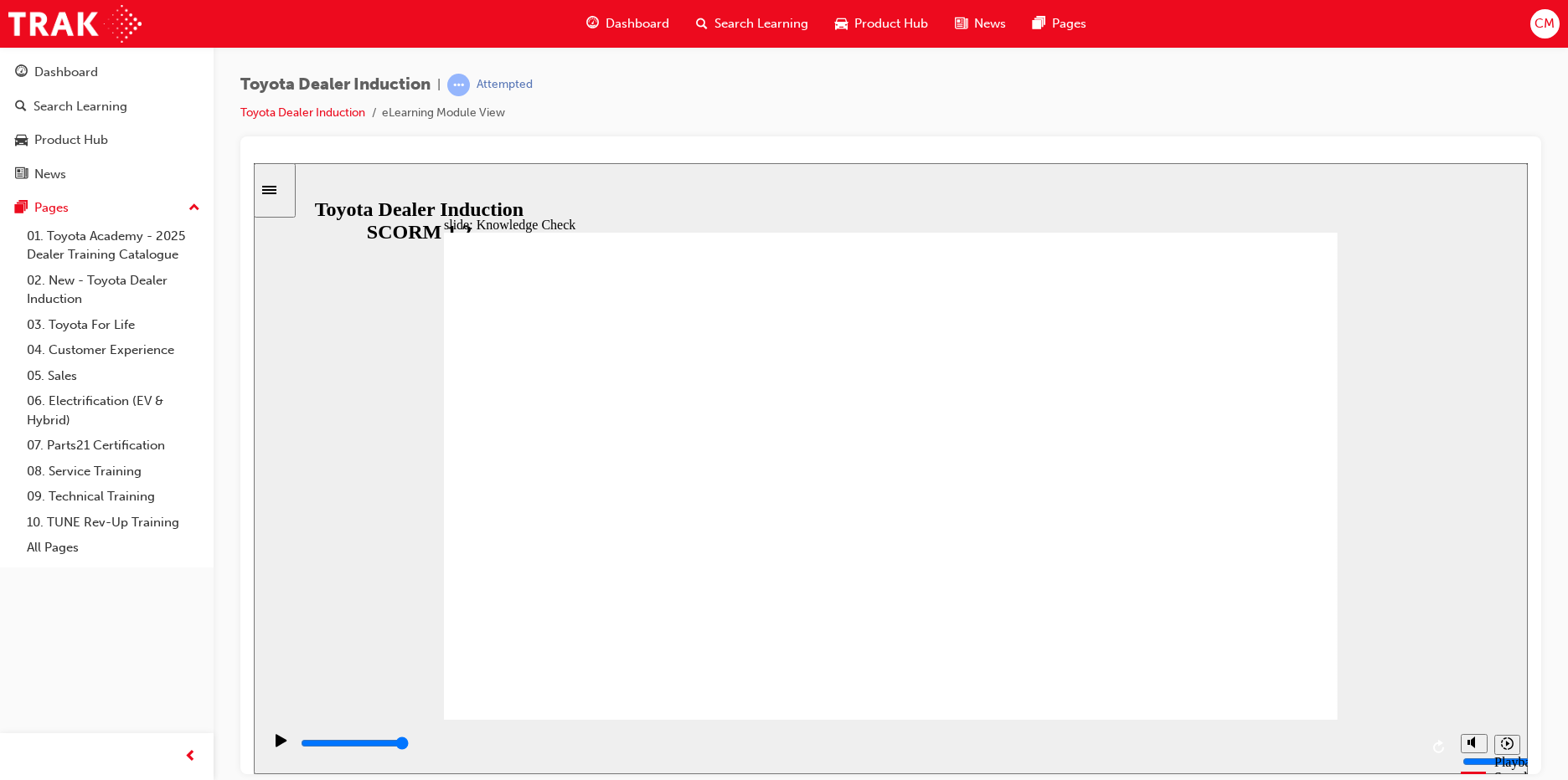
type input "webs"
type input "websi"
type input "websit"
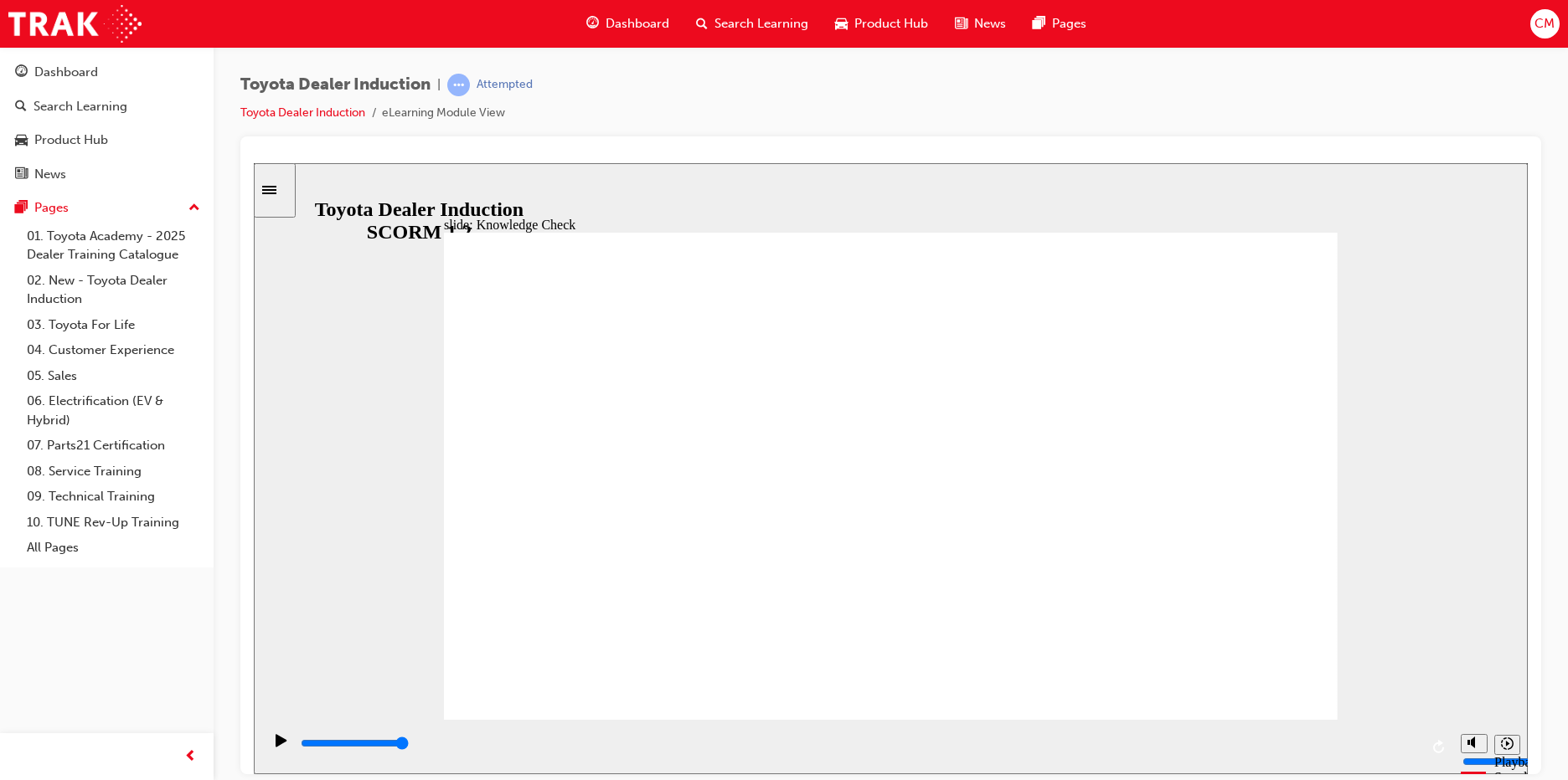
type input "websit"
type input "website"
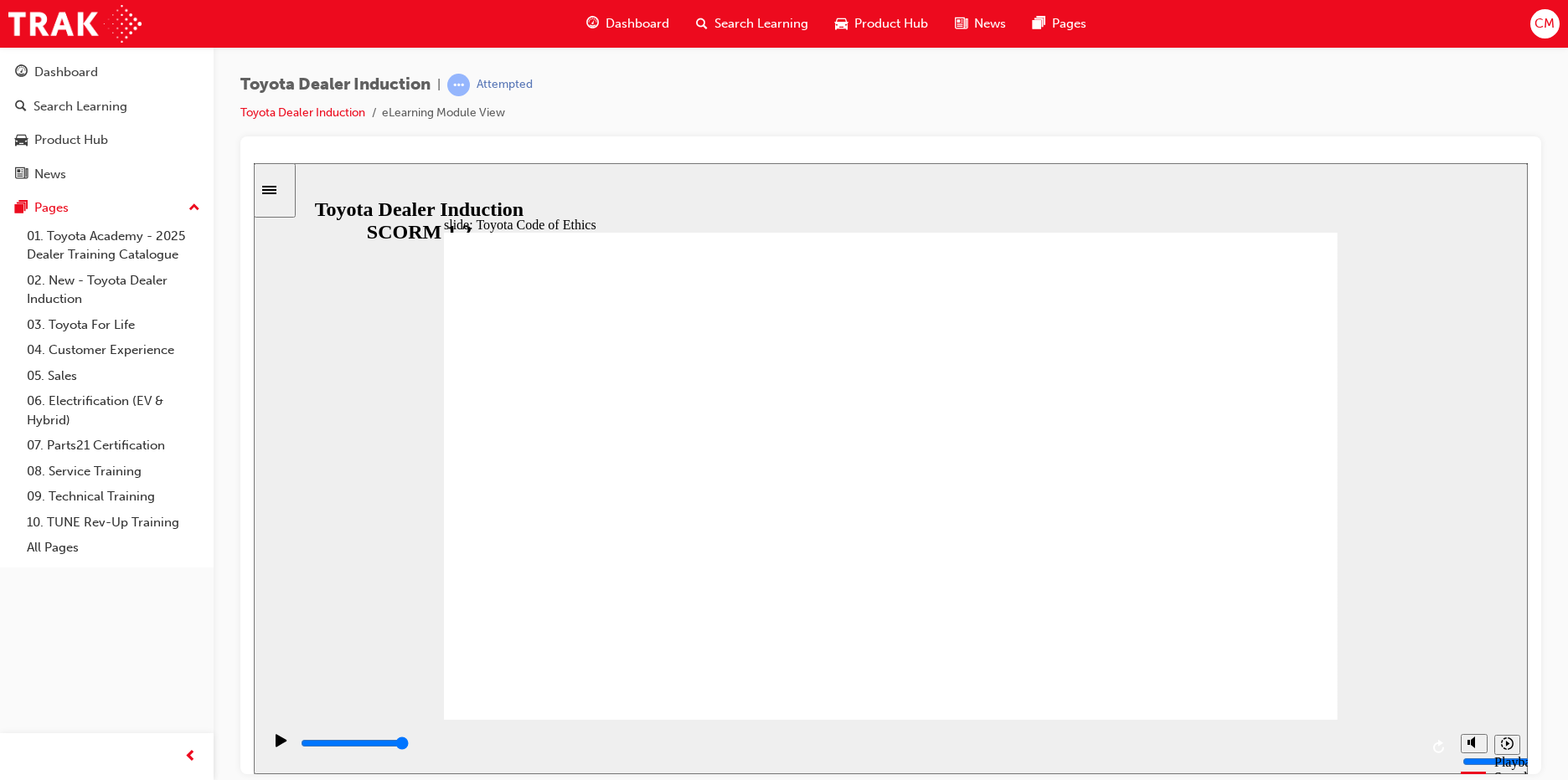
type input "8400"
checkbox input "true"
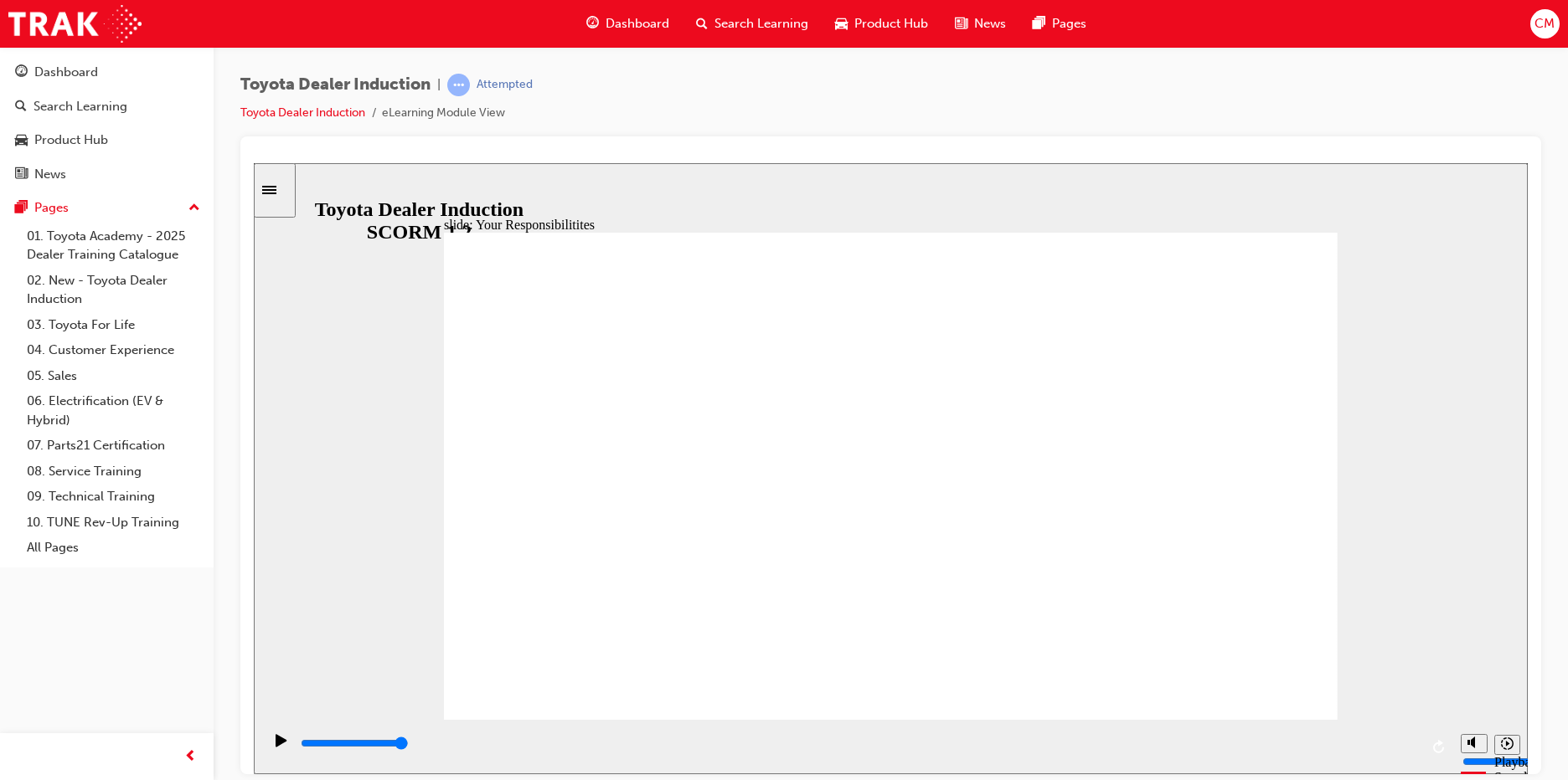
checkbox input "true"
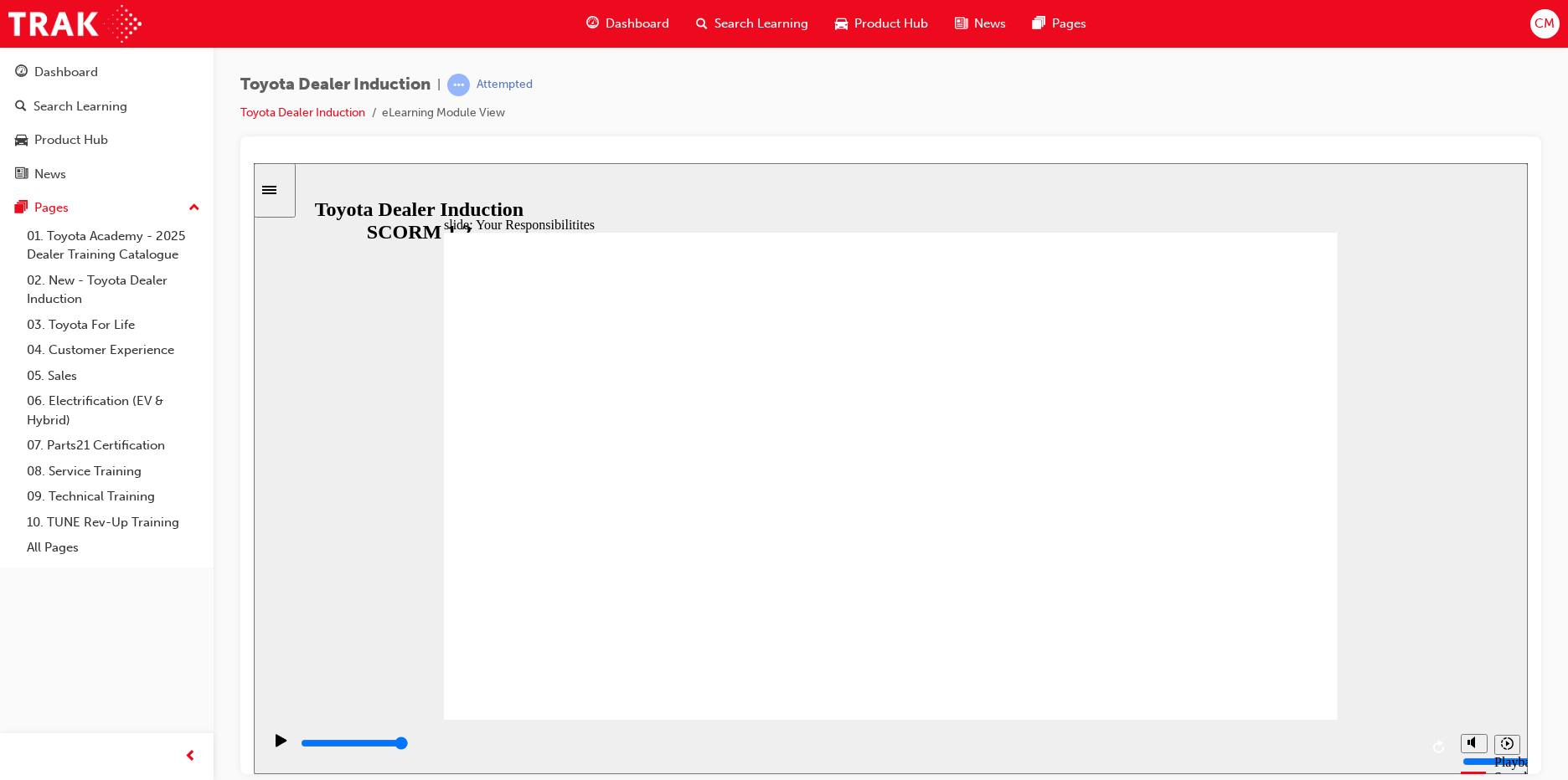
checkbox input "true"
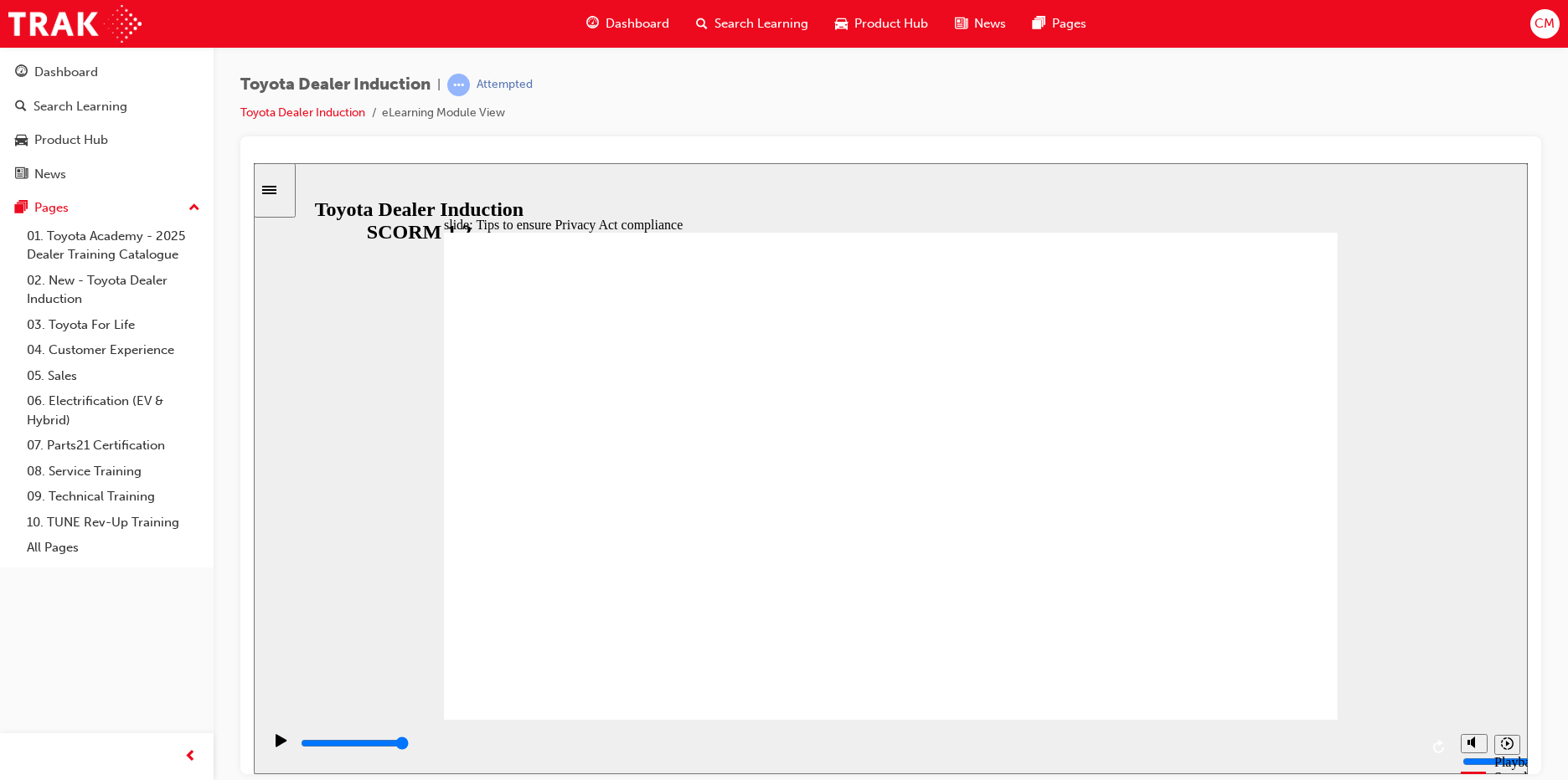
drag, startPoint x: 772, startPoint y: 456, endPoint x: 772, endPoint y: 491, distance: 35.0
drag, startPoint x: 772, startPoint y: 496, endPoint x: 771, endPoint y: 507, distance: 11.0
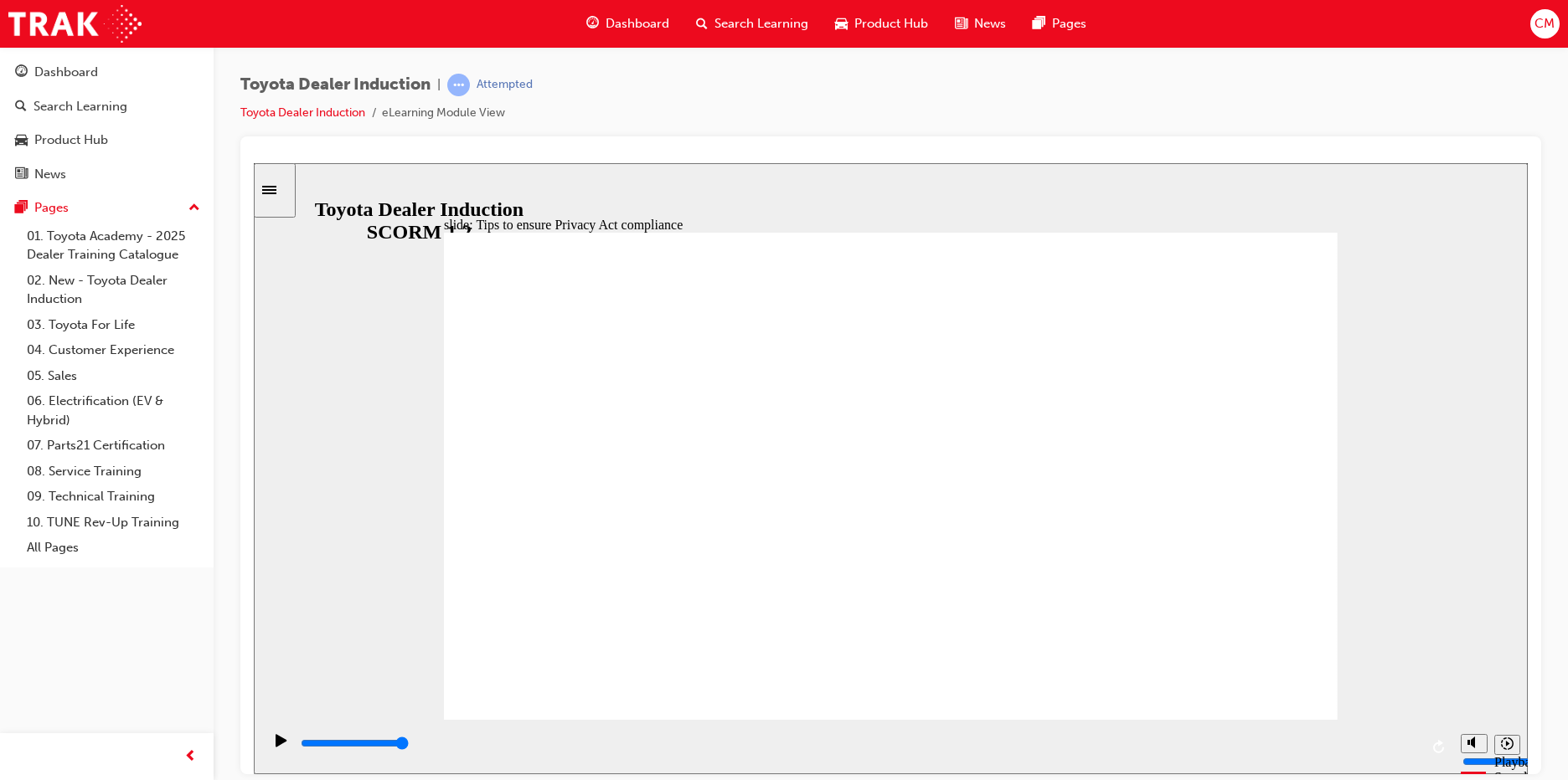
drag, startPoint x: 771, startPoint y: 520, endPoint x: 772, endPoint y: 555, distance: 35.0
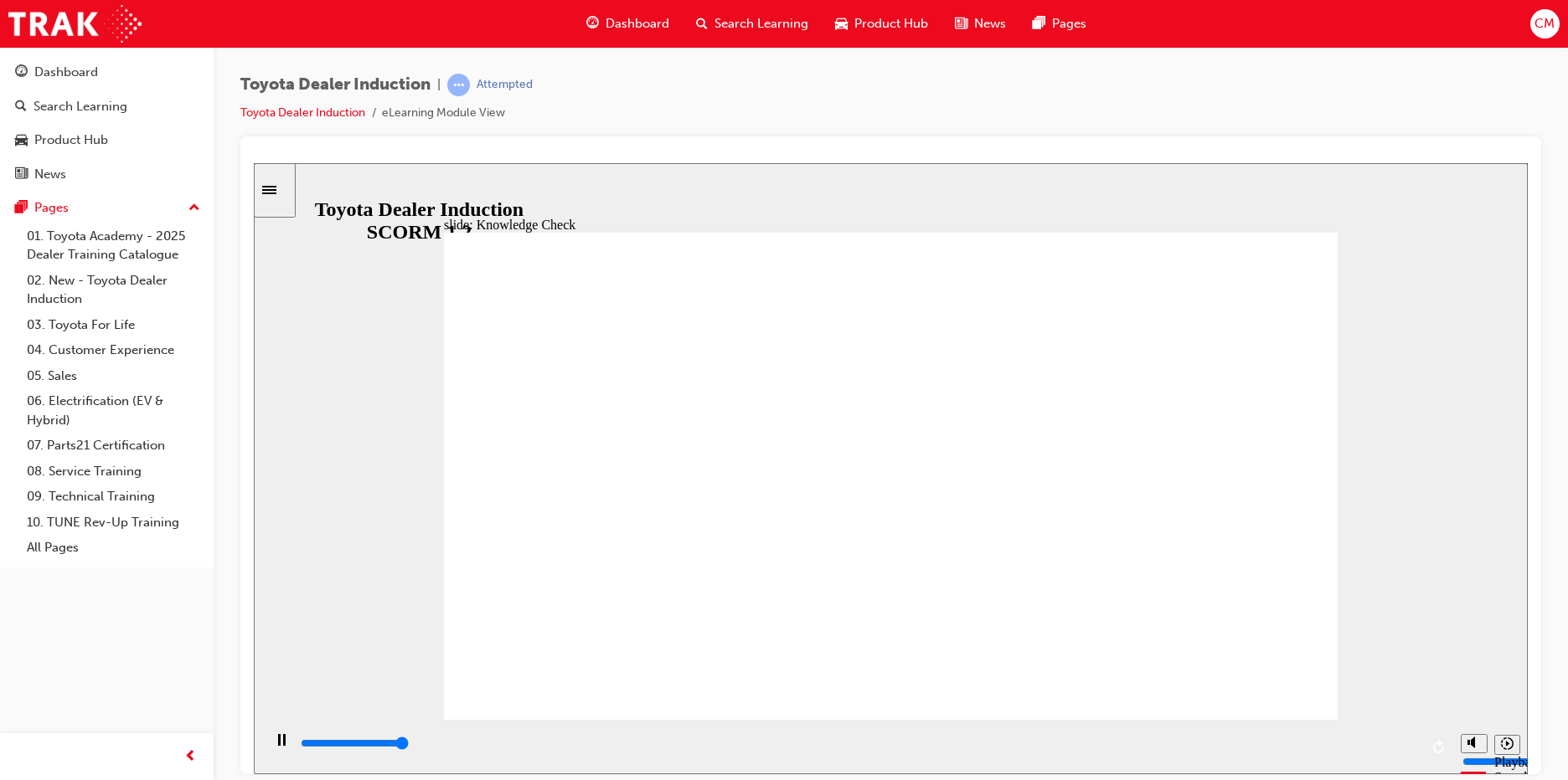
type input "5000"
checkbox input "true"
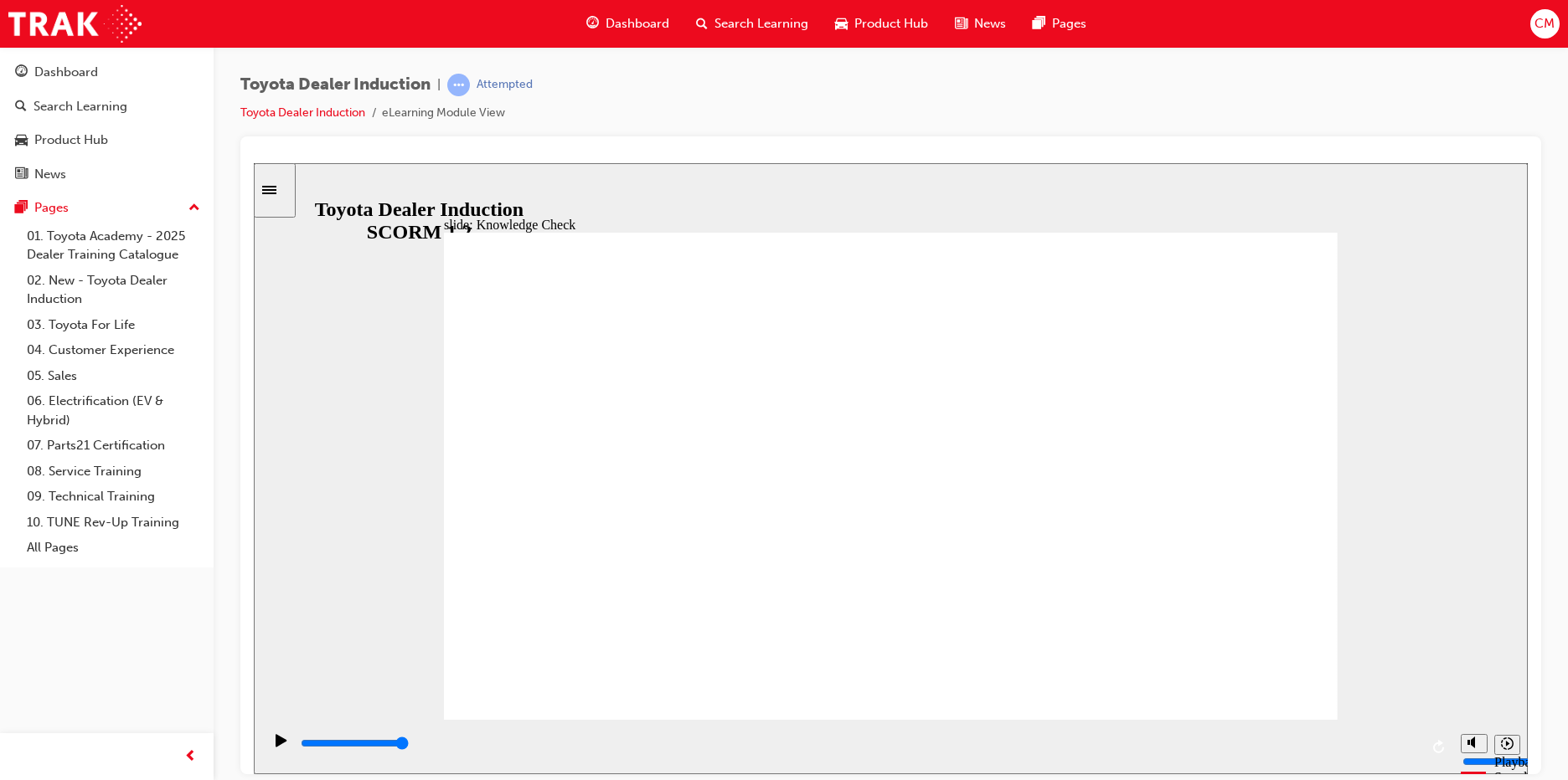
checkbox input "true"
drag, startPoint x: 721, startPoint y: 419, endPoint x: 1018, endPoint y: 417, distance: 297.0
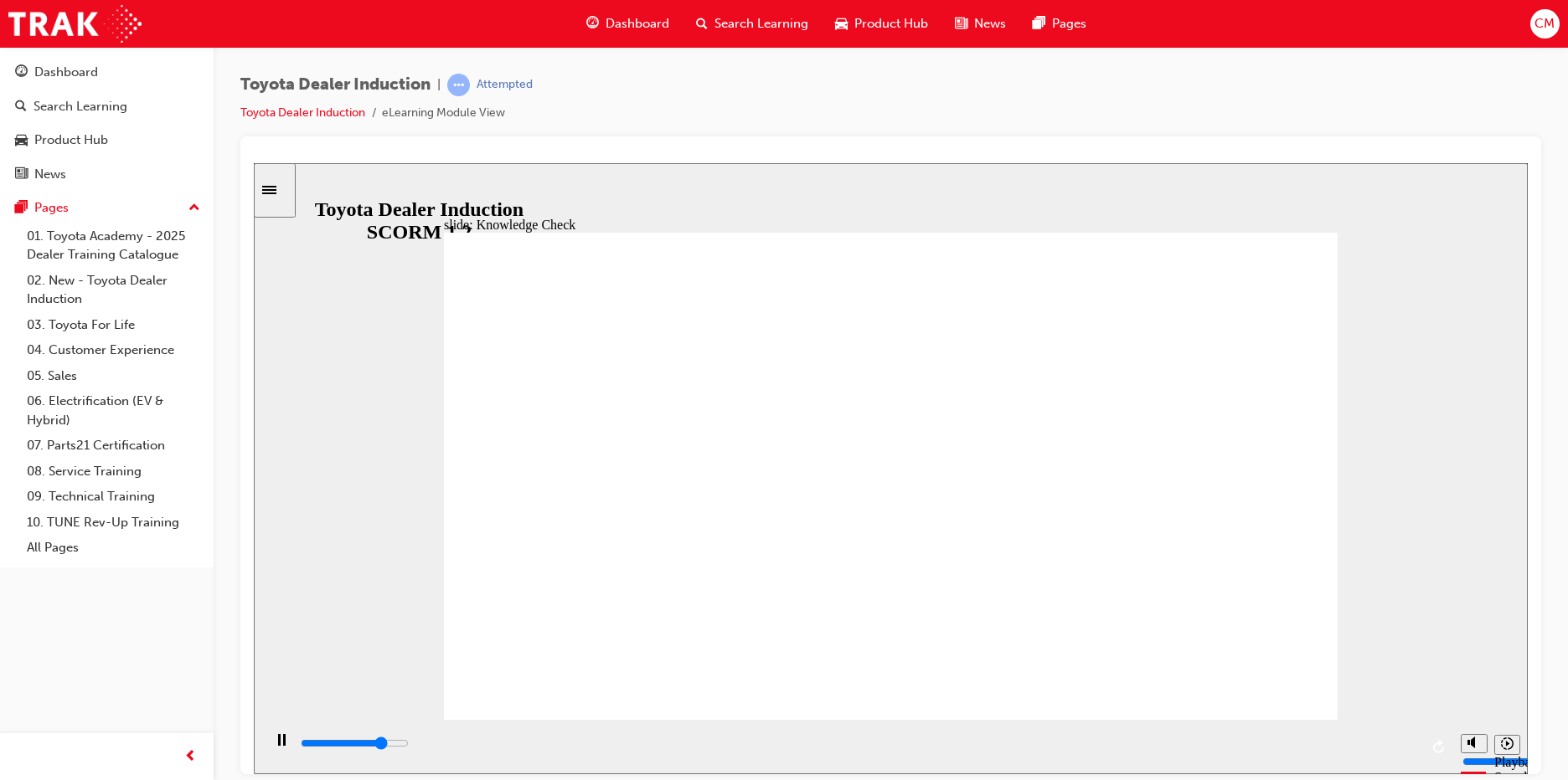
type input "4000"
radio input "true"
type input "5000"
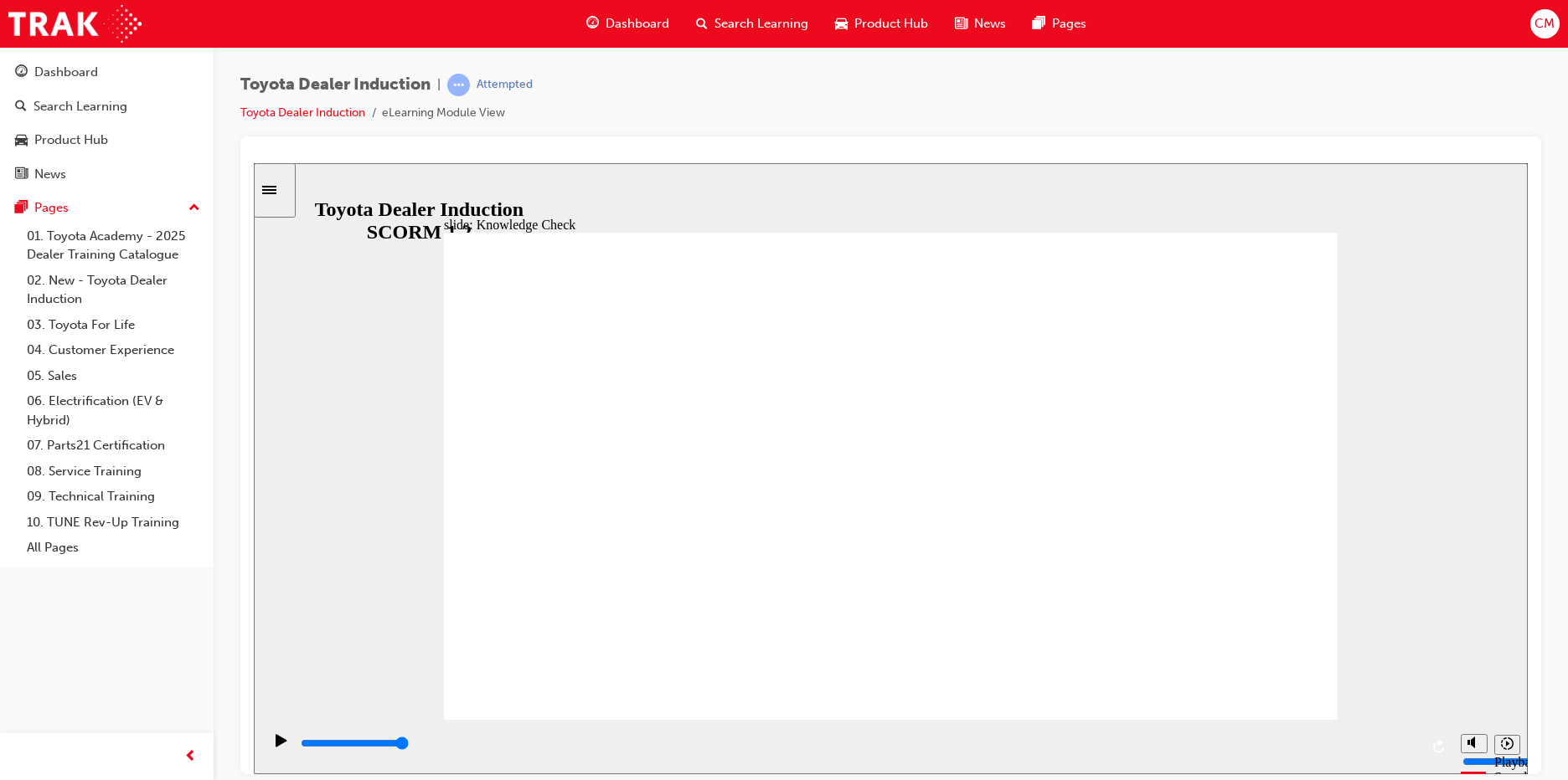
checkbox input "true"
type input "5000"
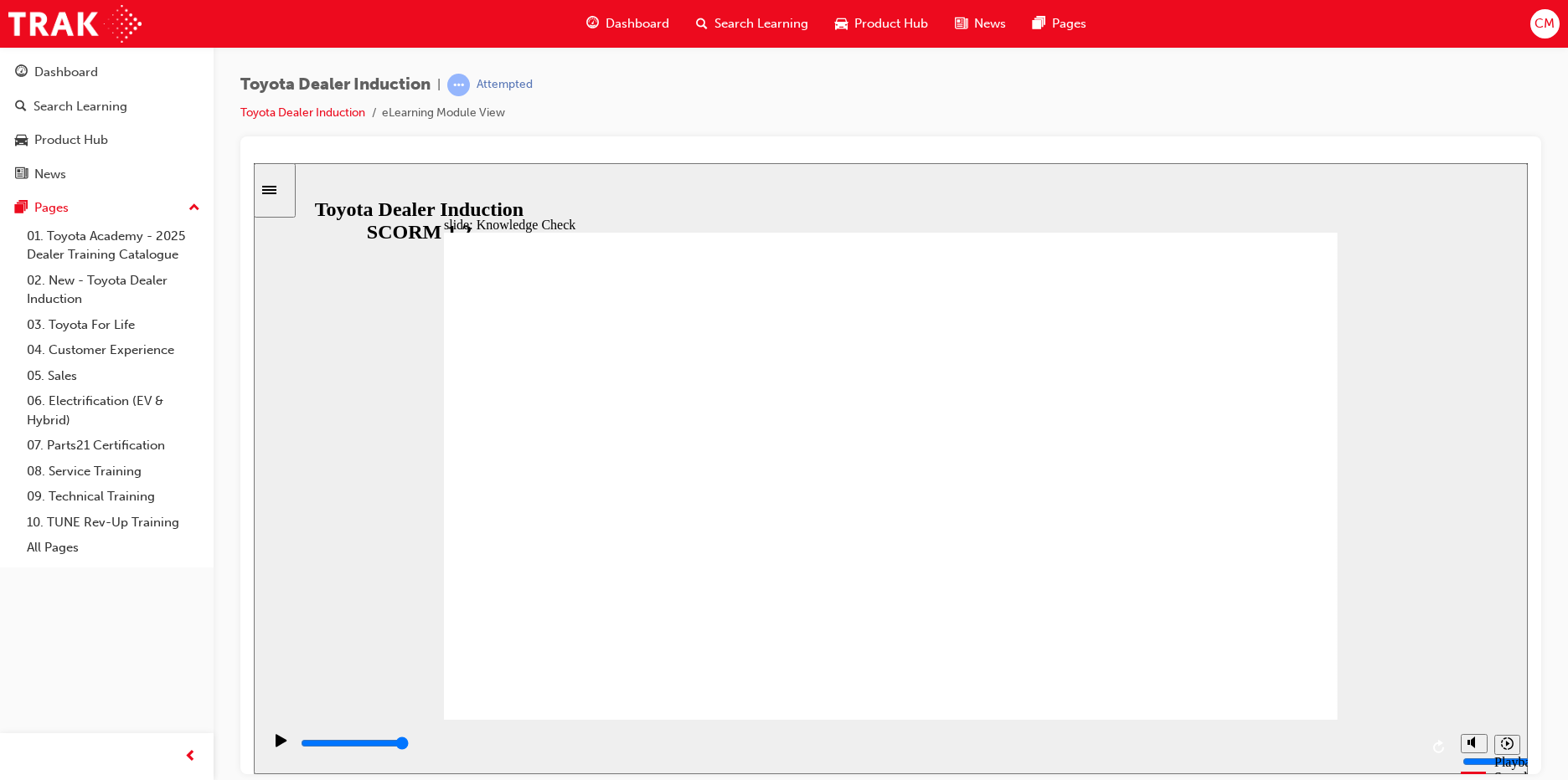
checkbox input "true"
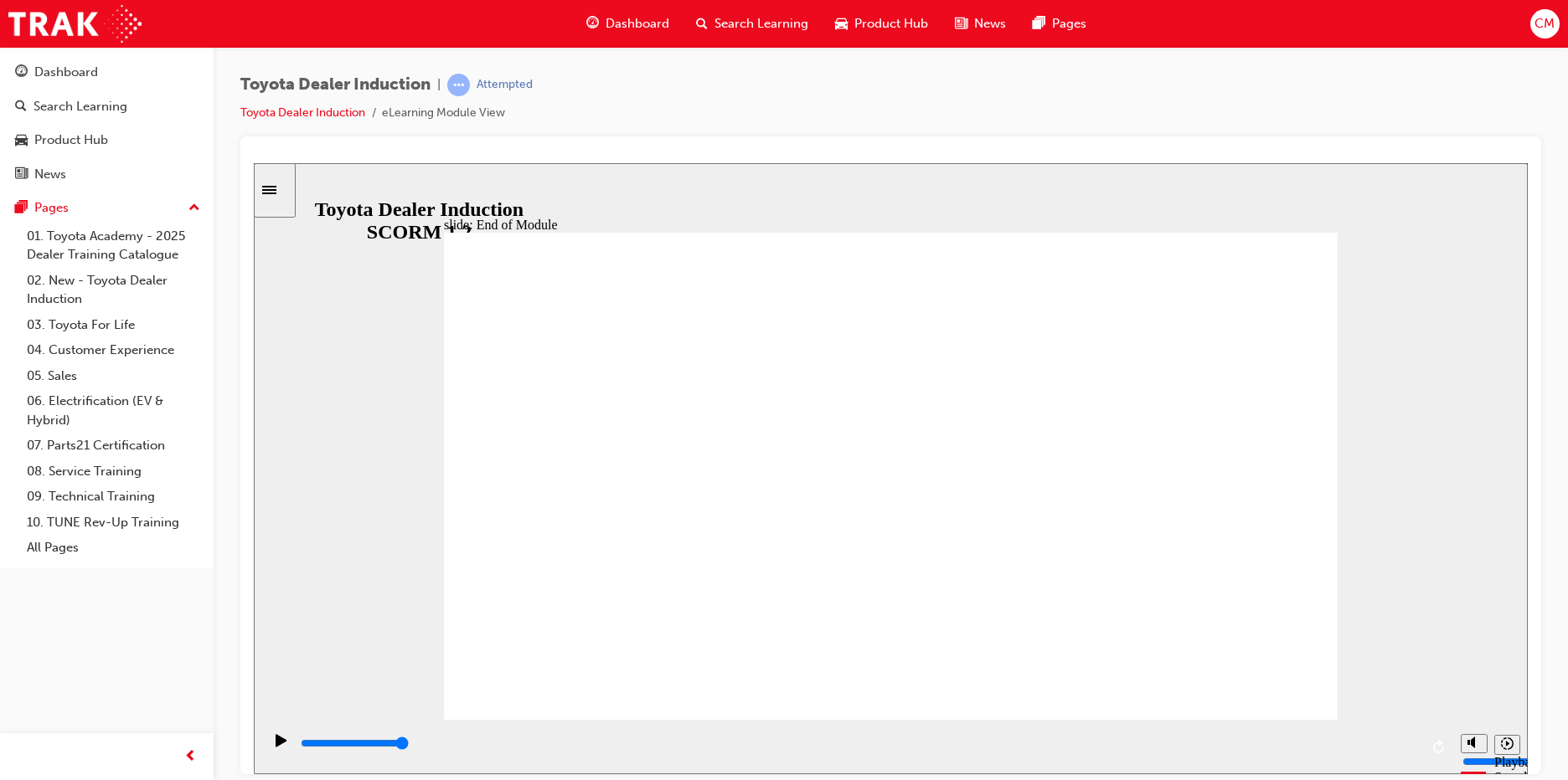
type input "9900"
click at [56, 22] on img at bounding box center [75, 24] width 133 height 37
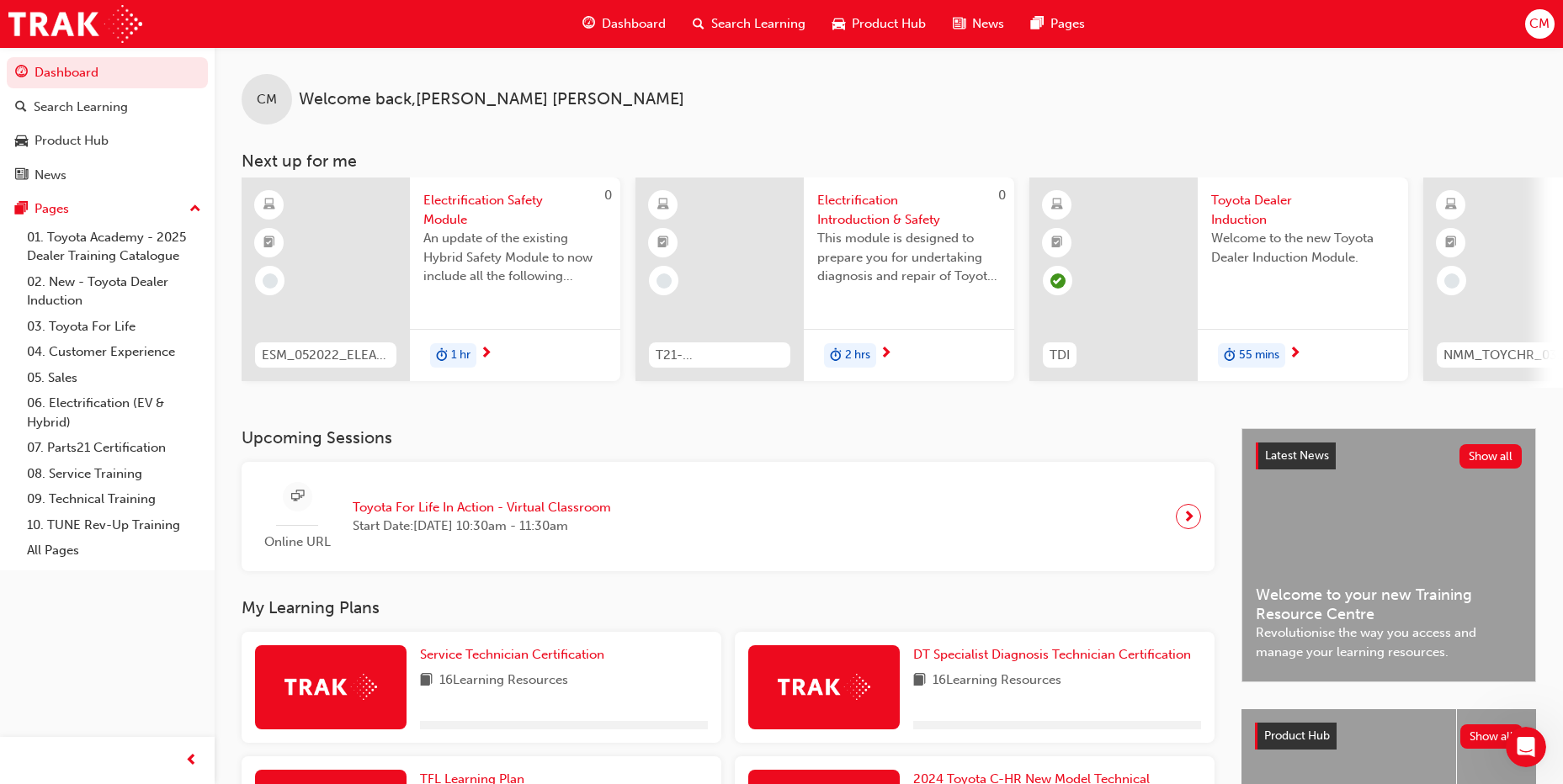
click at [1531, 29] on span "CM" at bounding box center [1540, 24] width 21 height 20
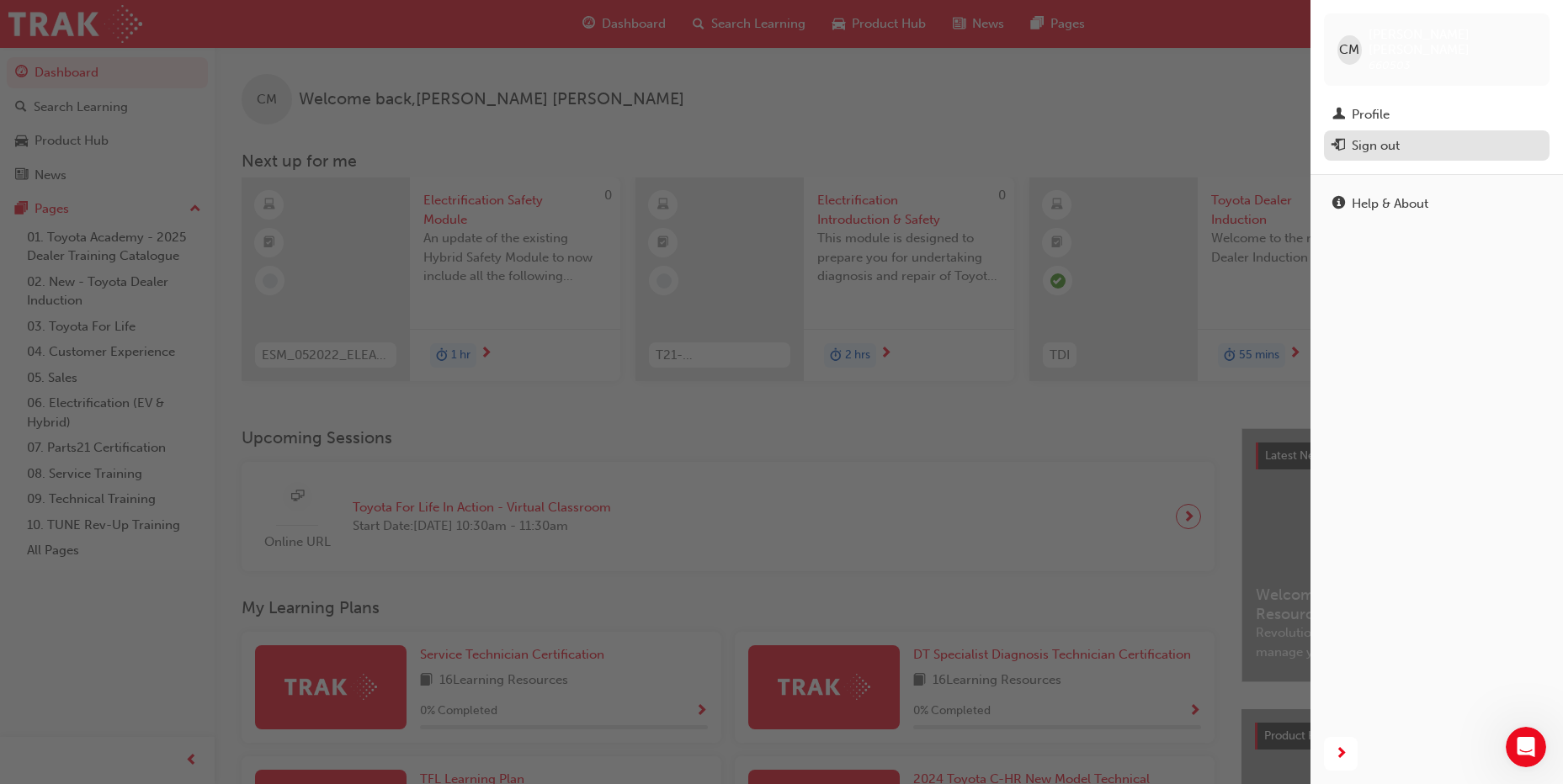
click at [1410, 136] on div "Sign out" at bounding box center [1437, 146] width 209 height 21
